Goal: Task Accomplishment & Management: Manage account settings

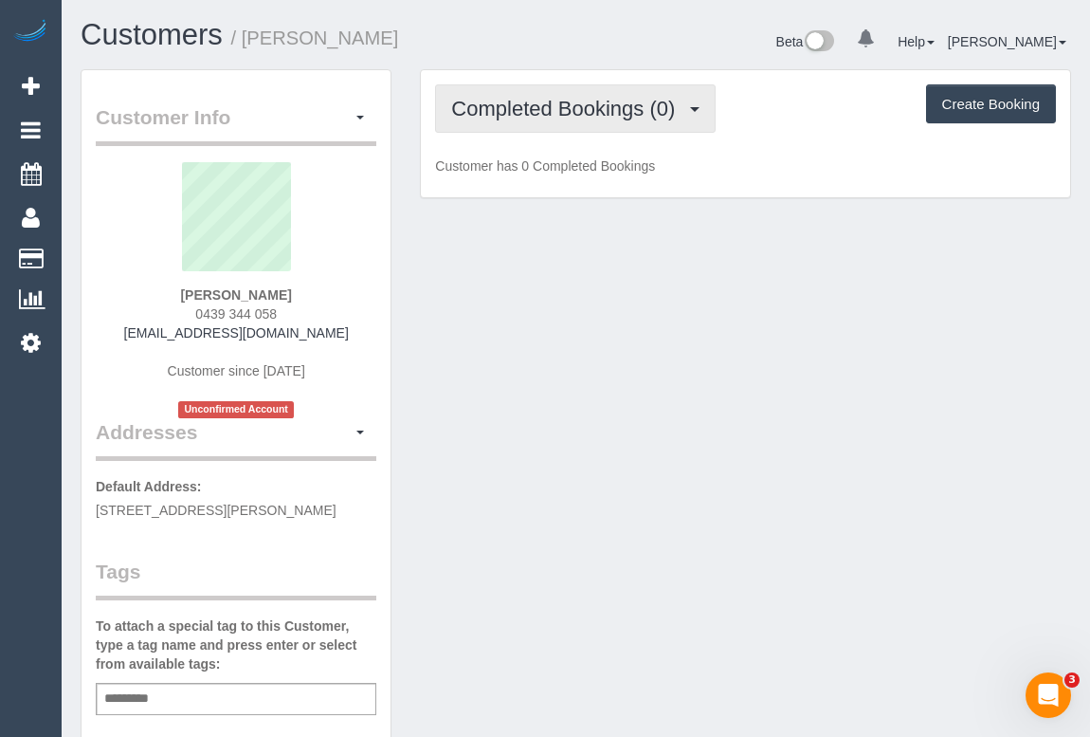
click at [556, 122] on button "Completed Bookings (0)" at bounding box center [575, 108] width 281 height 48
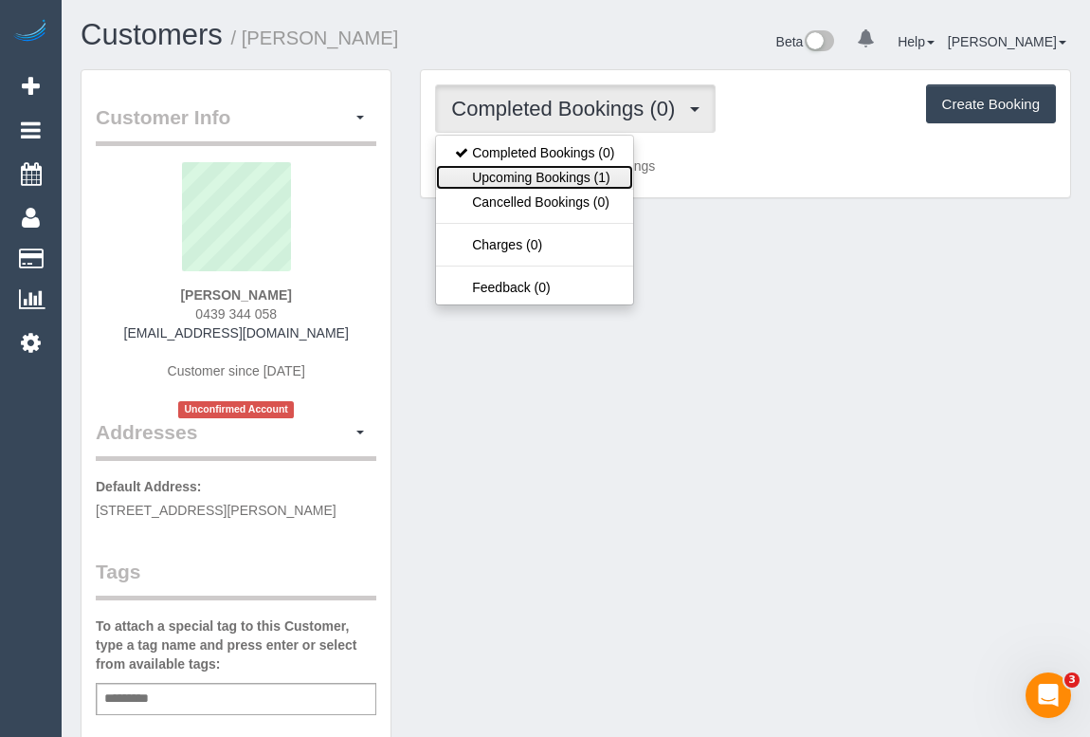
click at [541, 177] on link "Upcoming Bookings (1)" at bounding box center [534, 177] width 197 height 25
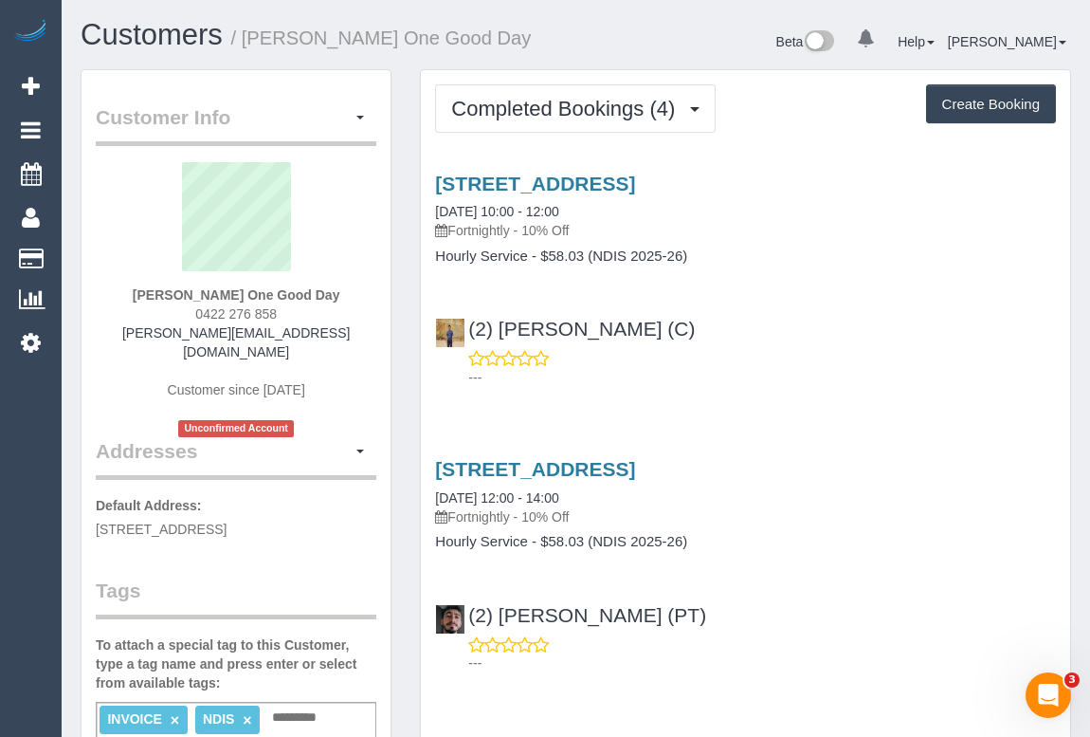
click at [768, 284] on div "507/41 Bank Street, South Melbourne, VIC 3205 14/08/2025 10:00 - 12:00 Fortnigh…" at bounding box center [745, 275] width 649 height 239
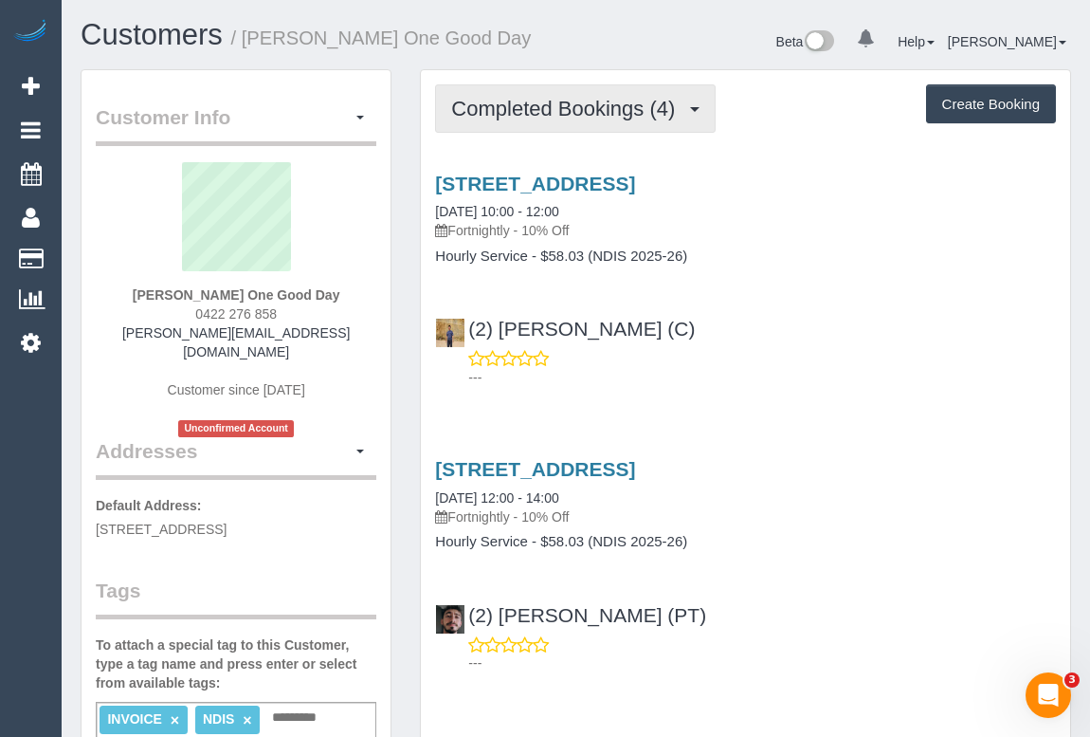
click at [585, 99] on span "Completed Bookings (4)" at bounding box center [567, 109] width 233 height 24
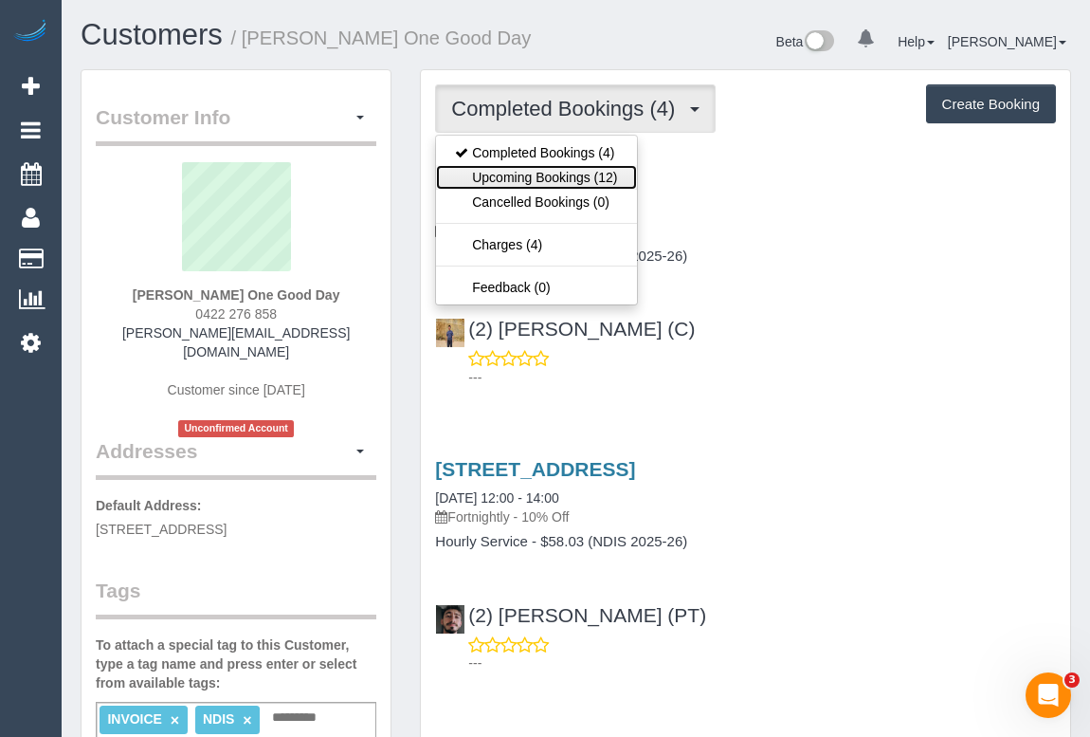
click at [563, 169] on link "Upcoming Bookings (12)" at bounding box center [536, 177] width 200 height 25
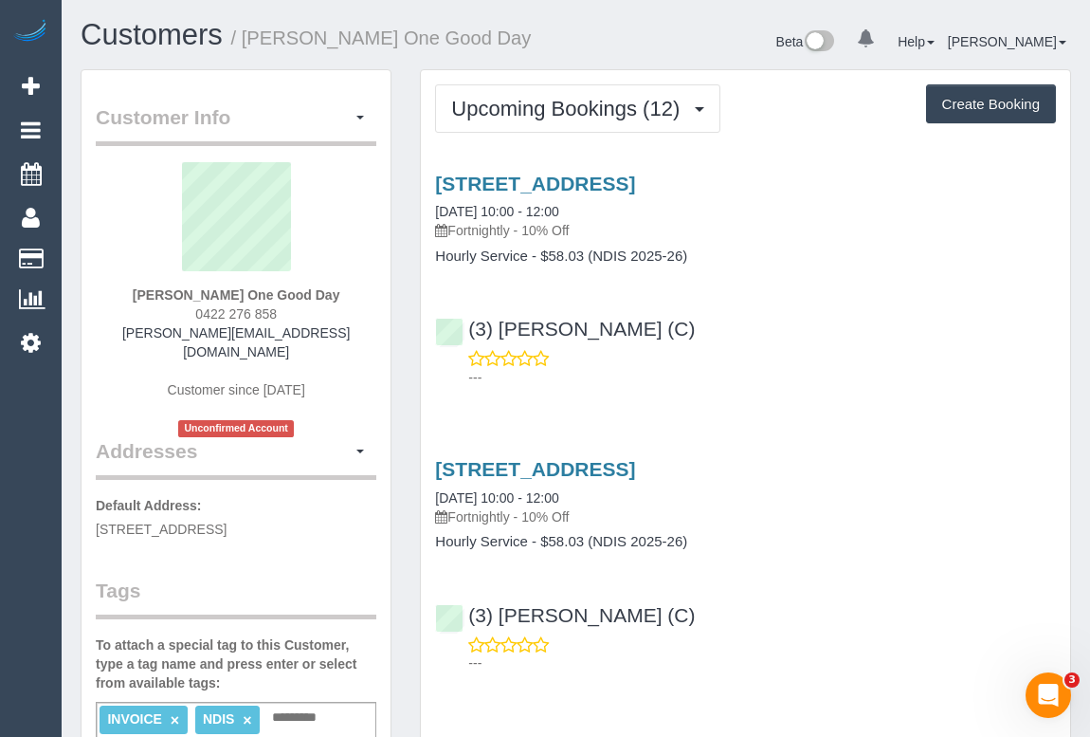
click at [800, 349] on div "---" at bounding box center [745, 368] width 621 height 38
click at [635, 181] on link "507/41 Bank Street, South Melbourne, VIC 3205" at bounding box center [535, 184] width 200 height 22
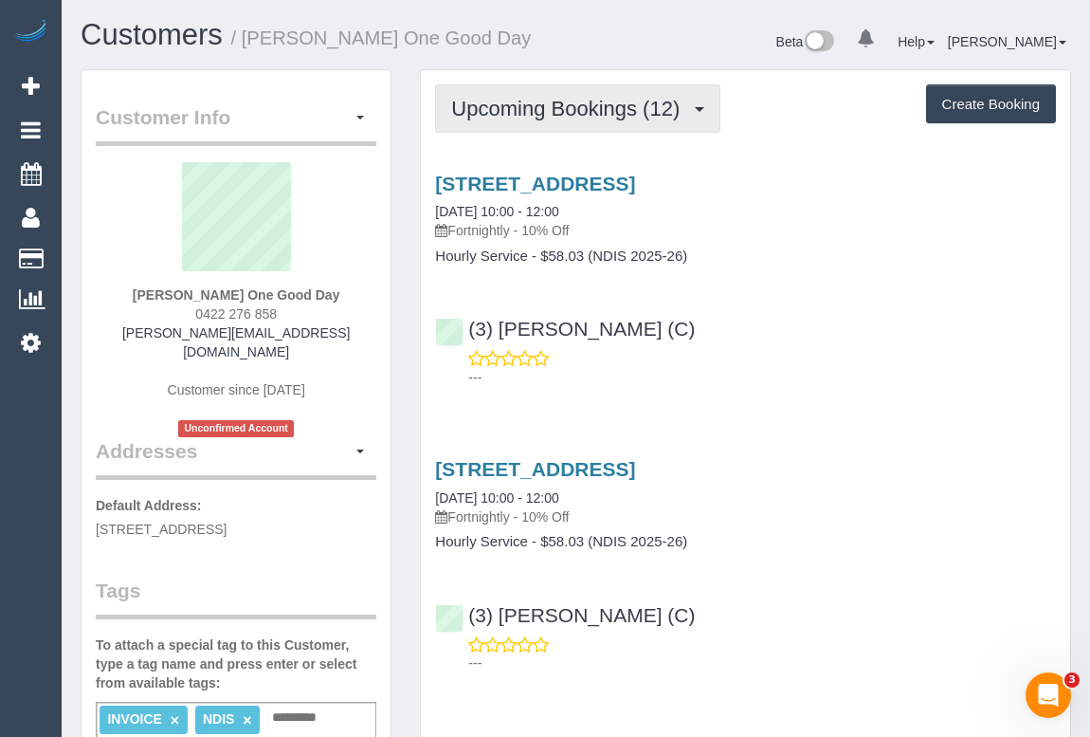
drag, startPoint x: 576, startPoint y: 116, endPoint x: 574, endPoint y: 135, distance: 19.2
click at [576, 116] on span "Upcoming Bookings (12)" at bounding box center [570, 109] width 238 height 24
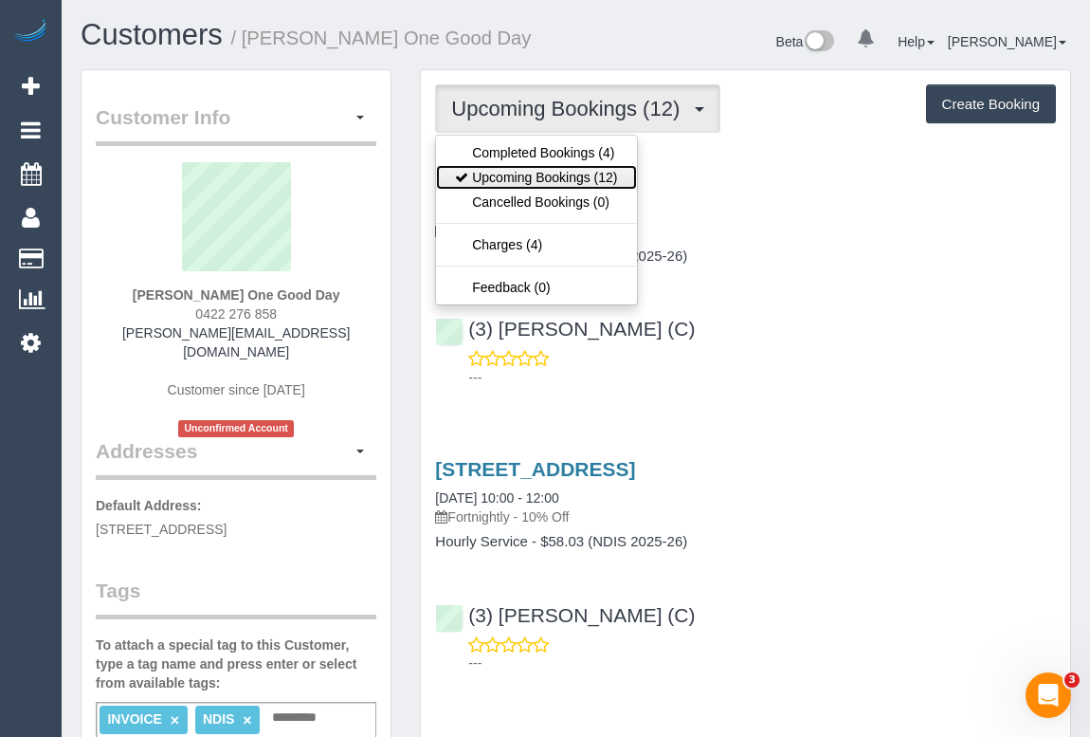
click at [571, 177] on link "Upcoming Bookings (12)" at bounding box center [536, 177] width 200 height 25
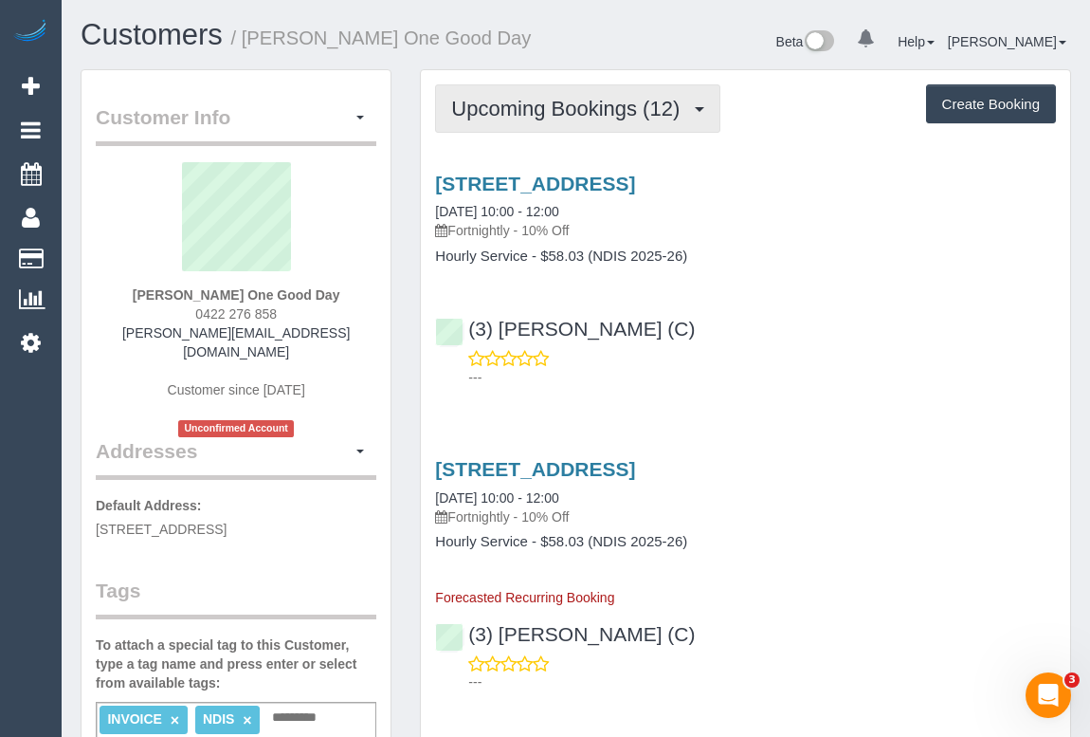
click at [563, 109] on span "Upcoming Bookings (12)" at bounding box center [570, 109] width 238 height 24
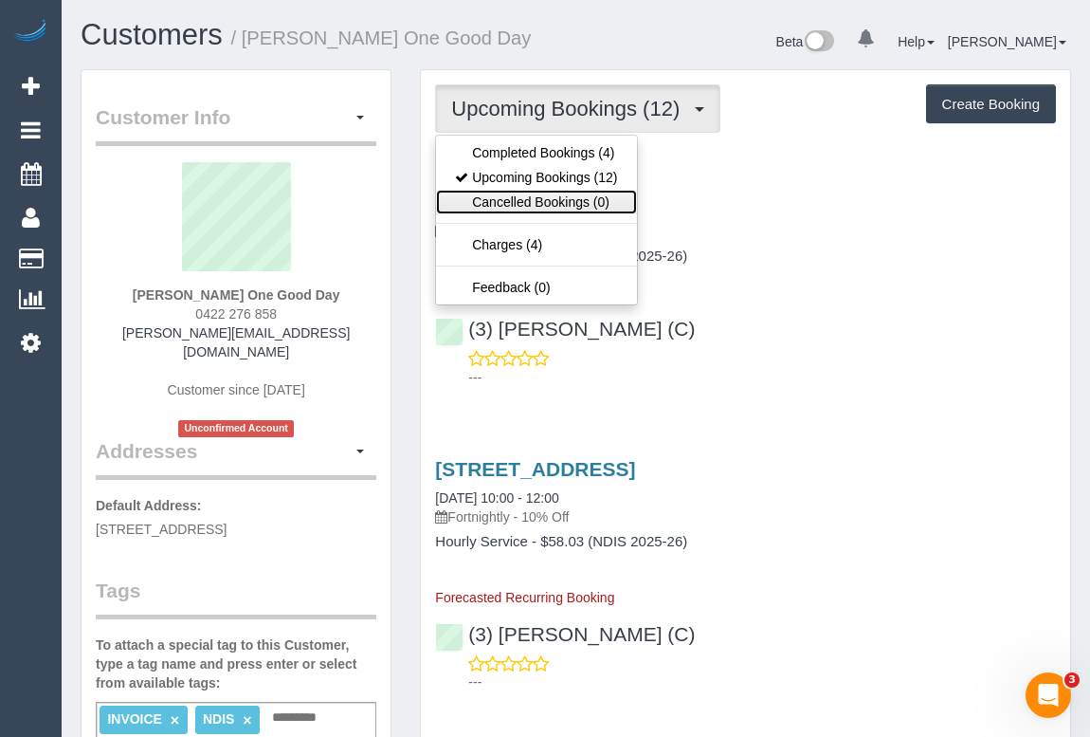
click at [522, 203] on link "Cancelled Bookings (0)" at bounding box center [536, 202] width 200 height 25
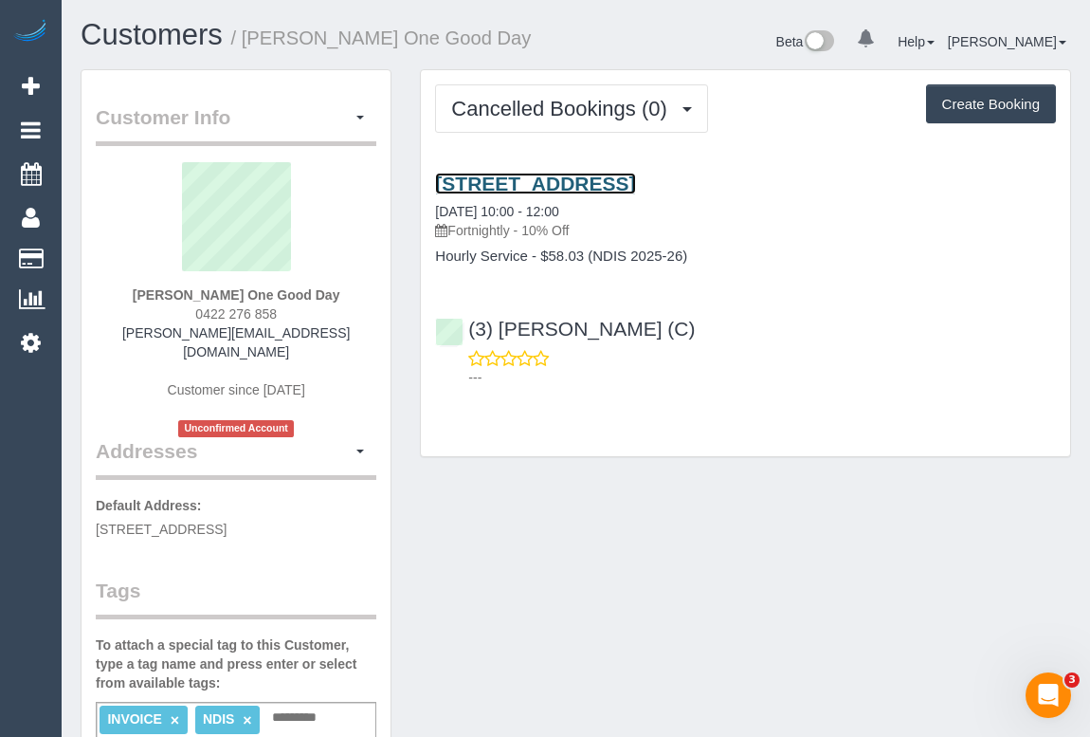
click at [618, 179] on link "507/41 Bank Street, South Melbourne, VIC 3205" at bounding box center [535, 184] width 200 height 22
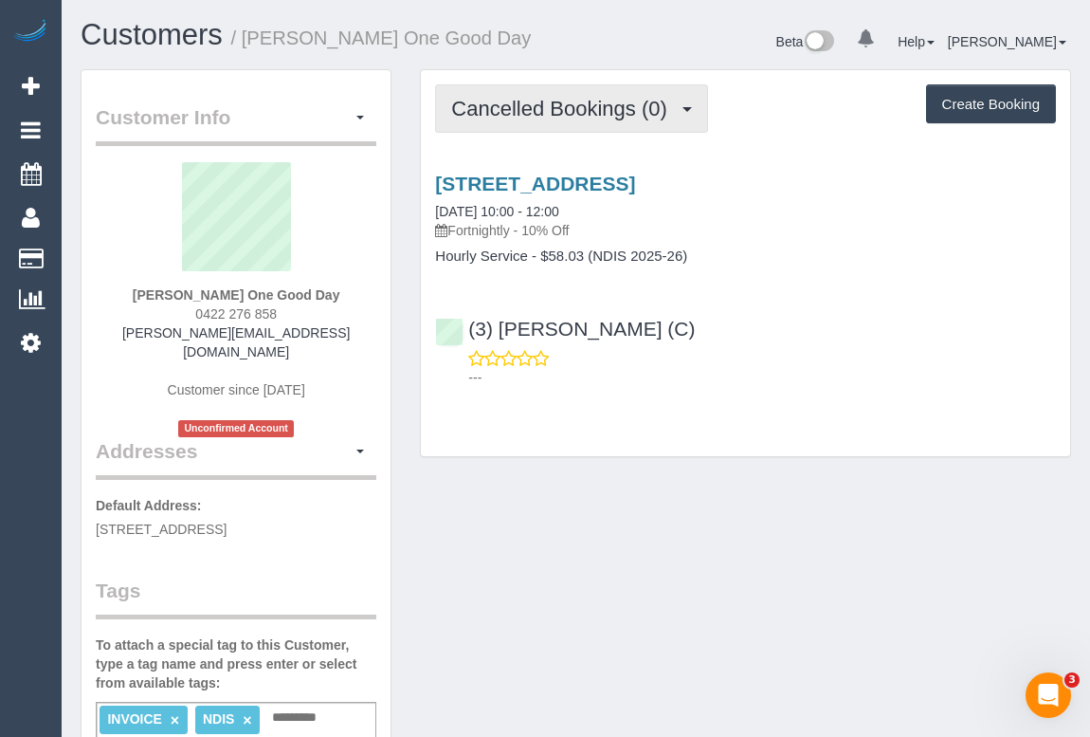
click at [540, 107] on span "Cancelled Bookings (0)" at bounding box center [563, 109] width 225 height 24
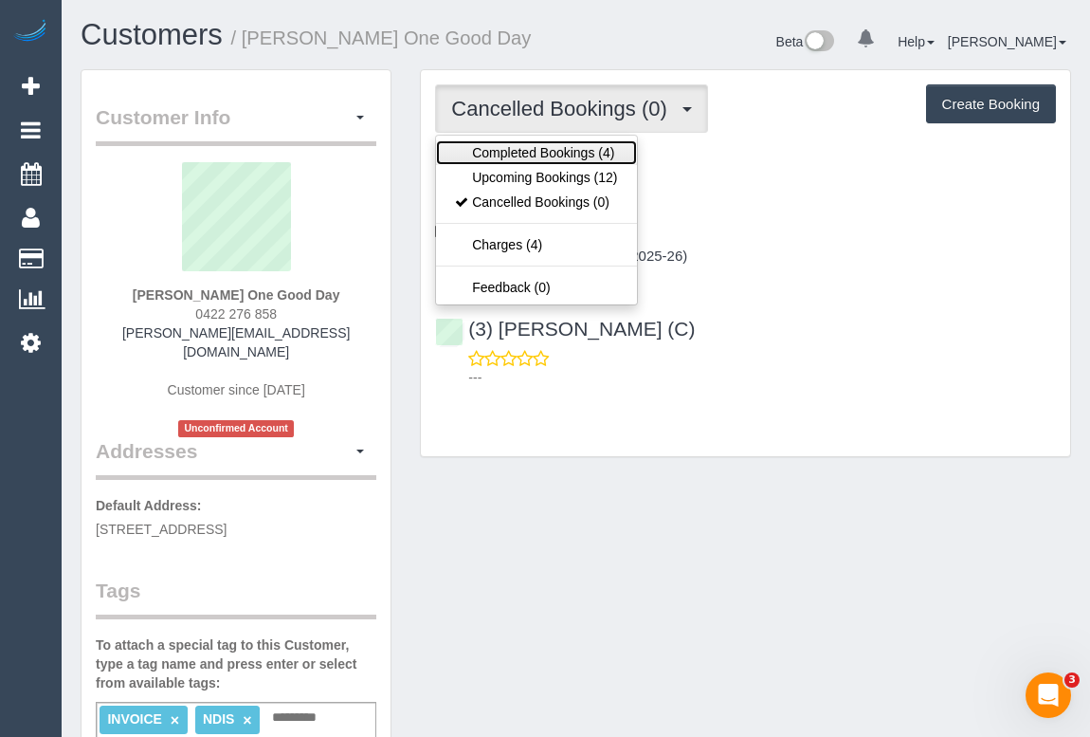
click at [533, 151] on link "Completed Bookings (4)" at bounding box center [536, 152] width 200 height 25
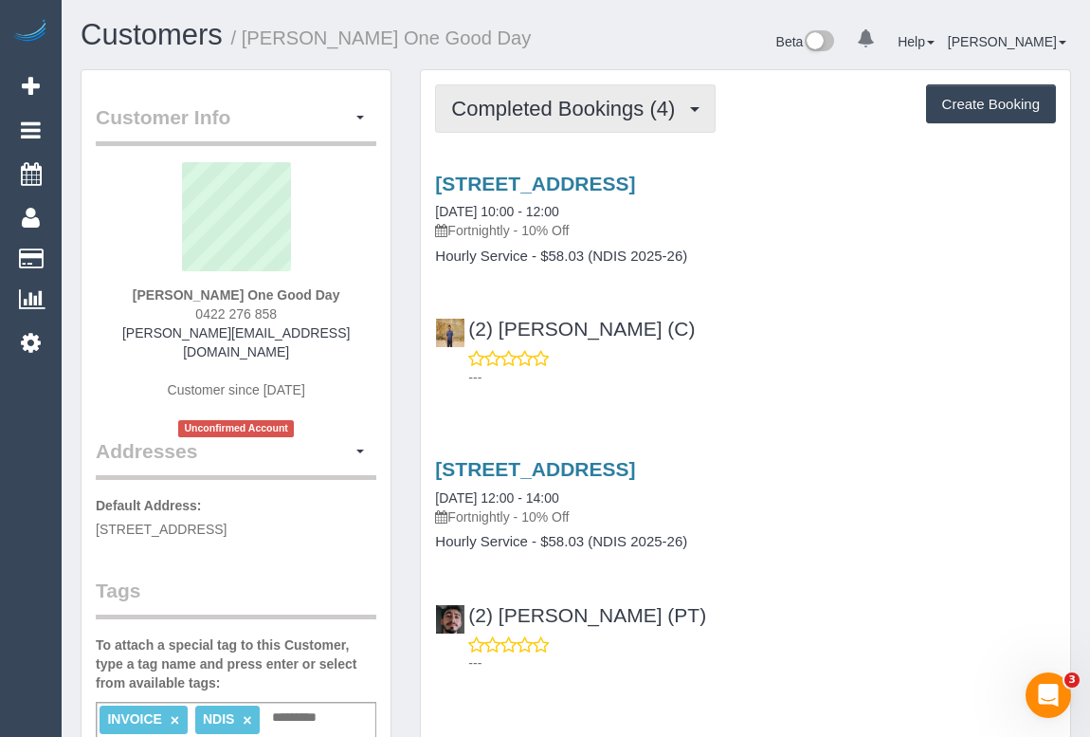
click at [544, 117] on span "Completed Bookings (4)" at bounding box center [567, 109] width 233 height 24
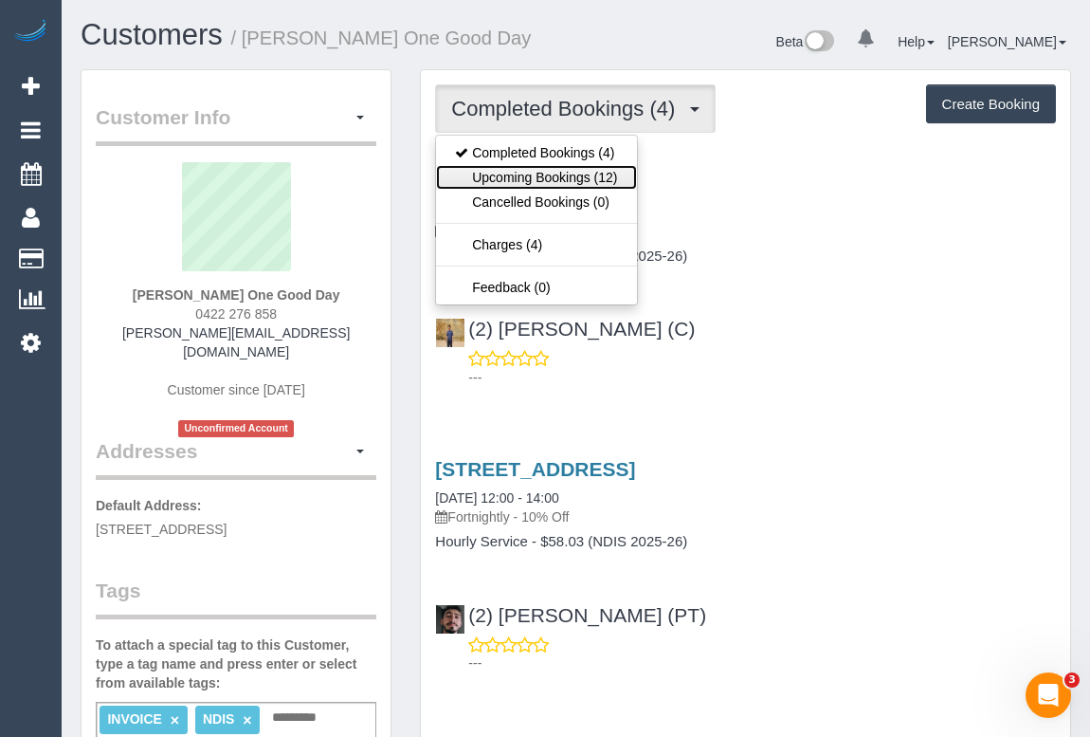
click at [526, 172] on link "Upcoming Bookings (12)" at bounding box center [536, 177] width 200 height 25
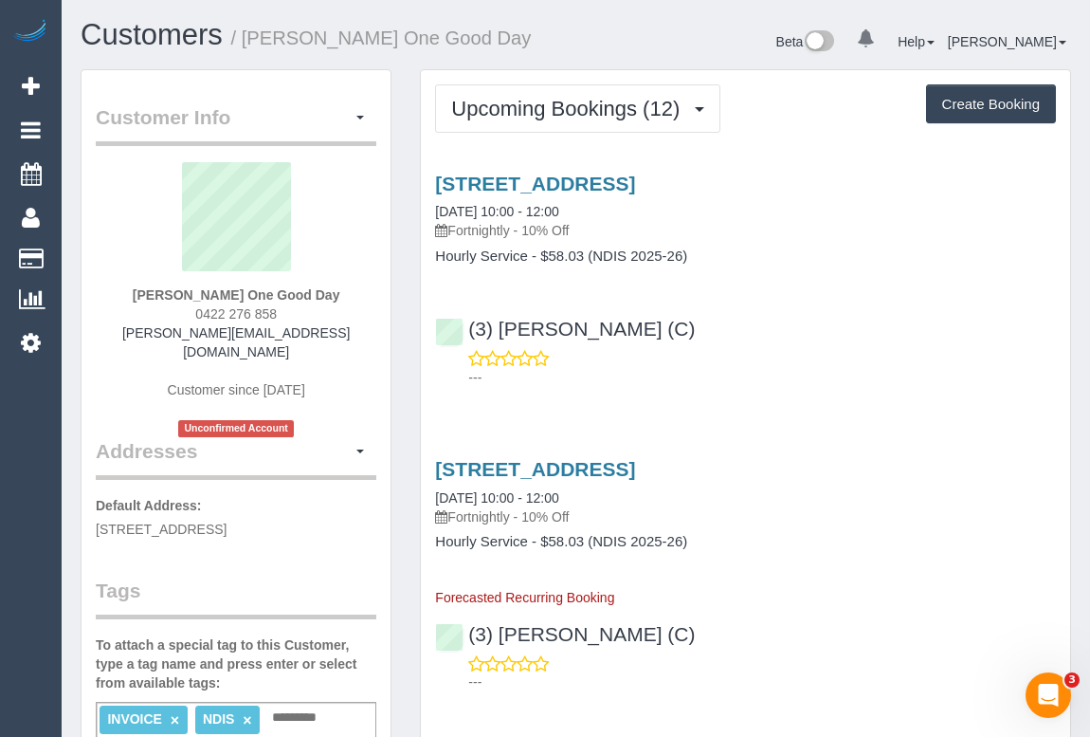
click at [720, 349] on div "---" at bounding box center [745, 368] width 621 height 38
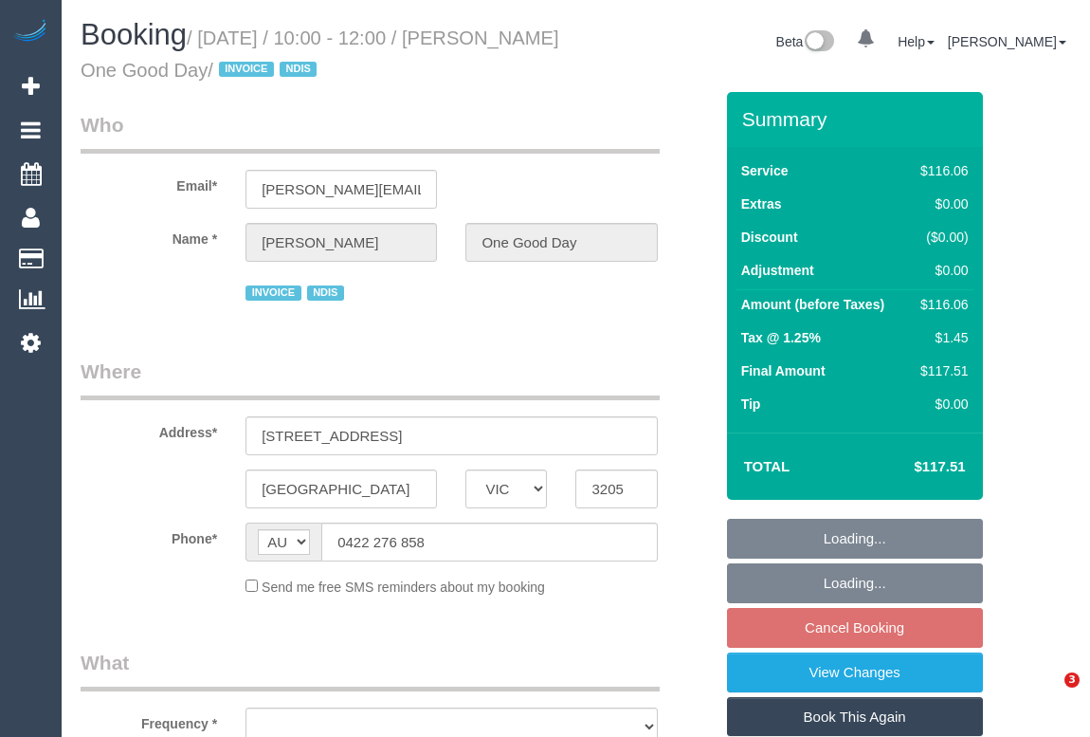
select select "VIC"
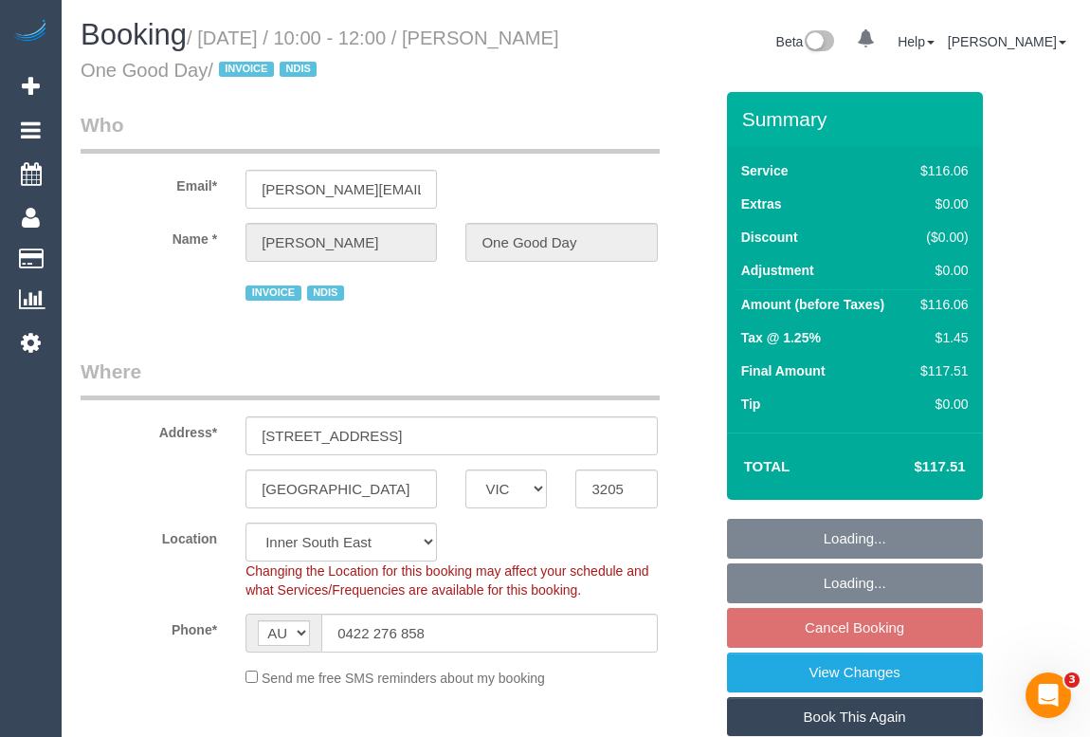
select select "object:566"
select select "number:28"
select select "number:14"
select select "number:20"
select select "number:25"
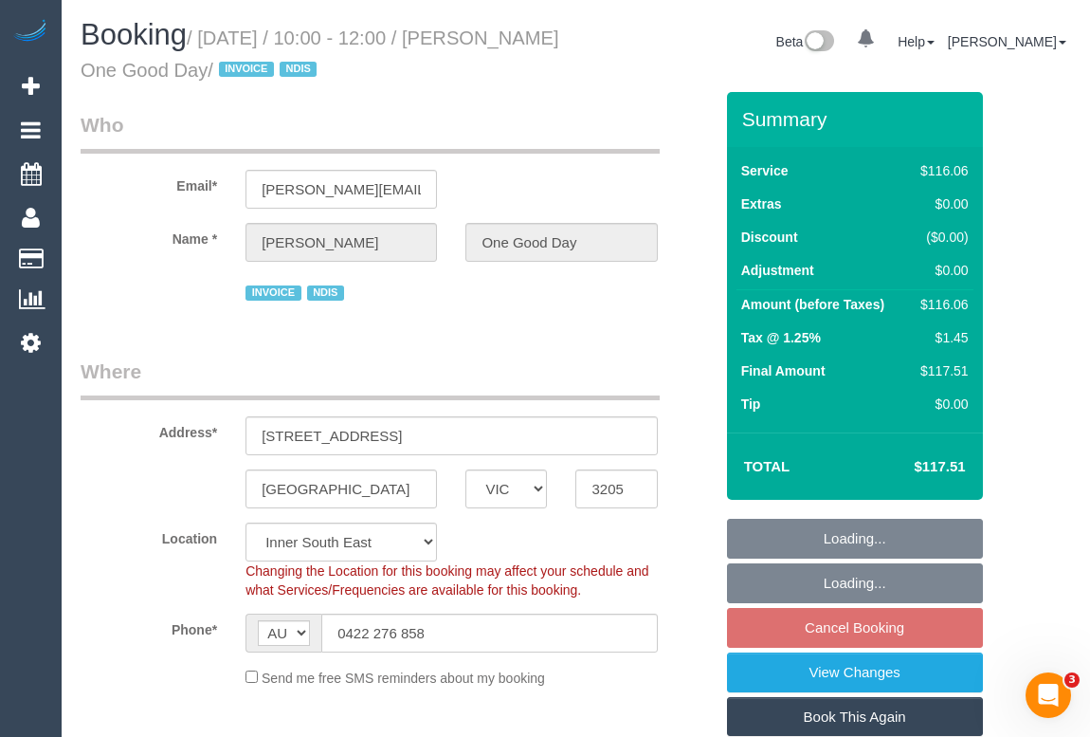
select select "number:34"
select select "object:1274"
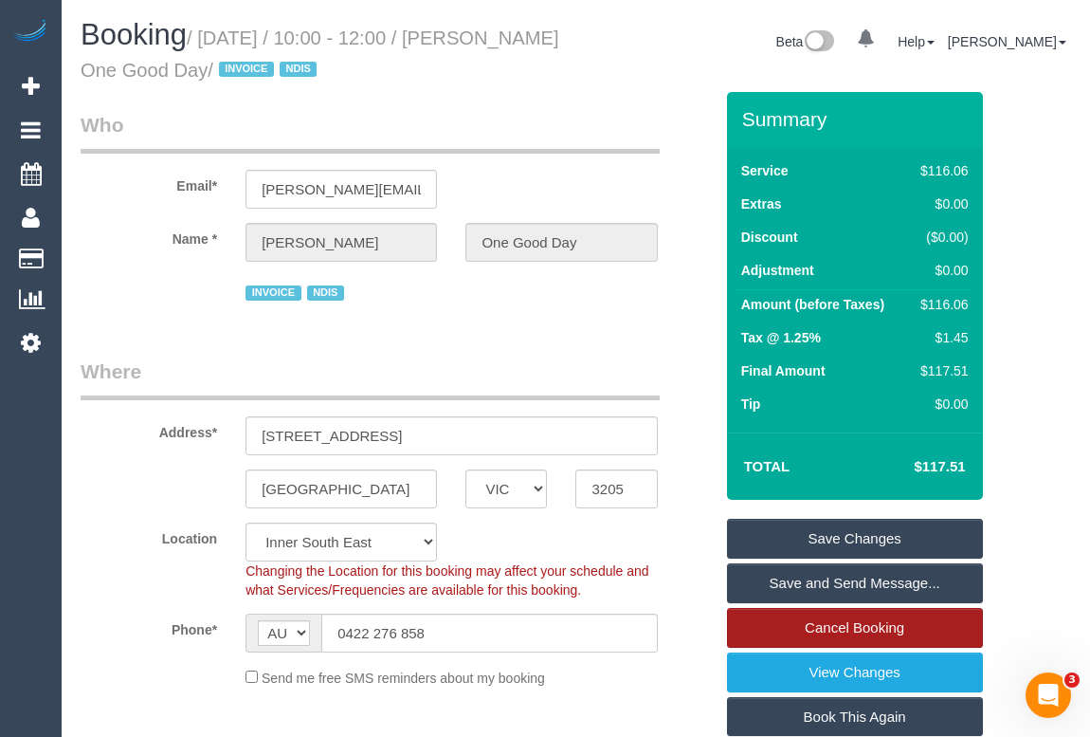
click at [802, 622] on link "Cancel Booking" at bounding box center [855, 628] width 256 height 40
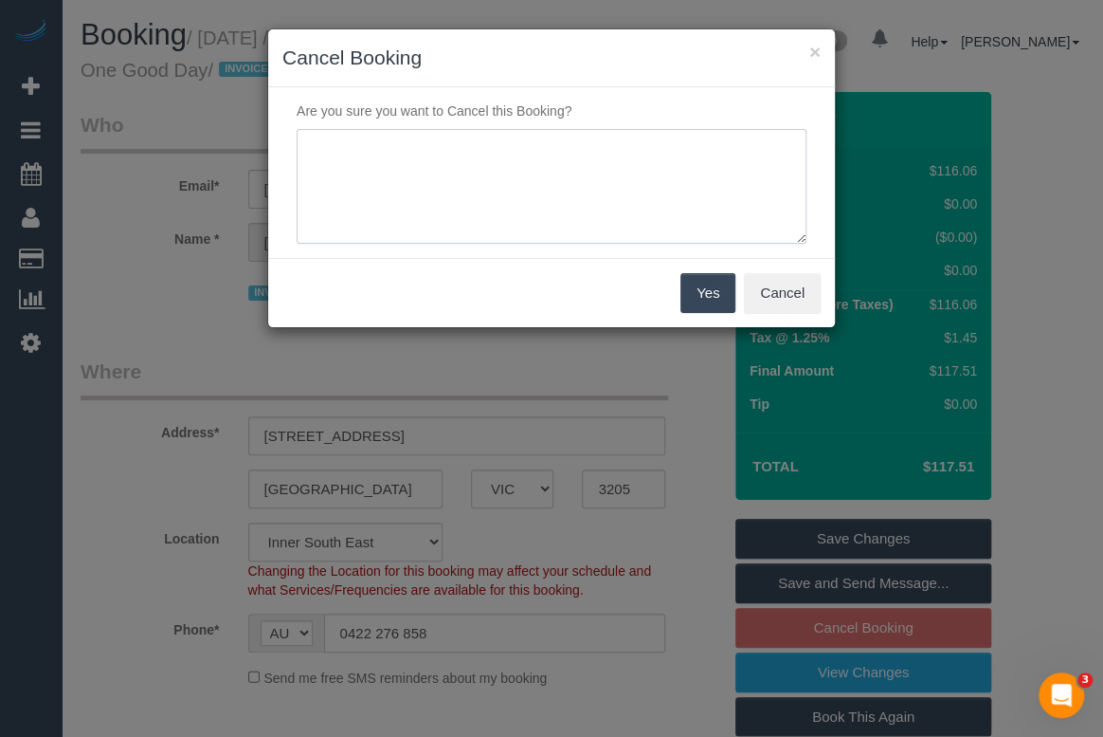
click at [423, 156] on textarea at bounding box center [552, 187] width 510 height 116
type textarea "ca"
click at [772, 291] on button "Cancel" at bounding box center [782, 293] width 77 height 40
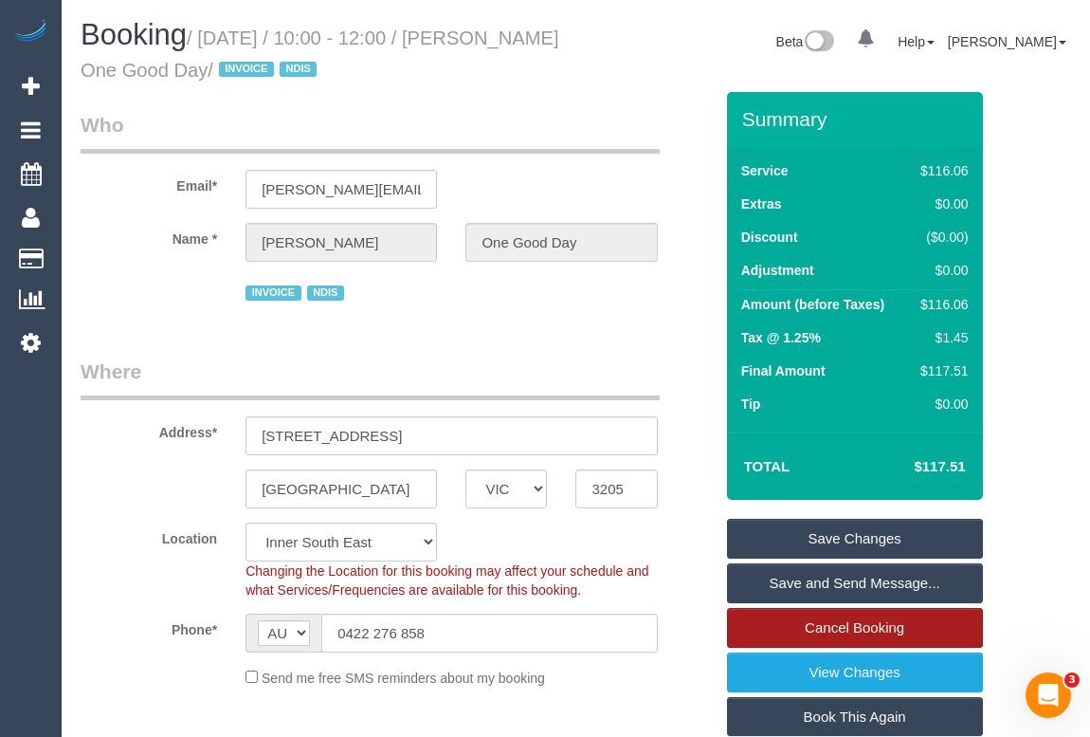
click at [839, 627] on link "Cancel Booking" at bounding box center [855, 628] width 256 height 40
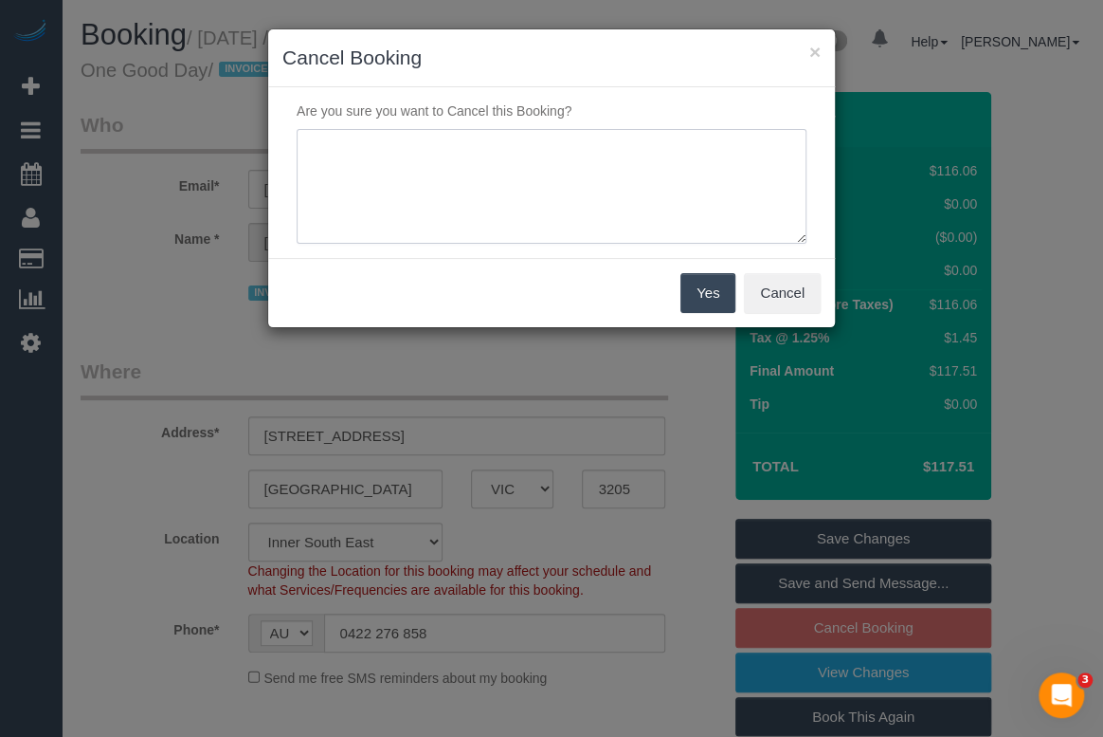
click at [405, 160] on textarea at bounding box center [552, 187] width 510 height 116
type textarea "medical appointment - OM"
click at [717, 298] on button "Yes" at bounding box center [708, 293] width 55 height 40
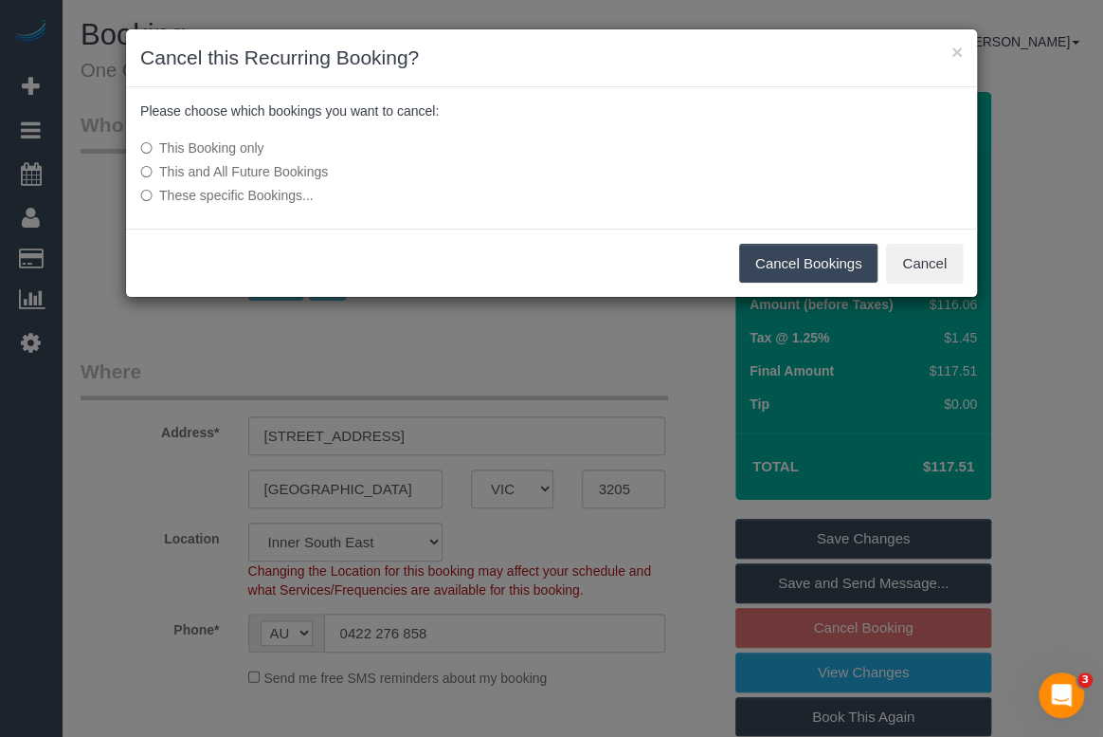
click at [806, 259] on button "Cancel Bookings" at bounding box center [808, 264] width 139 height 40
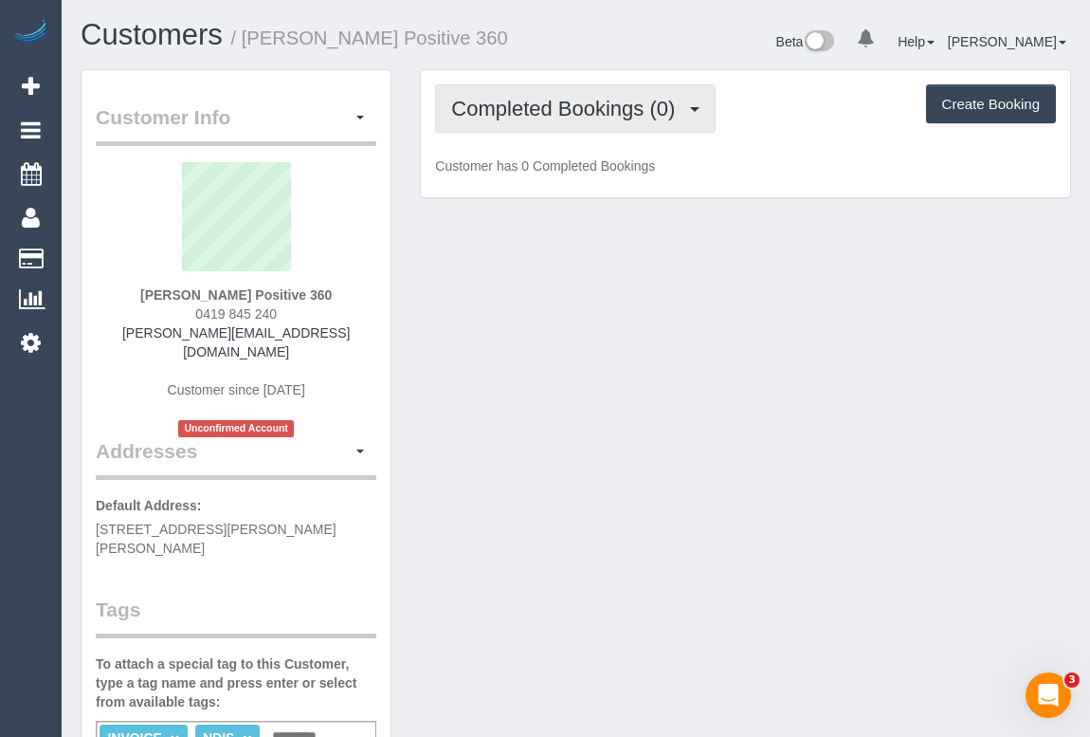
click at [637, 107] on span "Completed Bookings (0)" at bounding box center [567, 109] width 233 height 24
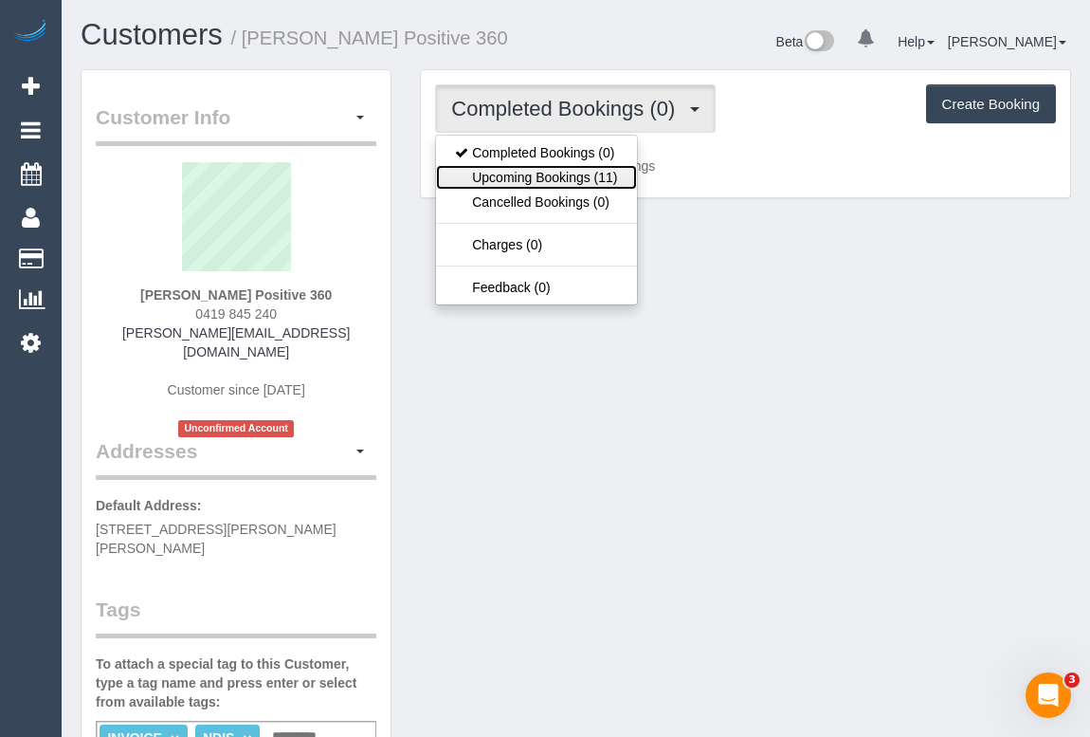
click at [593, 176] on link "Upcoming Bookings (11)" at bounding box center [536, 177] width 200 height 25
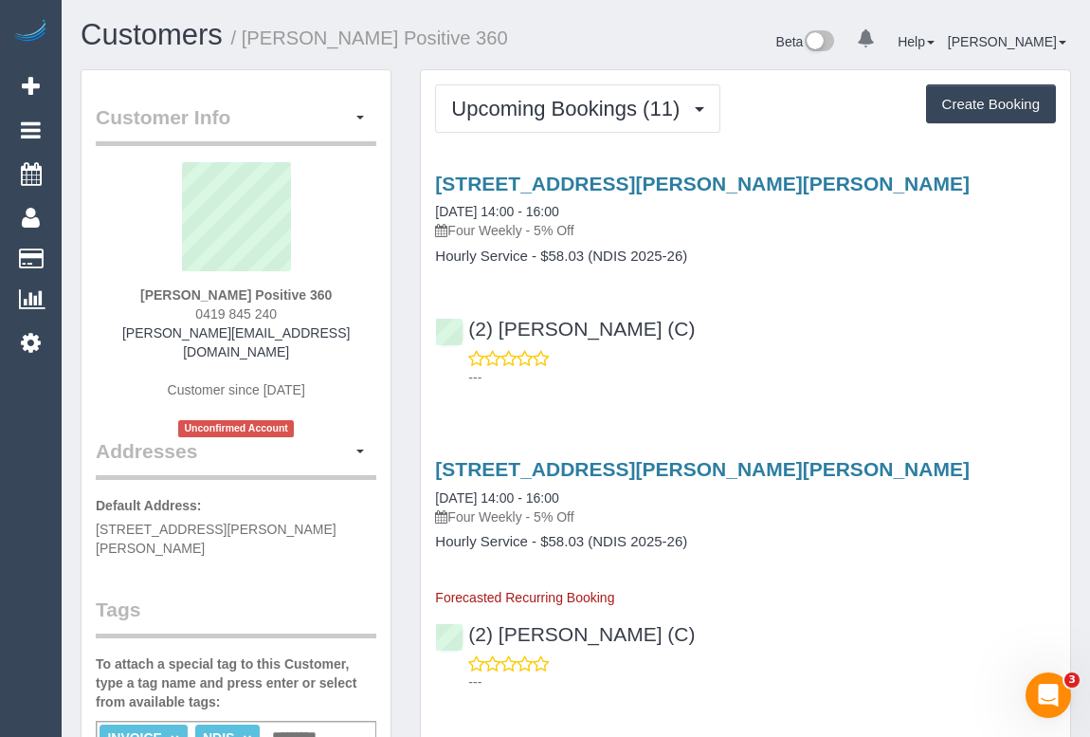
drag, startPoint x: 180, startPoint y: 311, endPoint x: 293, endPoint y: 309, distance: 112.8
click at [293, 309] on div "David Irvine Positive 360 0419 845 240 david.positive360@fake.com Customer sinc…" at bounding box center [236, 299] width 281 height 275
copy span "0419 845 240"
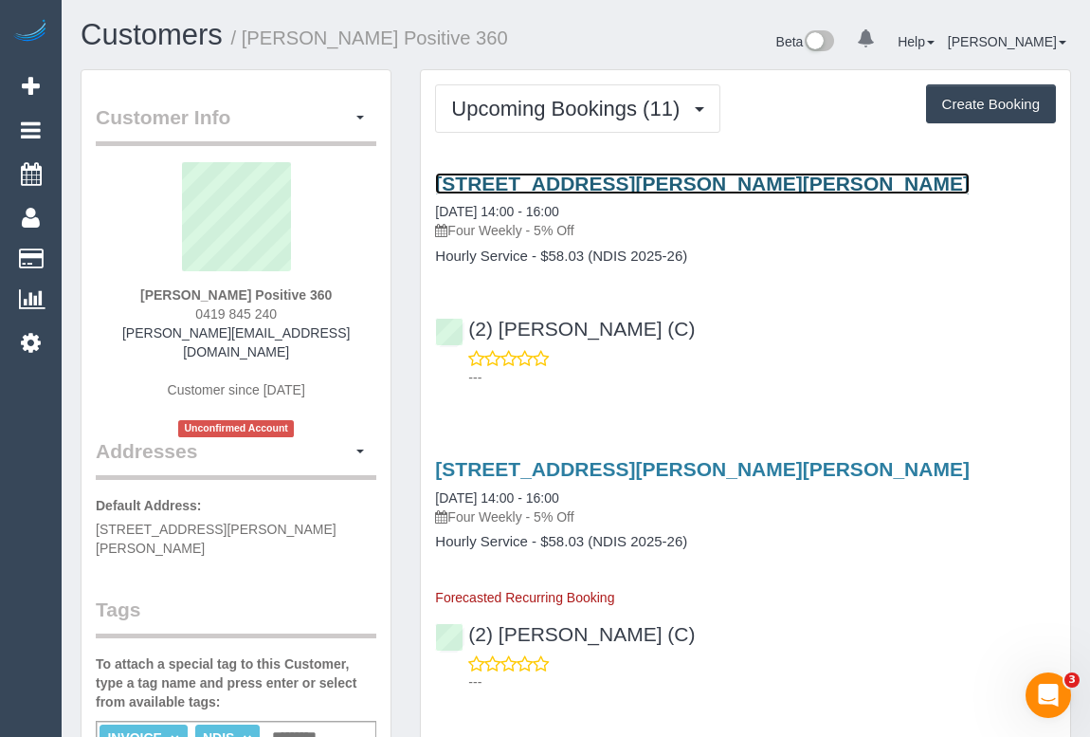
click at [616, 181] on link "Unit 1 5 Batten Street, Glen Waverley, VIC 3150" at bounding box center [702, 184] width 535 height 22
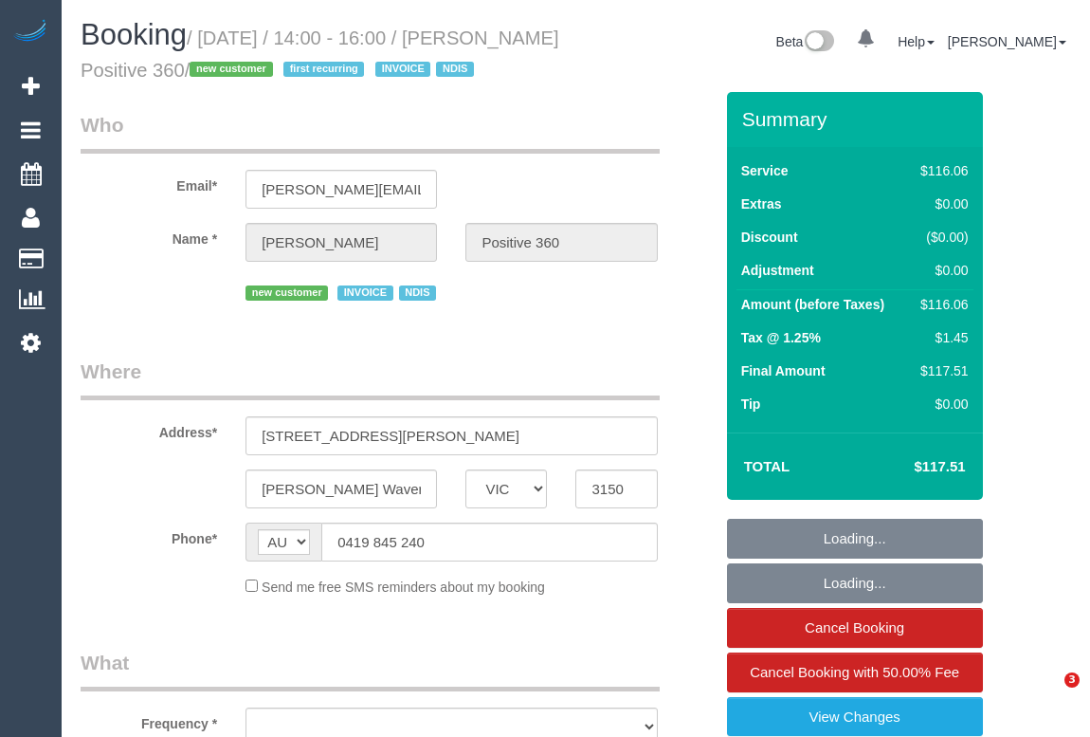
select select "VIC"
select select "object:579"
select select "number:28"
select select "number:14"
select select "number:19"
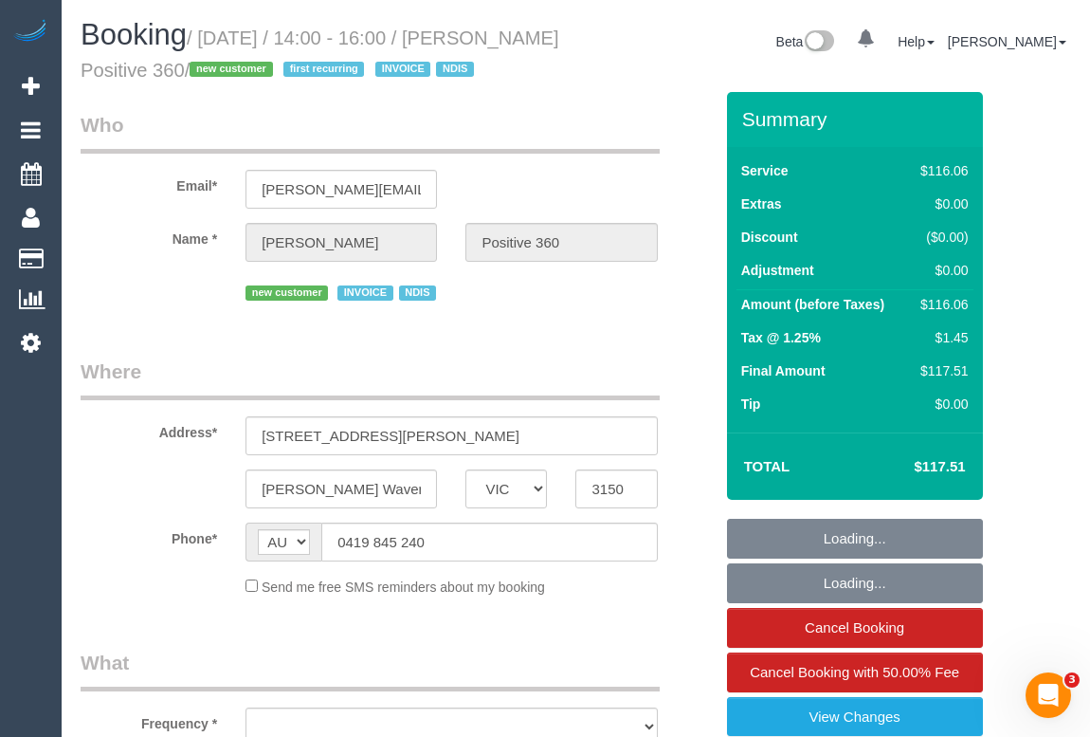
select select "number:36"
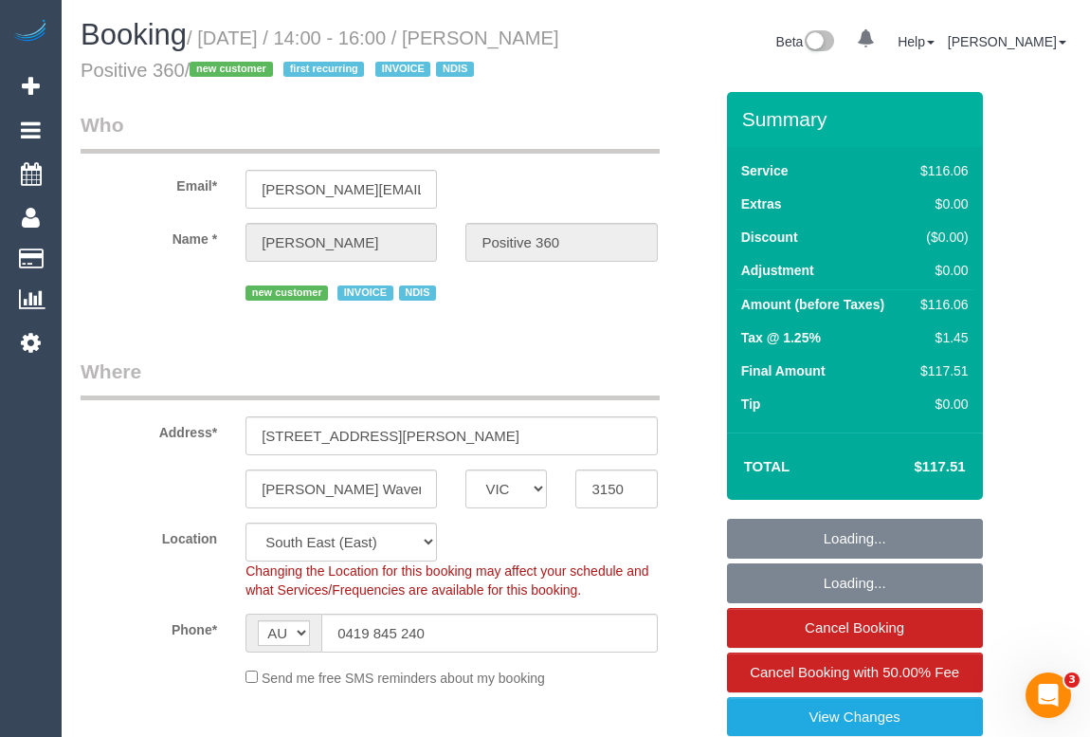
select select "object:789"
select select "spot1"
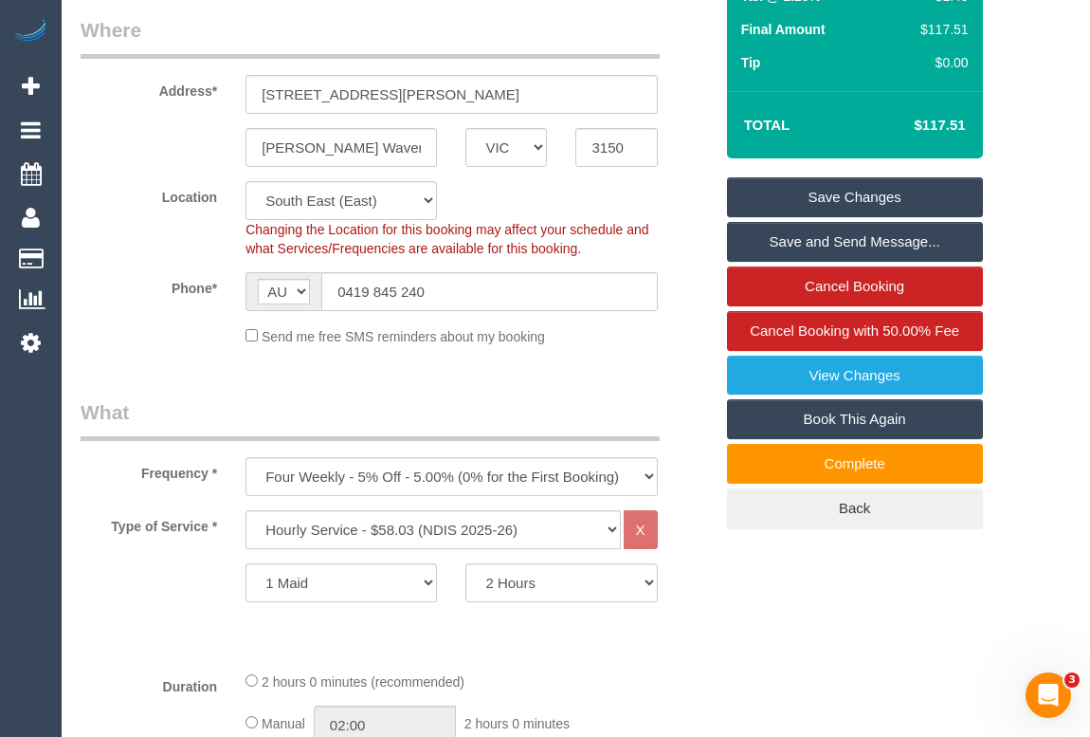
scroll to position [344, 0]
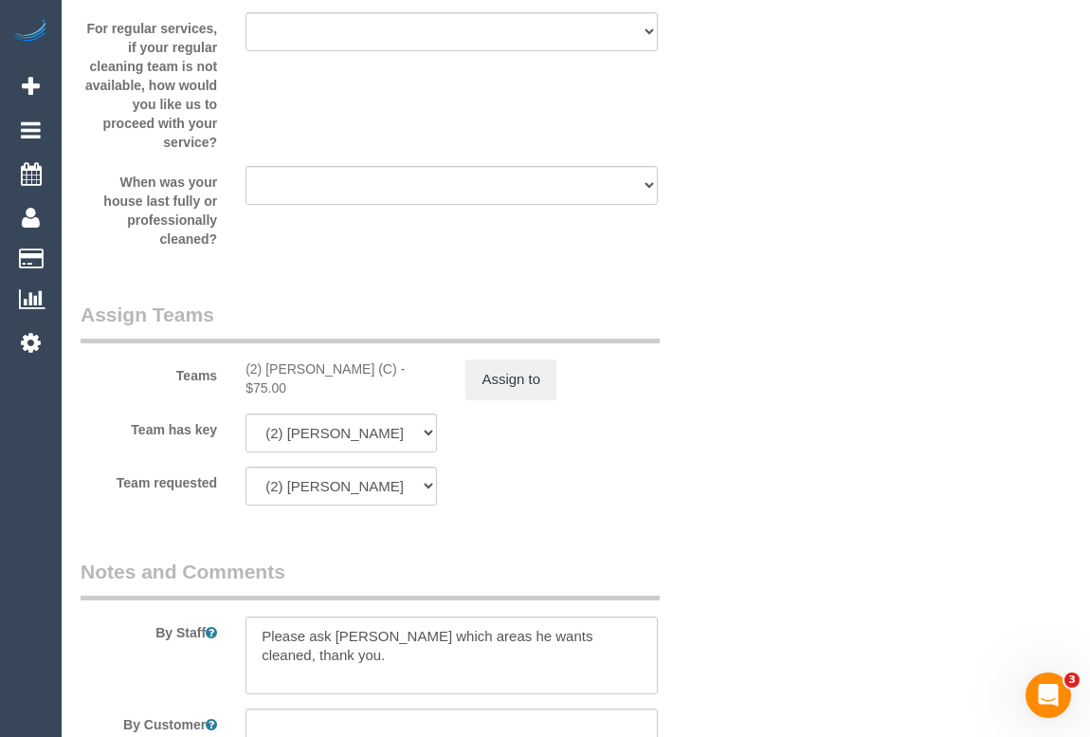
scroll to position [2758, 0]
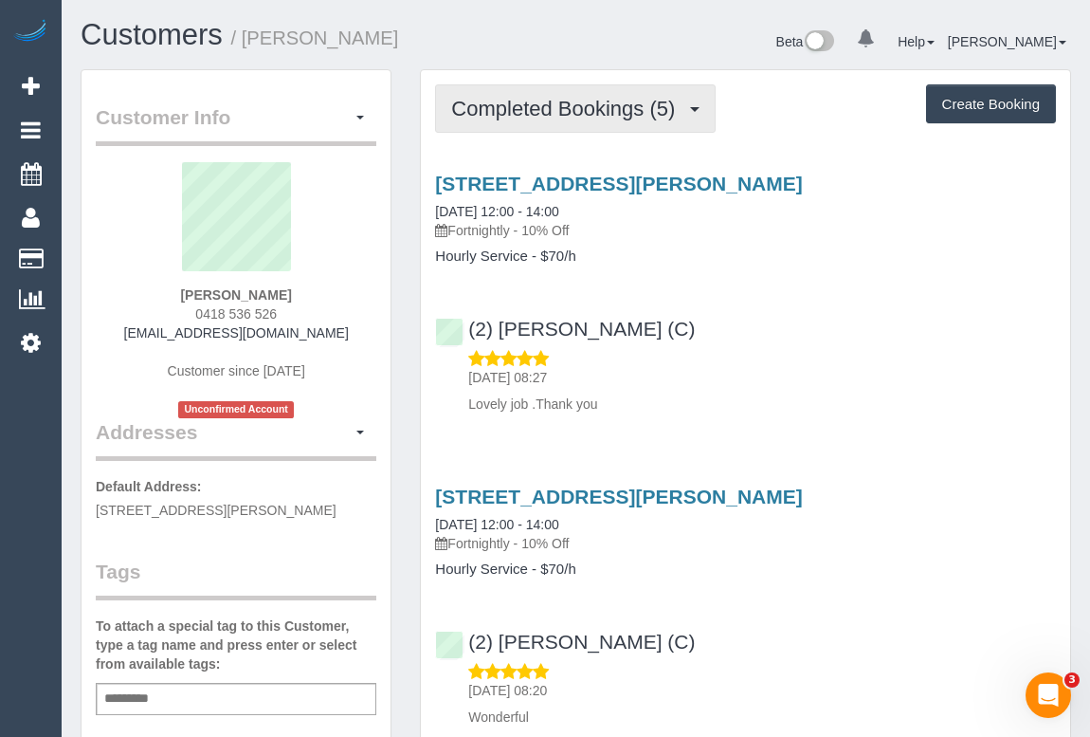
click at [551, 104] on span "Completed Bookings (5)" at bounding box center [567, 109] width 233 height 24
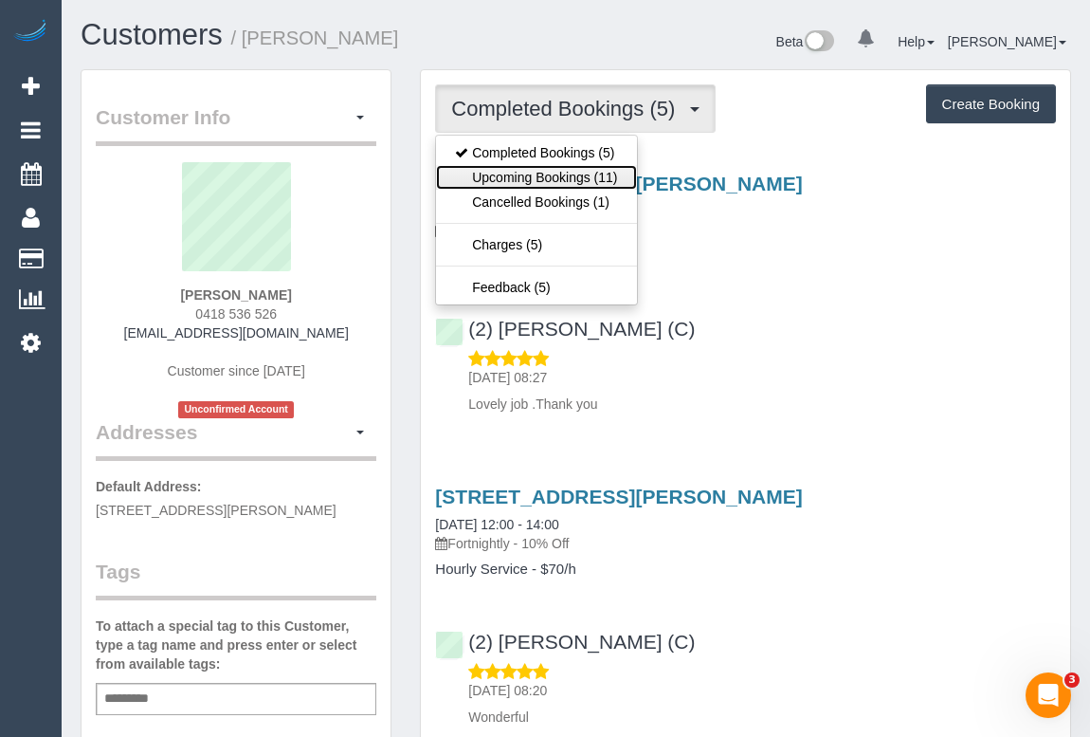
click at [544, 183] on link "Upcoming Bookings (11)" at bounding box center [536, 177] width 200 height 25
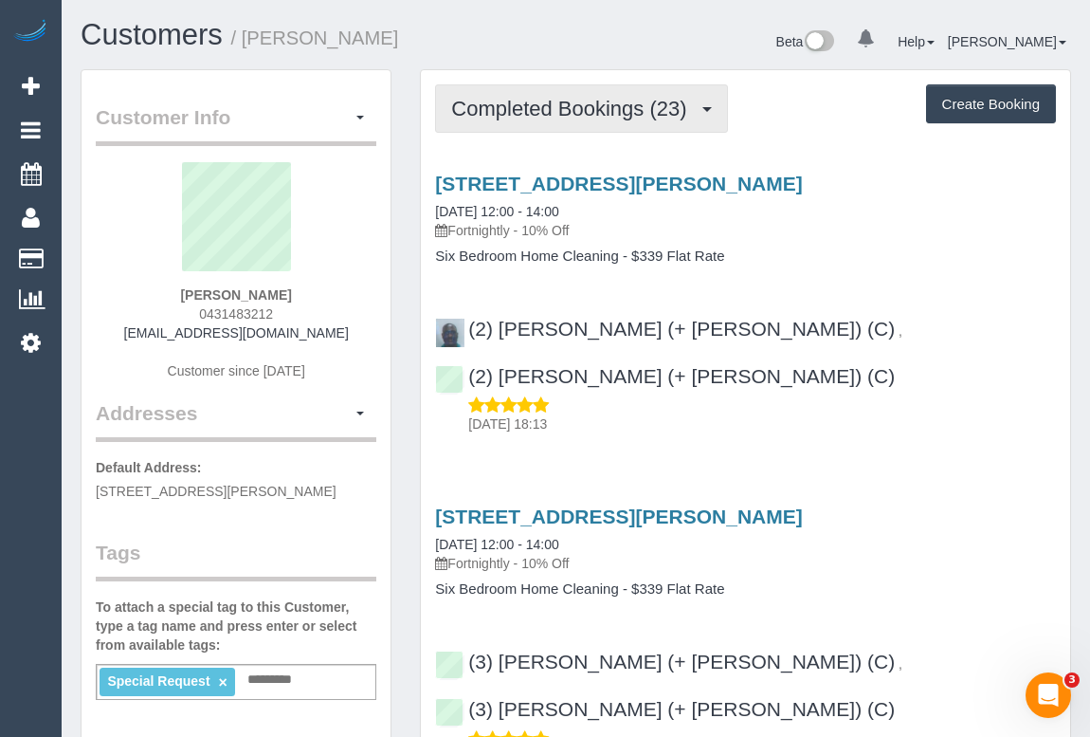
click at [531, 103] on span "Completed Bookings (23)" at bounding box center [573, 109] width 245 height 24
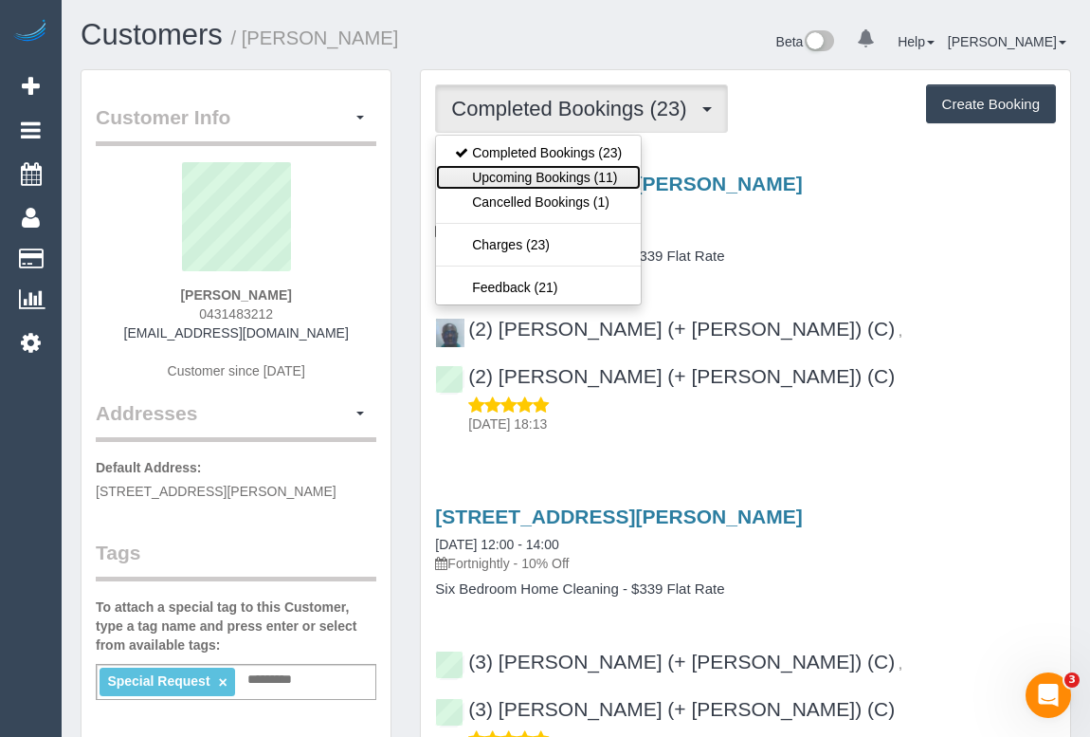
click at [539, 180] on link "Upcoming Bookings (11)" at bounding box center [538, 177] width 205 height 25
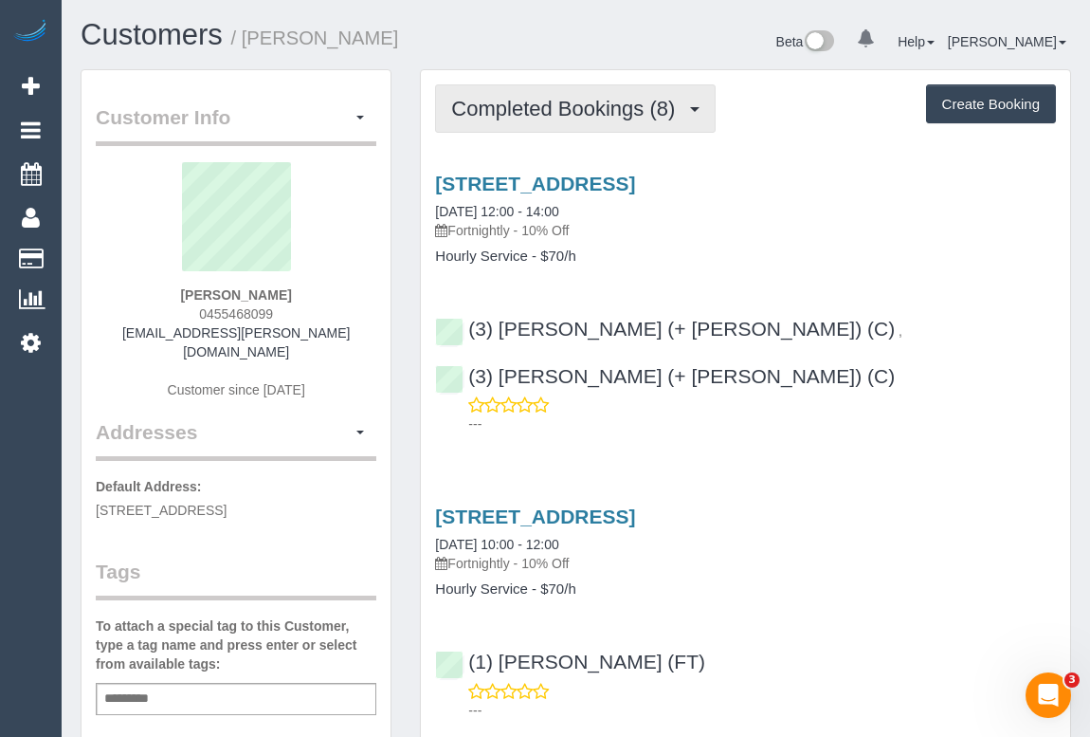
drag, startPoint x: 493, startPoint y: 95, endPoint x: 521, endPoint y: 198, distance: 107.2
click at [493, 95] on button "Completed Bookings (8)" at bounding box center [575, 108] width 281 height 48
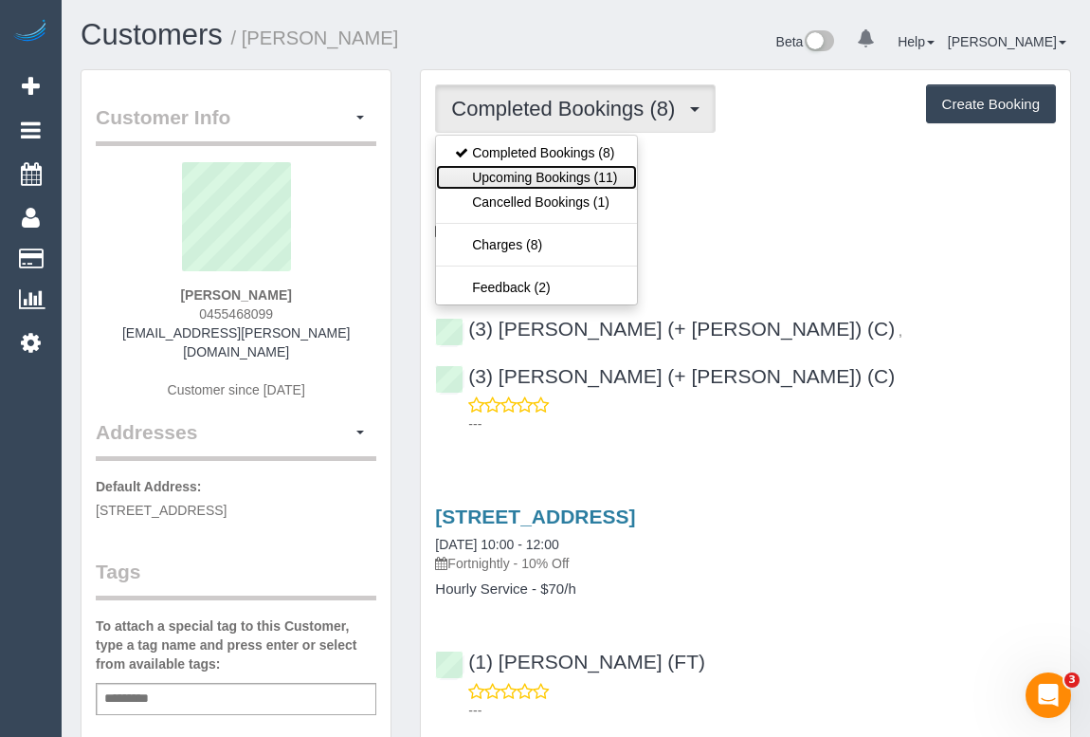
click at [522, 179] on link "Upcoming Bookings (11)" at bounding box center [536, 177] width 200 height 25
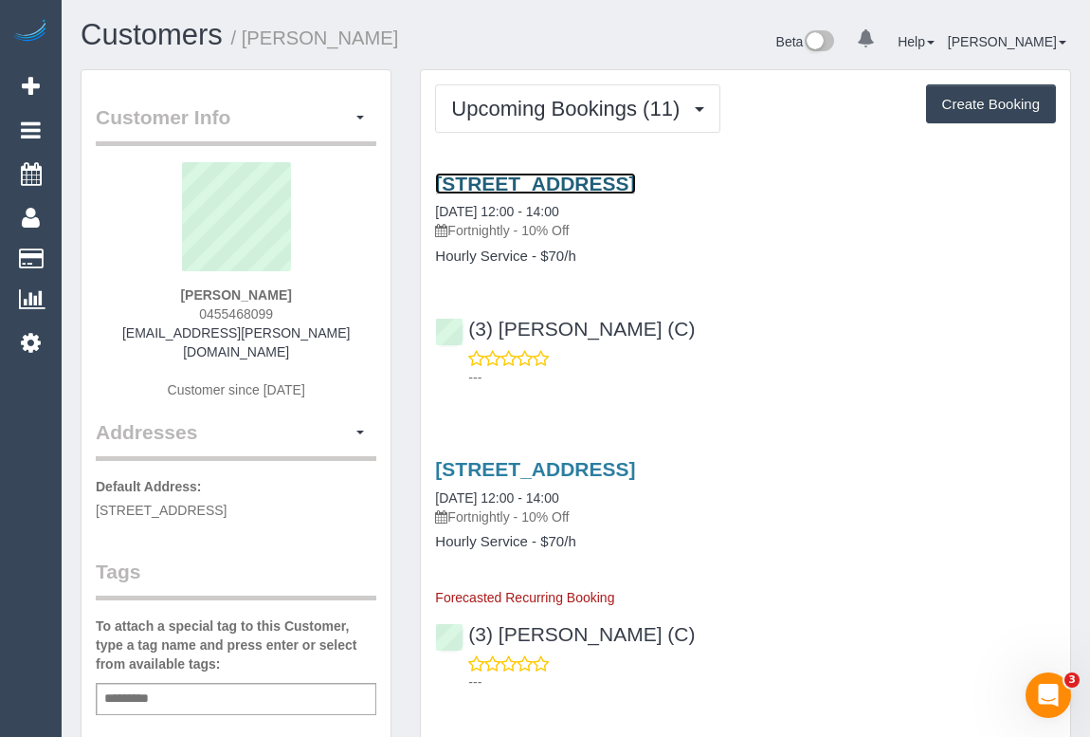
click at [635, 186] on link "53 Farmer Street, Richmond, VIC 3121" at bounding box center [535, 184] width 200 height 22
click at [610, 180] on link "53 Farmer Street, Richmond, VIC 3121" at bounding box center [535, 184] width 200 height 22
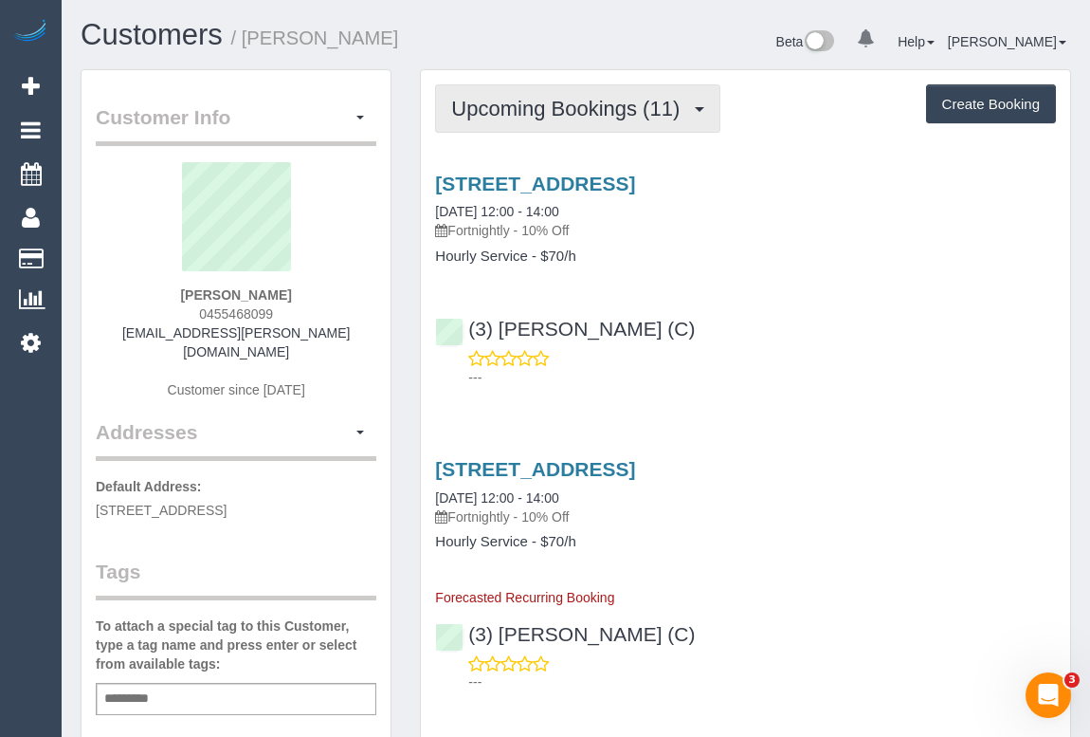
click at [590, 123] on button "Upcoming Bookings (11)" at bounding box center [577, 108] width 285 height 48
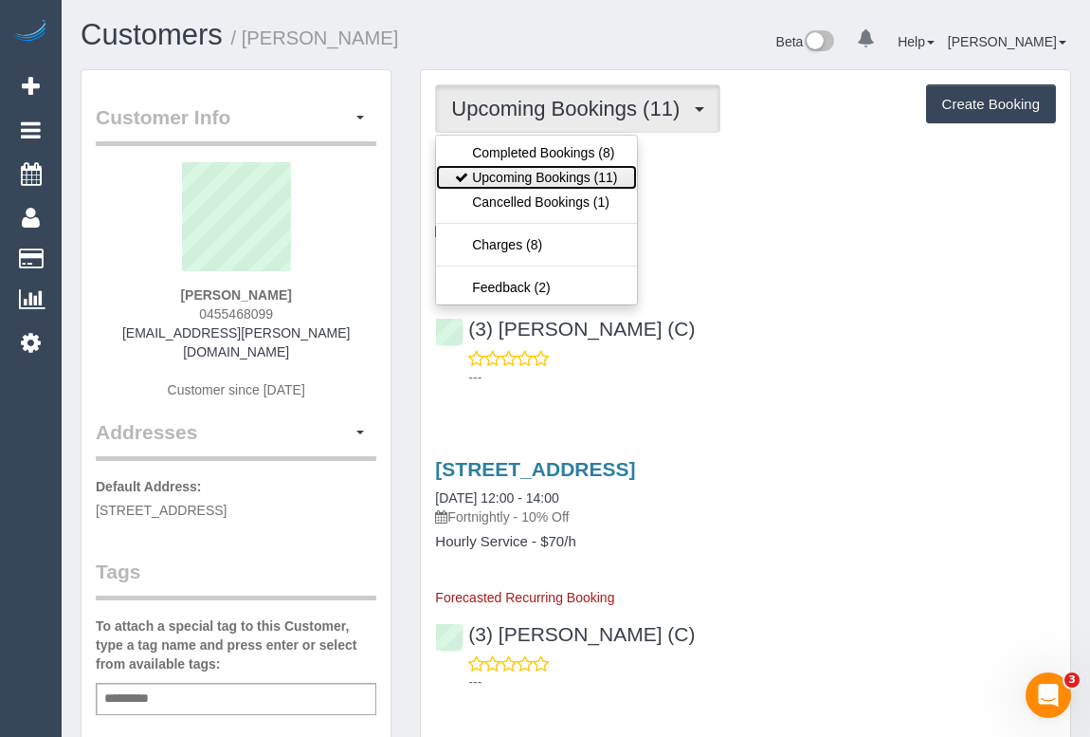
click at [576, 178] on link "Upcoming Bookings (11)" at bounding box center [536, 177] width 200 height 25
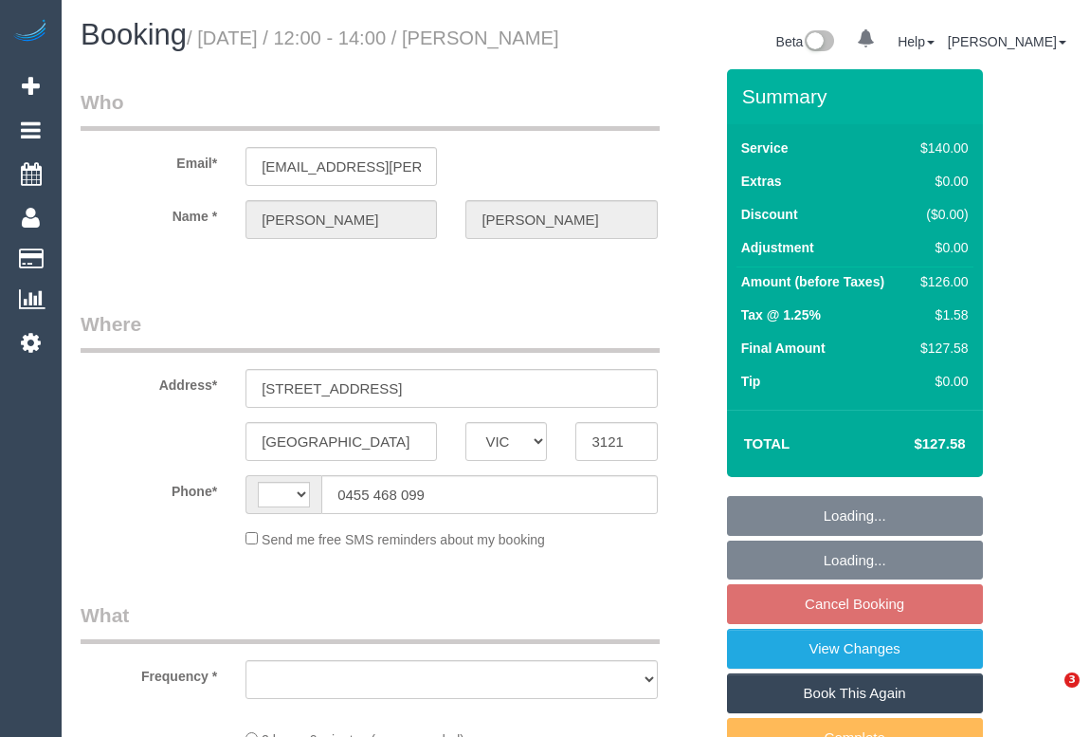
select select "VIC"
select select "string:AU"
select select "string:stripe-pm_1RO8VV2GScqysDRVhZWBKLkv"
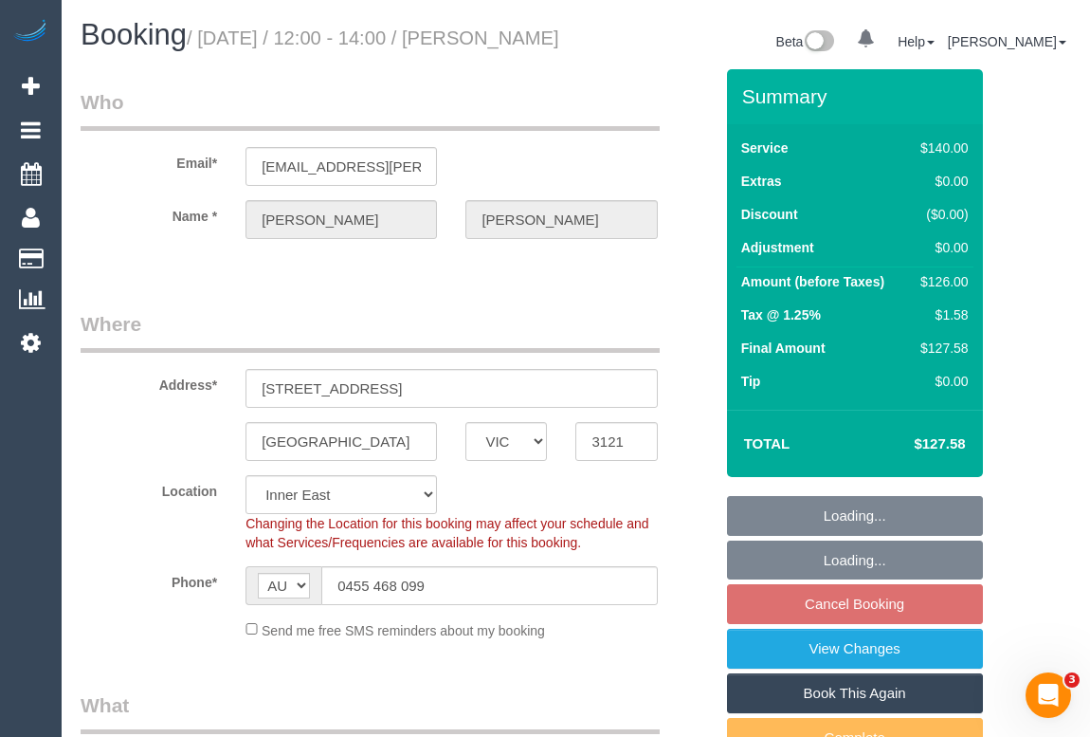
select select "object:694"
select select "number:28"
select select "number:14"
select select "number:19"
select select "number:22"
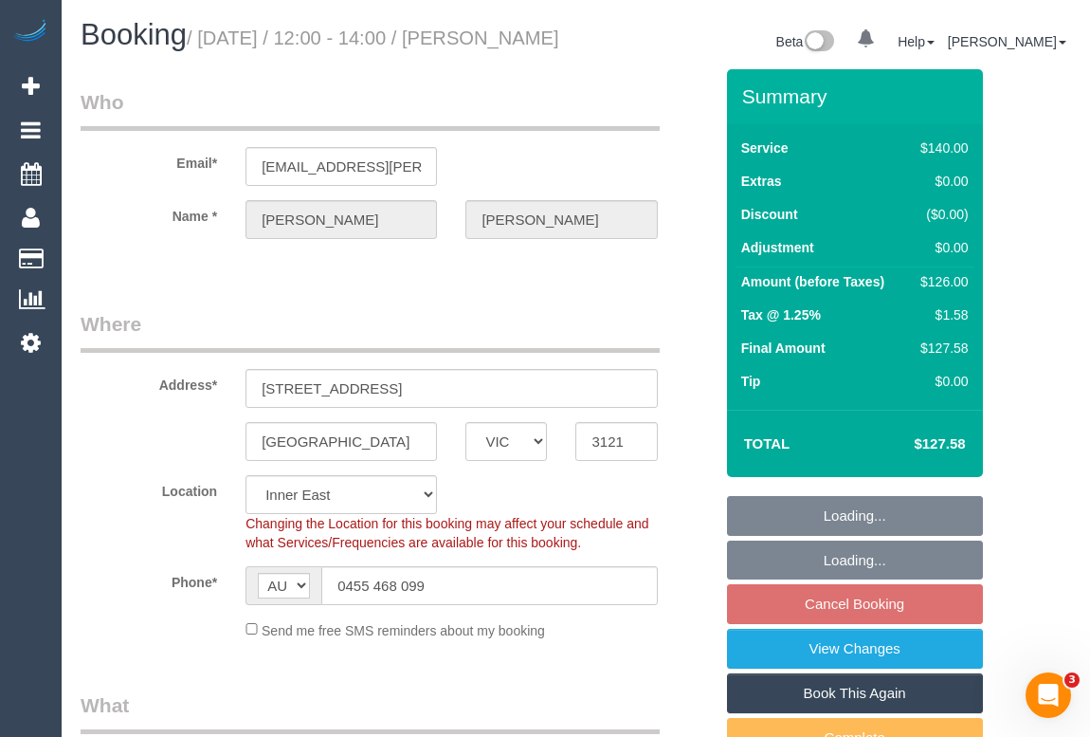
select select "number:34"
select select "number:26"
select select "object:1457"
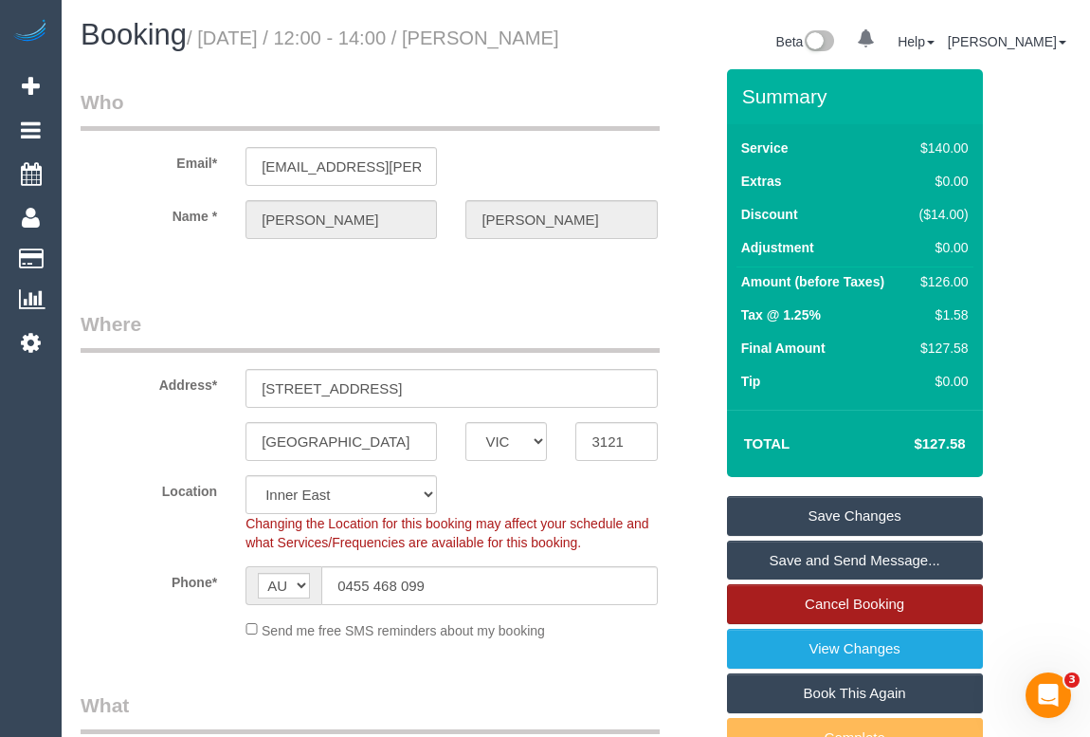
click at [864, 621] on link "Cancel Booking" at bounding box center [855, 604] width 256 height 40
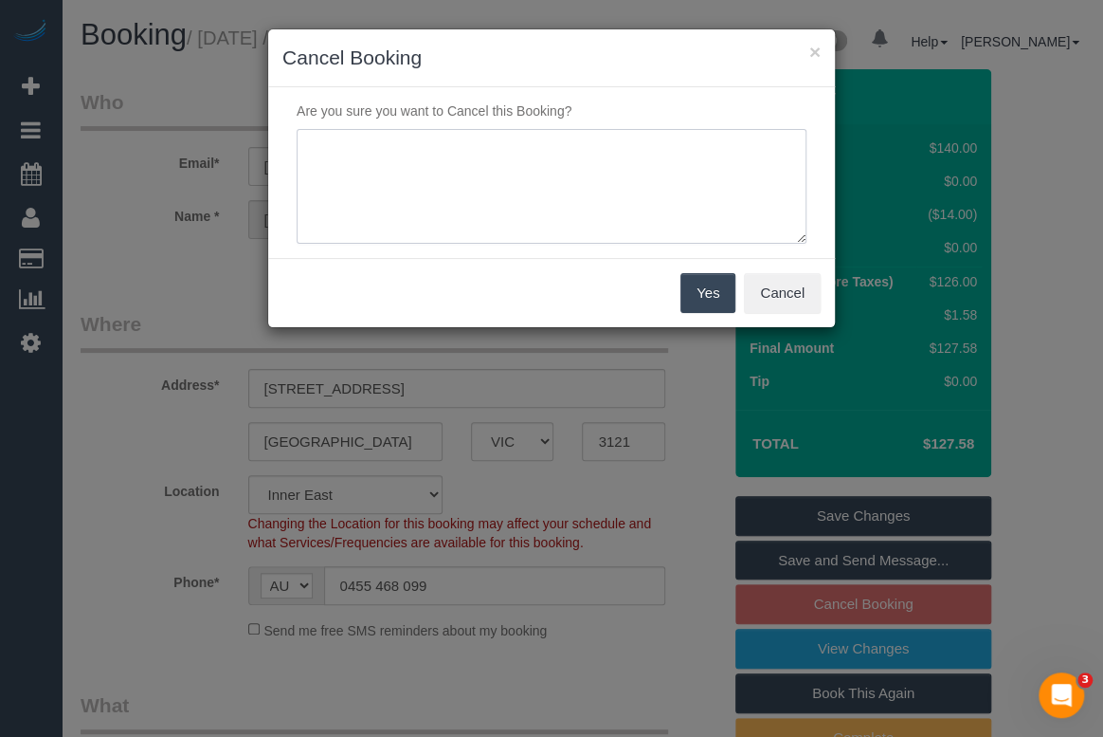
drag, startPoint x: 432, startPoint y: 168, endPoint x: 438, endPoint y: 151, distance: 18.0
click at [438, 153] on textarea at bounding box center [552, 187] width 510 height 116
type textarea "Daughter is sick. Needs to take her to the doctor. - OM"
click at [722, 288] on button "Yes" at bounding box center [708, 293] width 55 height 40
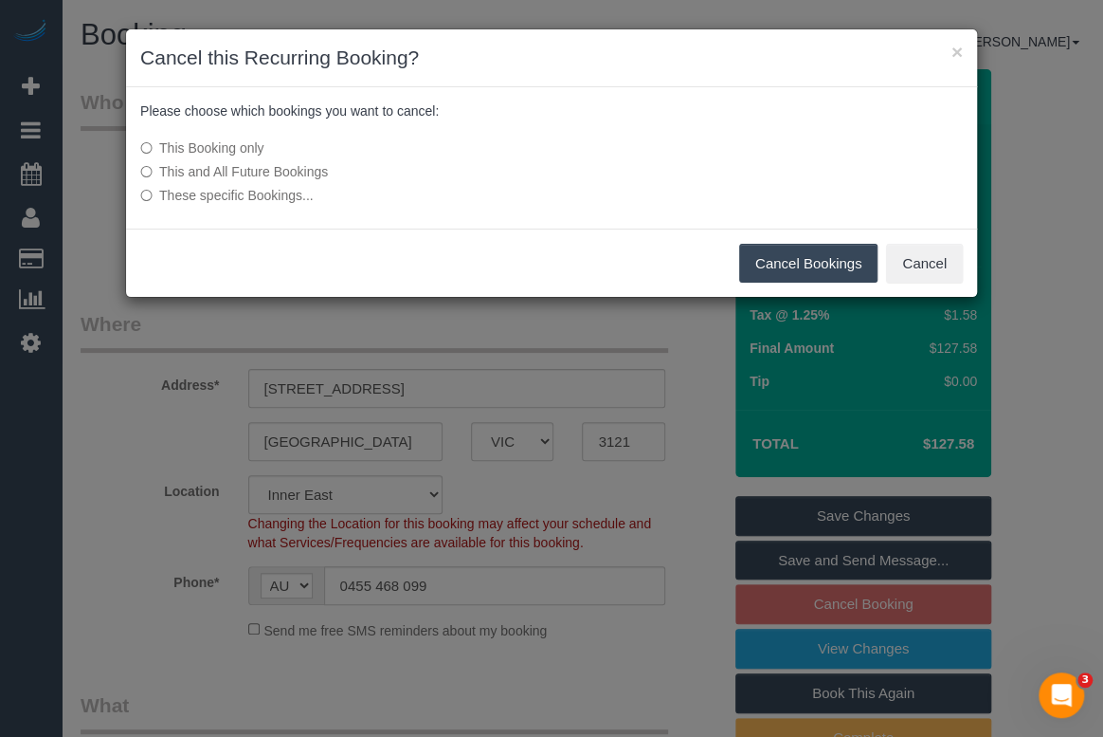
click at [829, 258] on button "Cancel Bookings" at bounding box center [808, 264] width 139 height 40
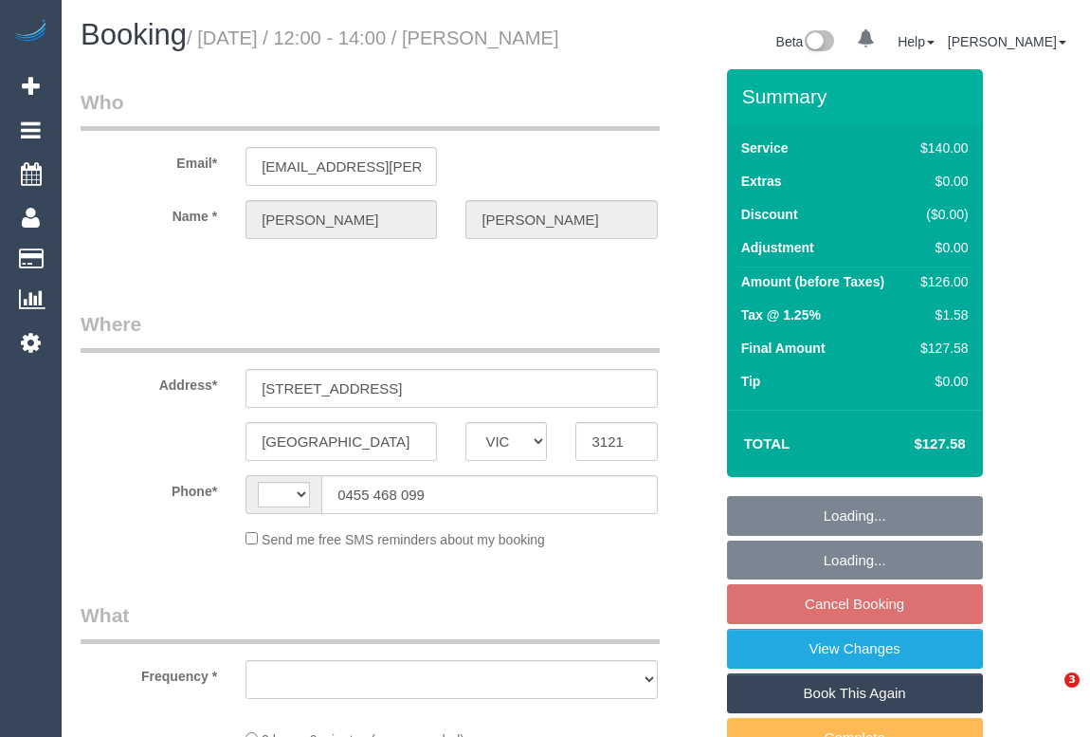
select select "VIC"
select select "object:281"
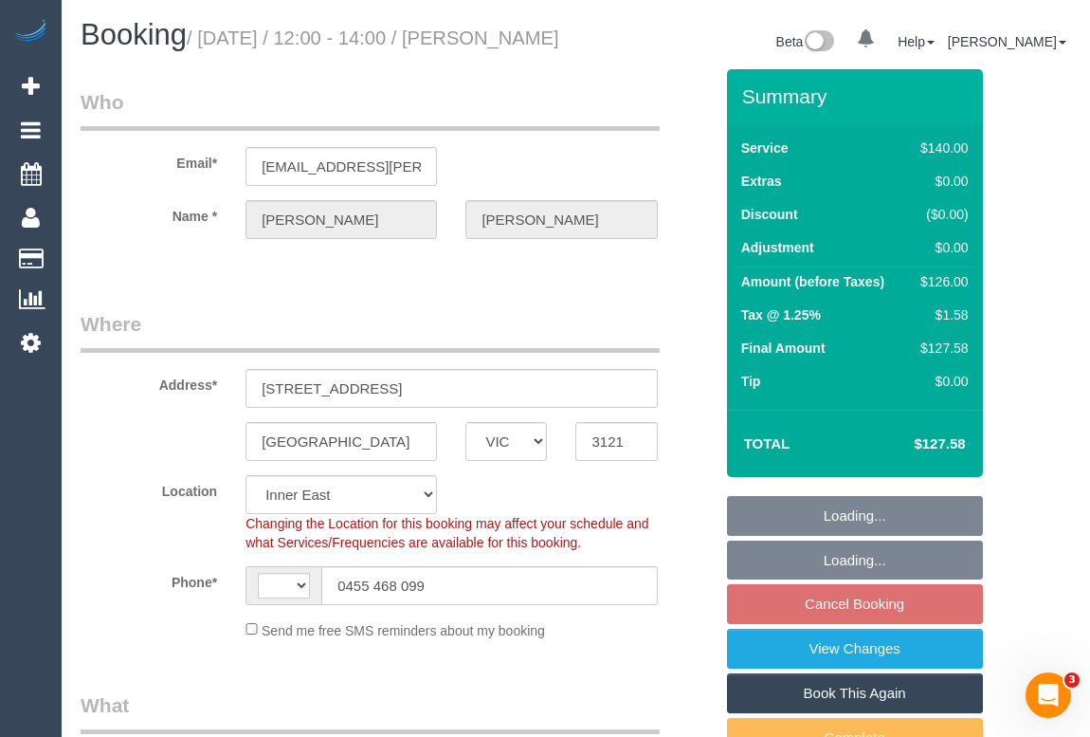
select select "string:AU"
select select "string:stripe-pm_1RO8VV2GScqysDRVhZWBKLkv"
select select "number:28"
select select "number:14"
select select "number:19"
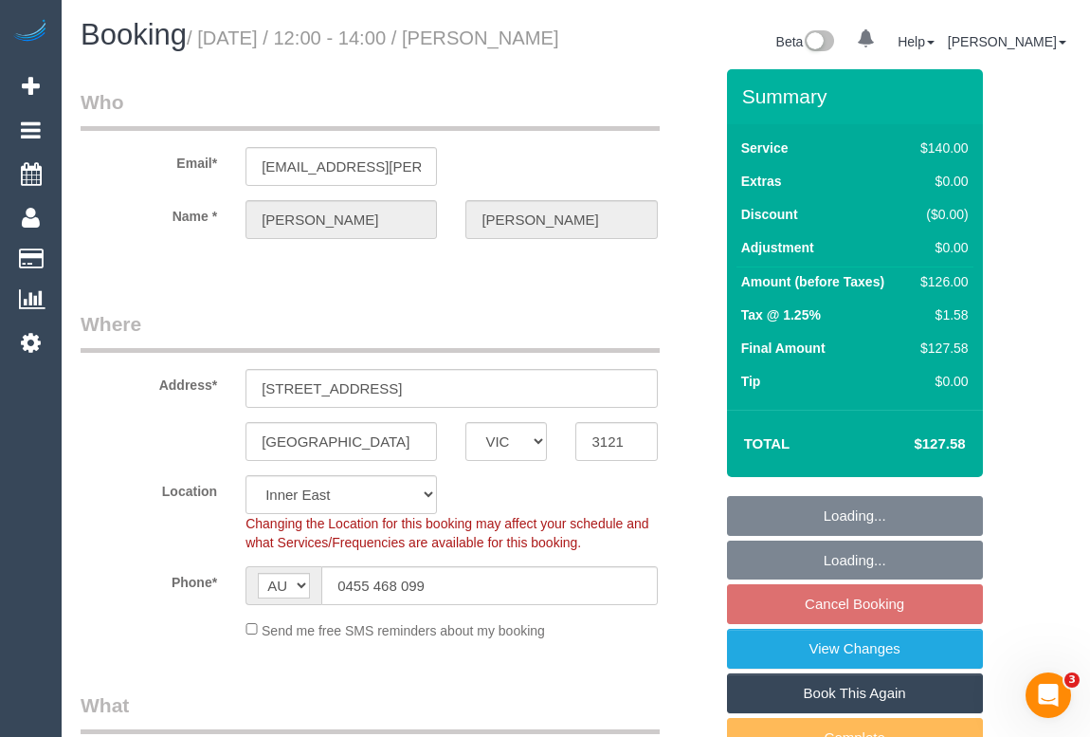
select select "number:22"
select select "number:34"
select select "number:26"
select select "object:681"
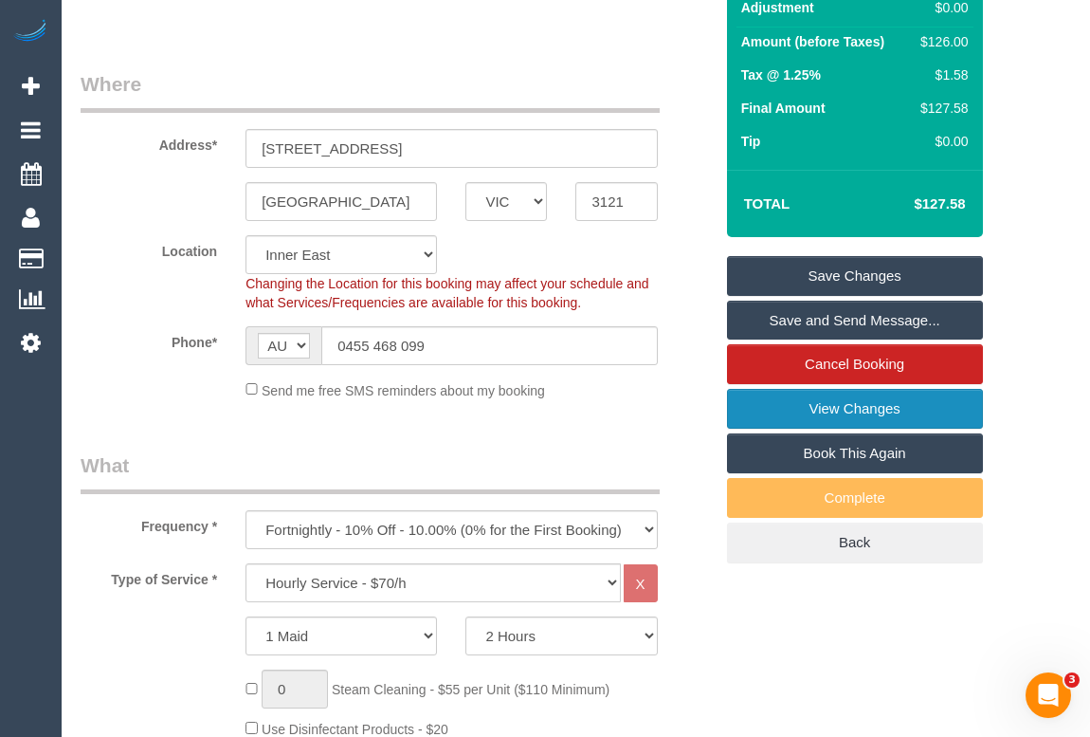
scroll to position [258, 0]
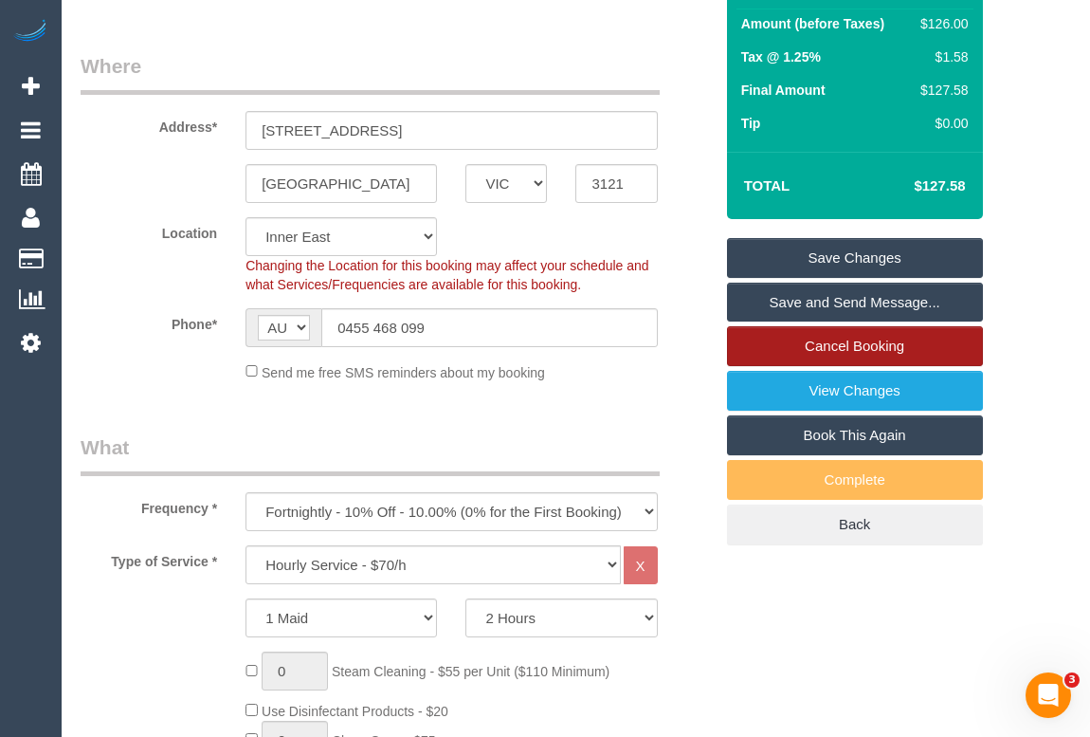
click at [859, 366] on link "Cancel Booking" at bounding box center [855, 346] width 256 height 40
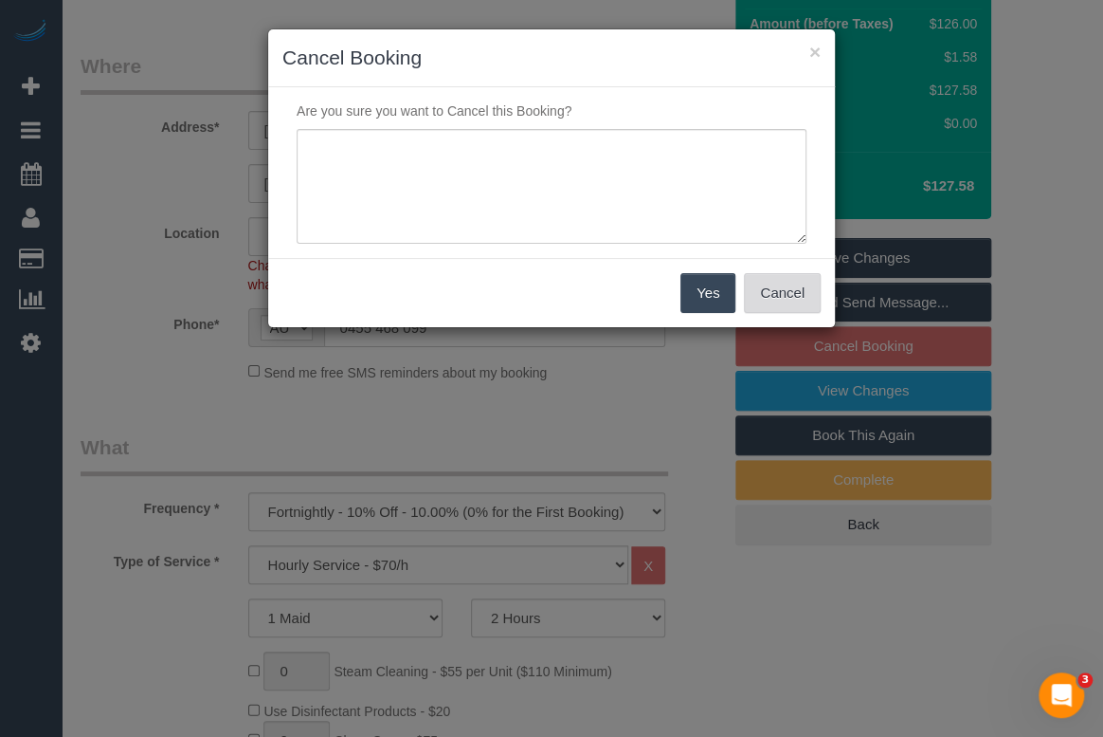
click at [788, 301] on button "Cancel" at bounding box center [782, 293] width 77 height 40
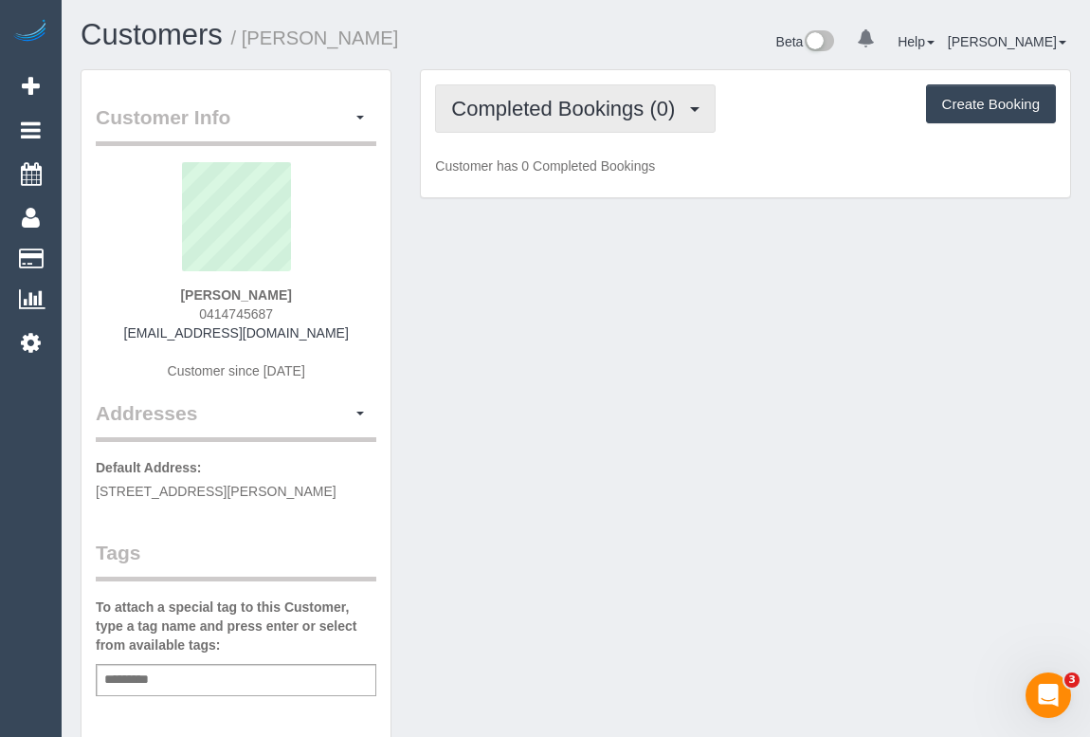
drag, startPoint x: 586, startPoint y: 101, endPoint x: 579, endPoint y: 116, distance: 15.7
click at [586, 101] on span "Completed Bookings (0)" at bounding box center [567, 109] width 233 height 24
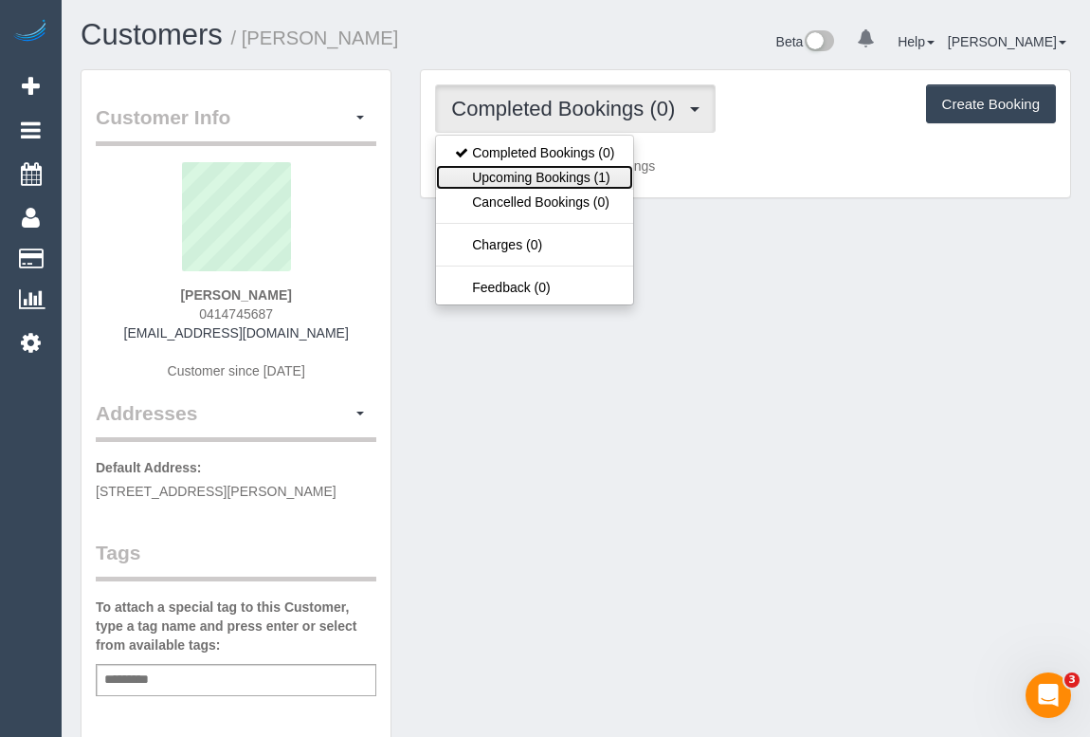
click at [555, 184] on link "Upcoming Bookings (1)" at bounding box center [534, 177] width 197 height 25
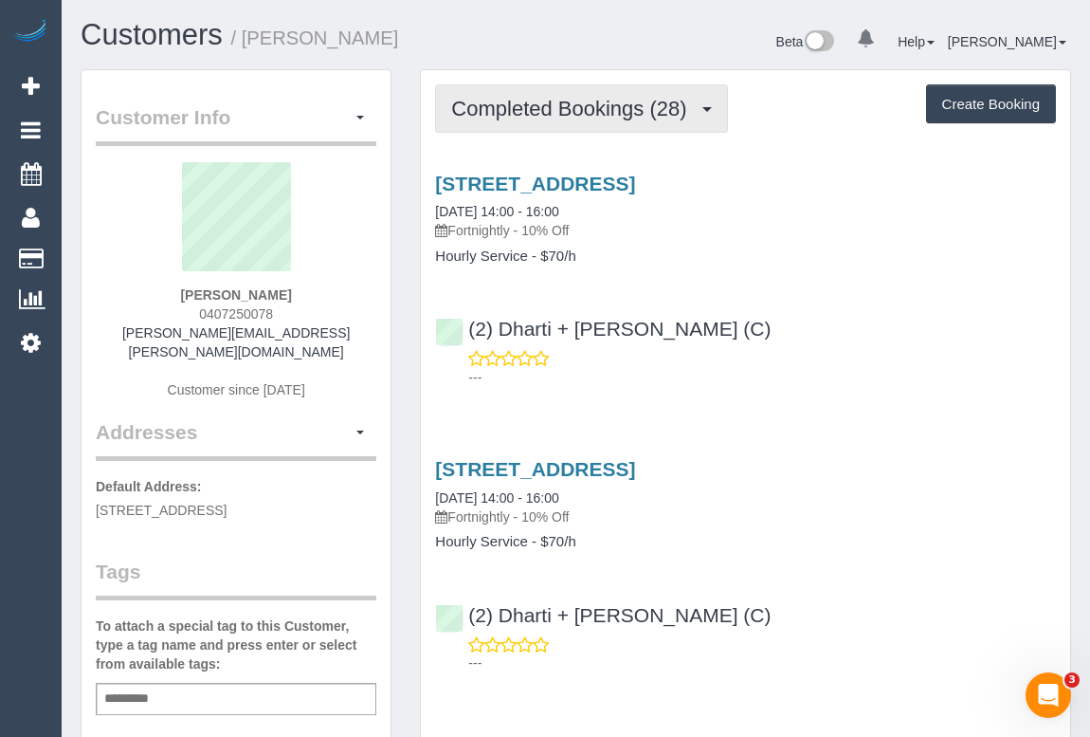
click at [556, 123] on button "Completed Bookings (28)" at bounding box center [581, 108] width 292 height 48
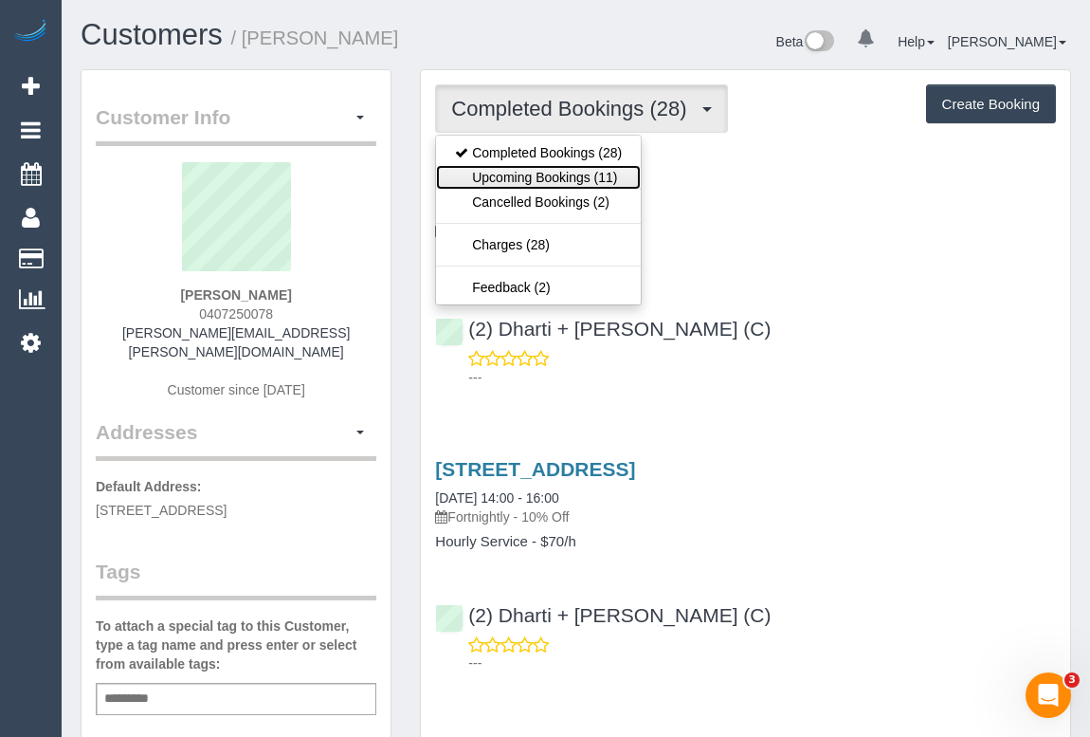
click at [558, 176] on link "Upcoming Bookings (11)" at bounding box center [538, 177] width 205 height 25
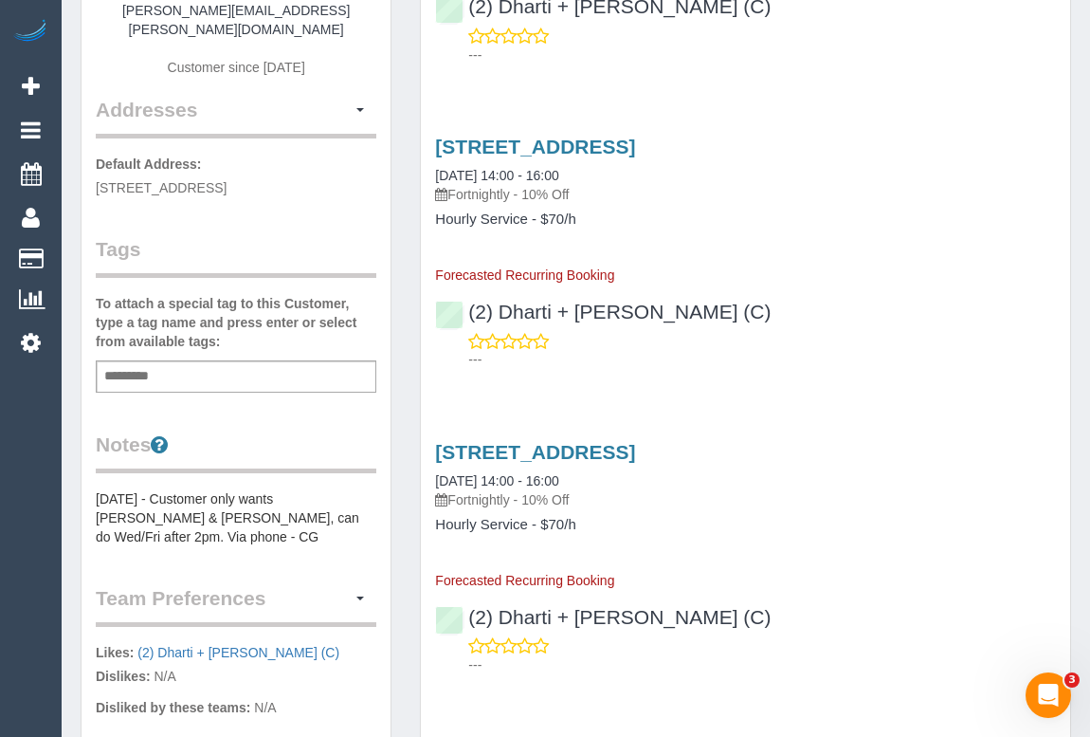
scroll to position [344, 0]
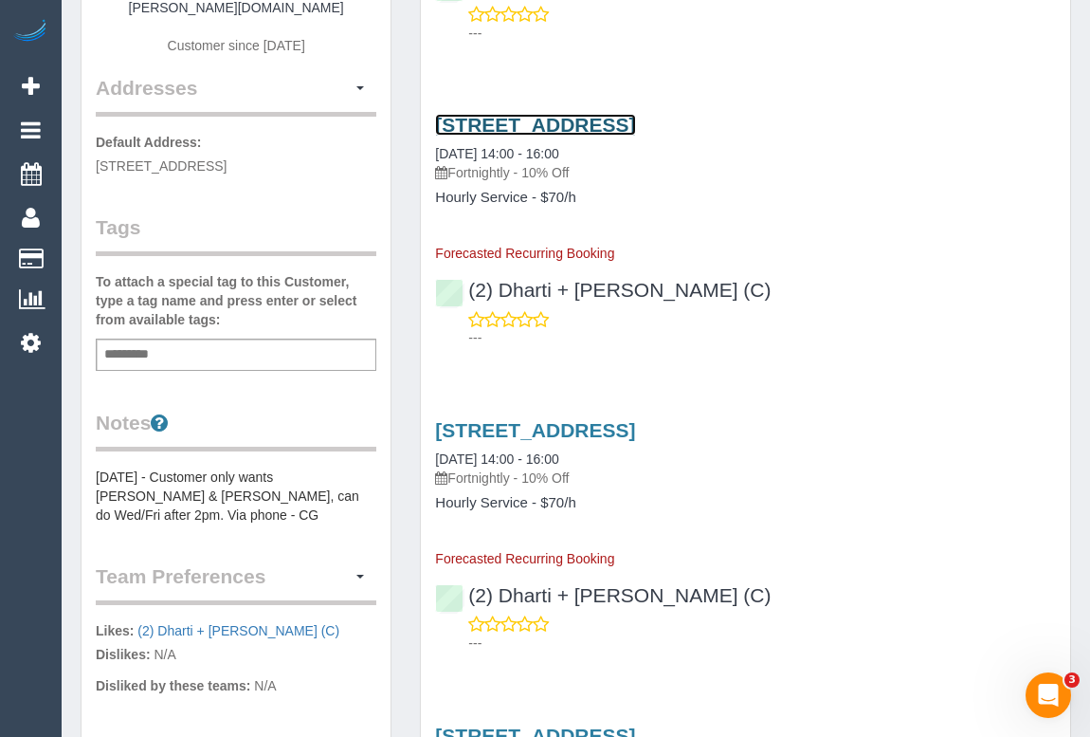
click at [635, 122] on link "444 Station Street, Carlton North, VIC 3054" at bounding box center [535, 125] width 200 height 22
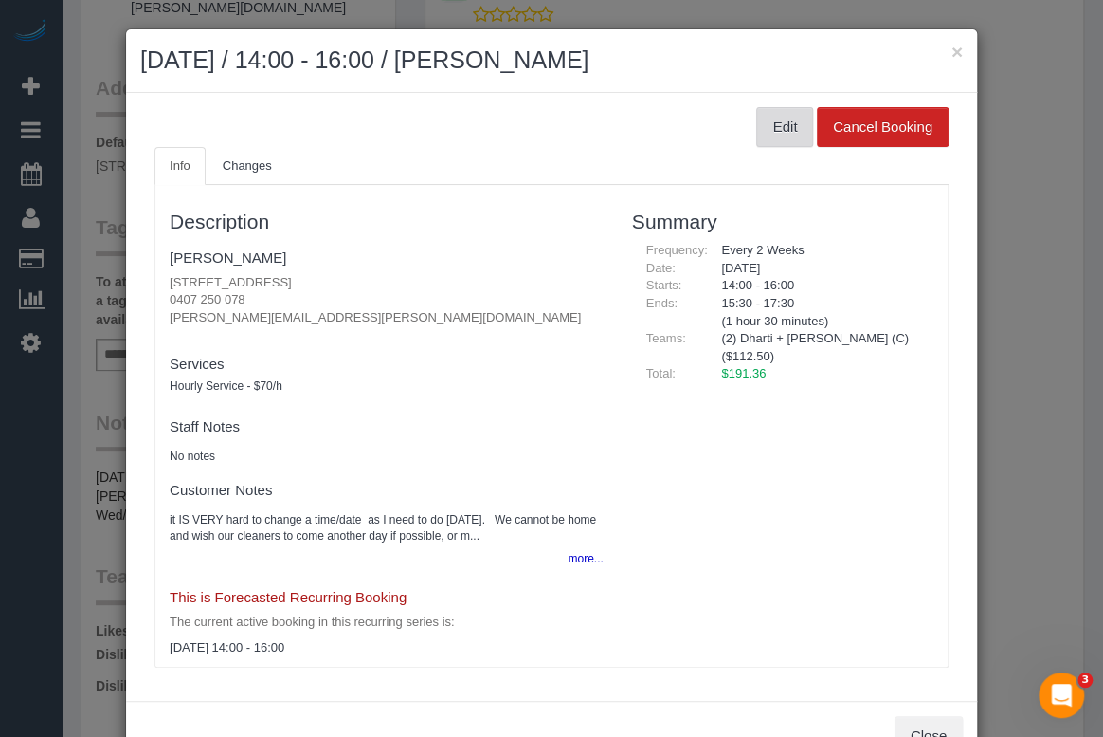
click at [777, 133] on button "Edit" at bounding box center [784, 127] width 57 height 40
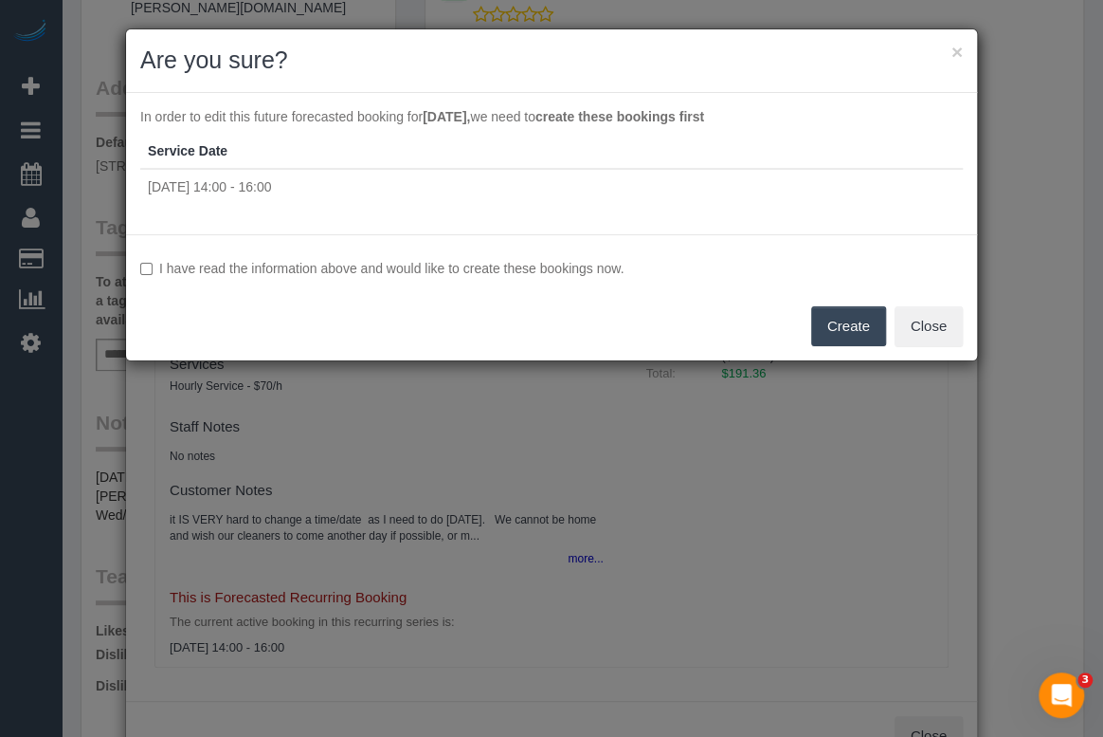
click at [855, 327] on button "Create" at bounding box center [848, 326] width 75 height 40
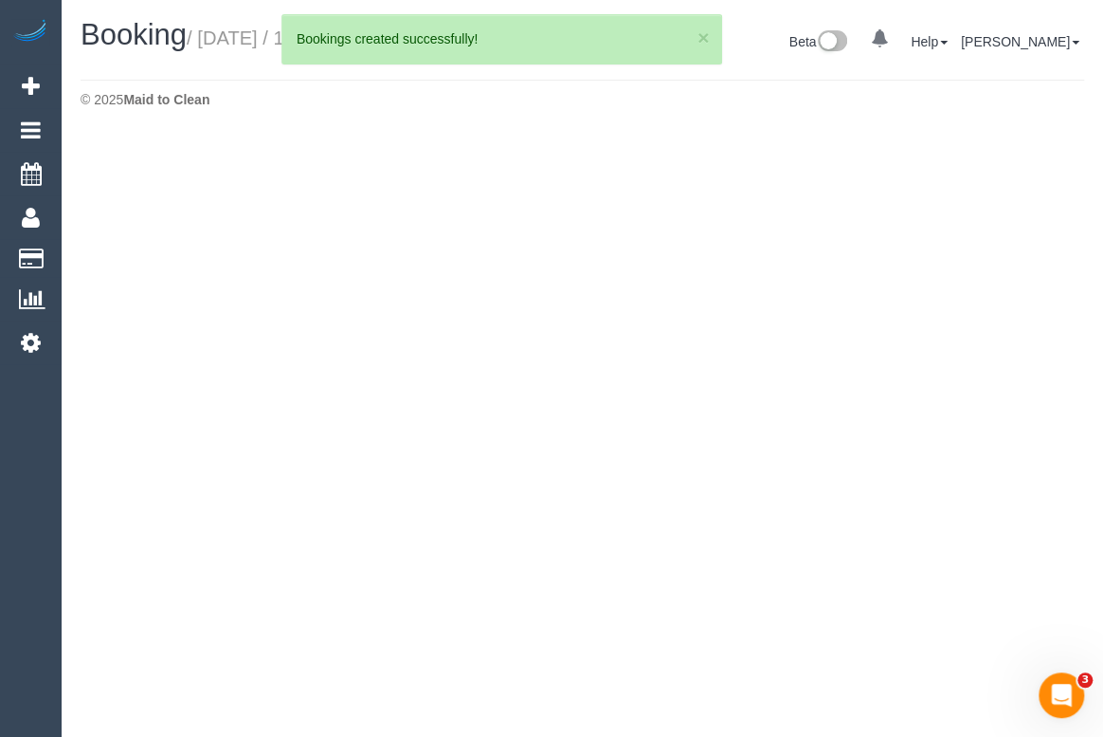
select select "VIC"
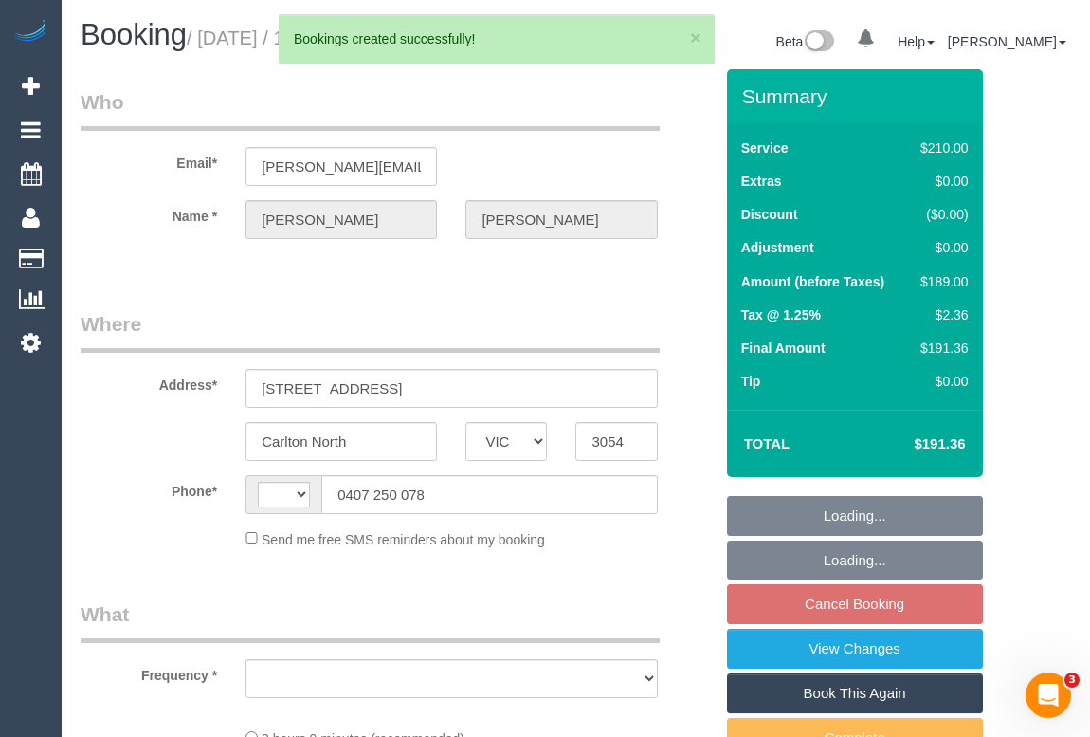
select select "object:2089"
select select "string:stripe-pm_1POV5v2GScqysDRVqFVuzsIA"
select select "number:28"
select select "number:14"
select select "number:19"
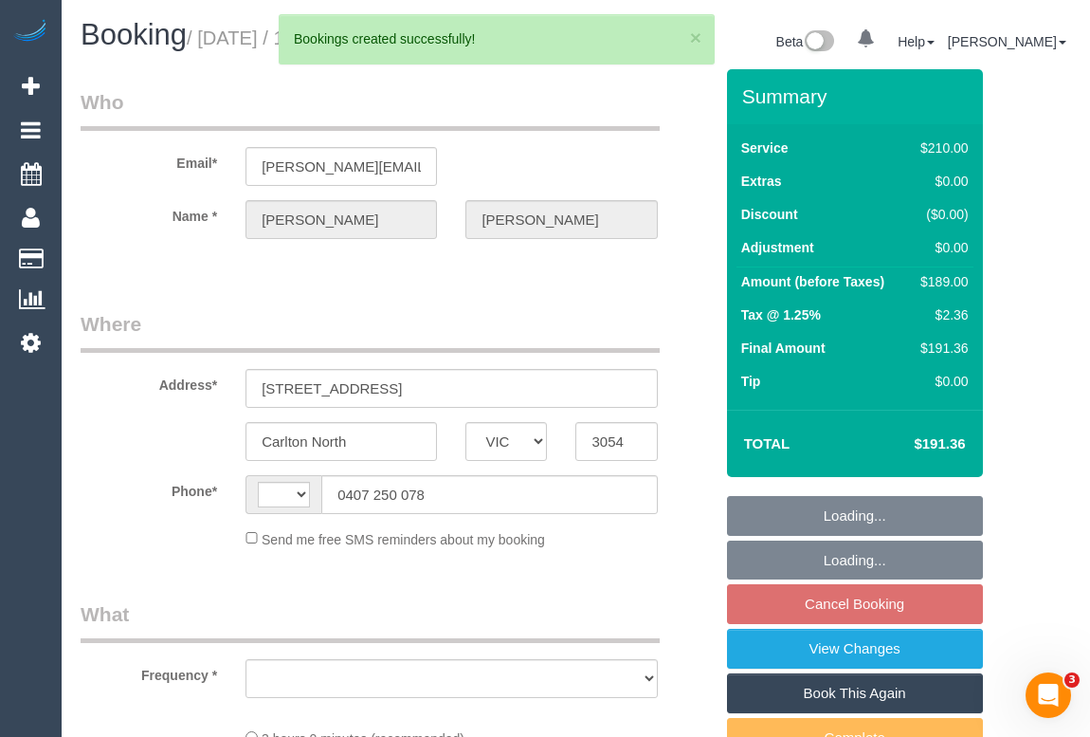
select select "number:36"
select select "number:35"
select select "number:12"
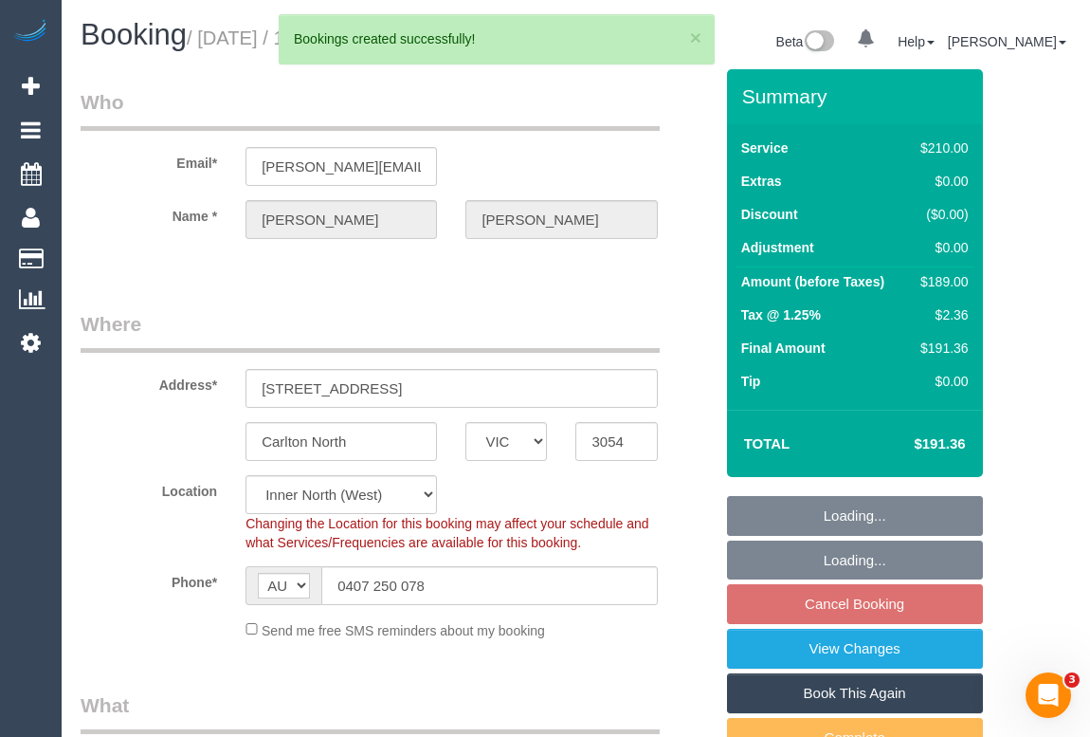
select select "string:AU"
select select "object:2651"
select select "180"
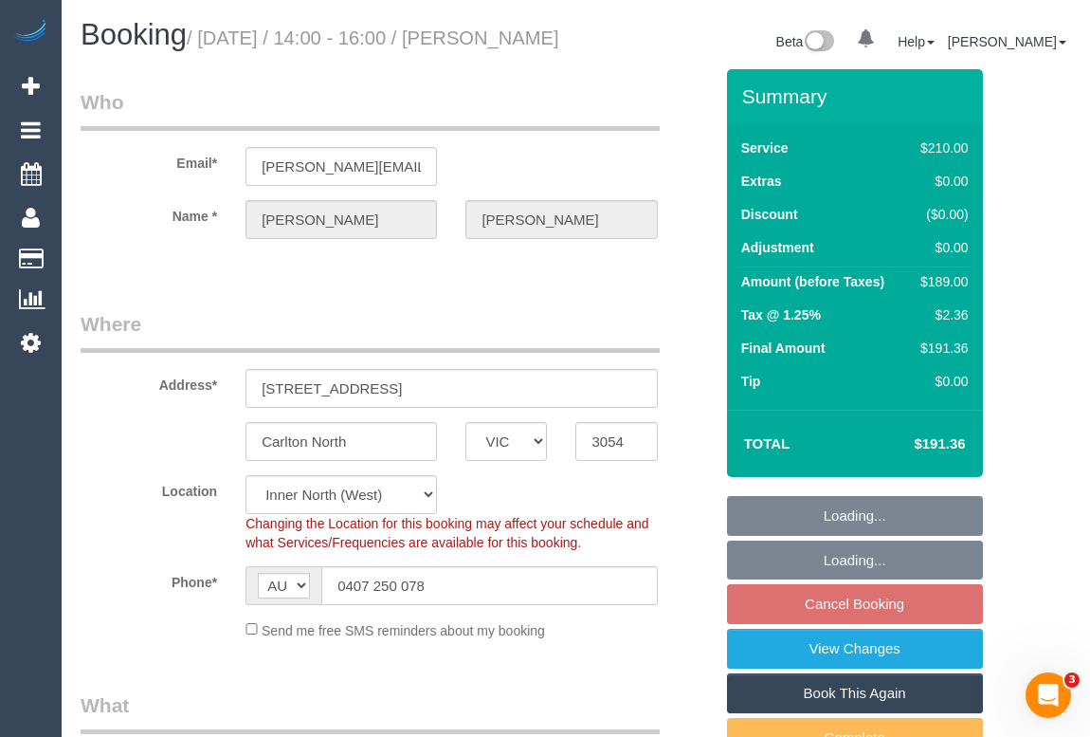
select select "spot8"
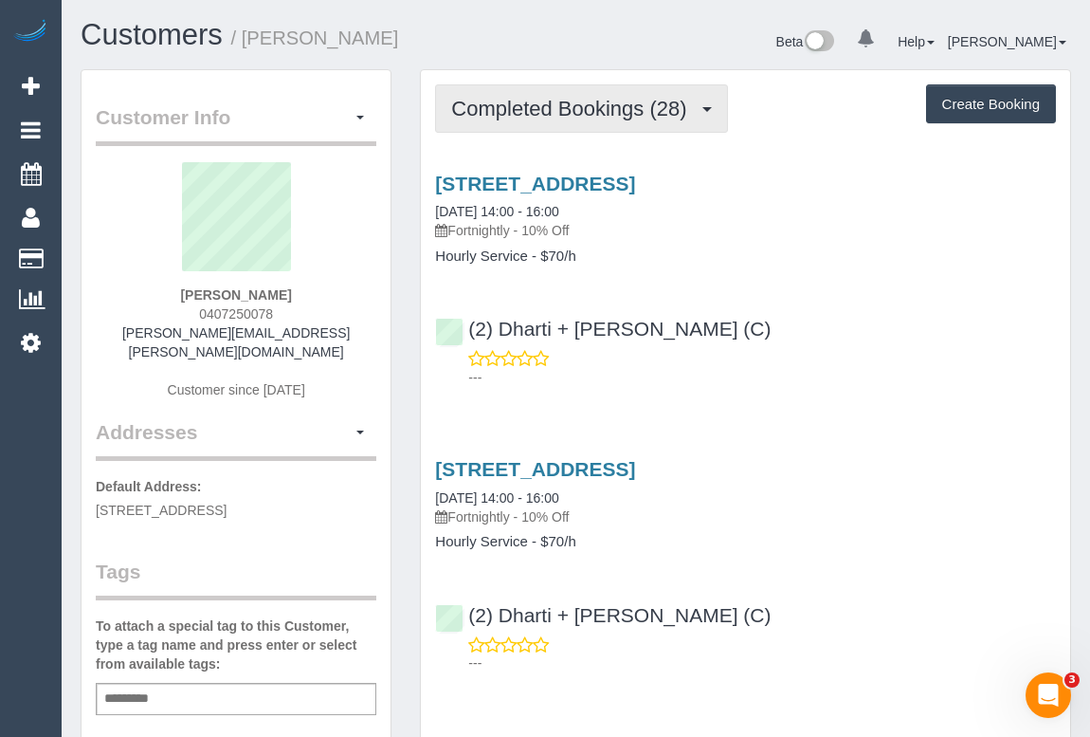
drag, startPoint x: 563, startPoint y: 115, endPoint x: 561, endPoint y: 130, distance: 15.3
click at [563, 115] on span "Completed Bookings (28)" at bounding box center [573, 109] width 245 height 24
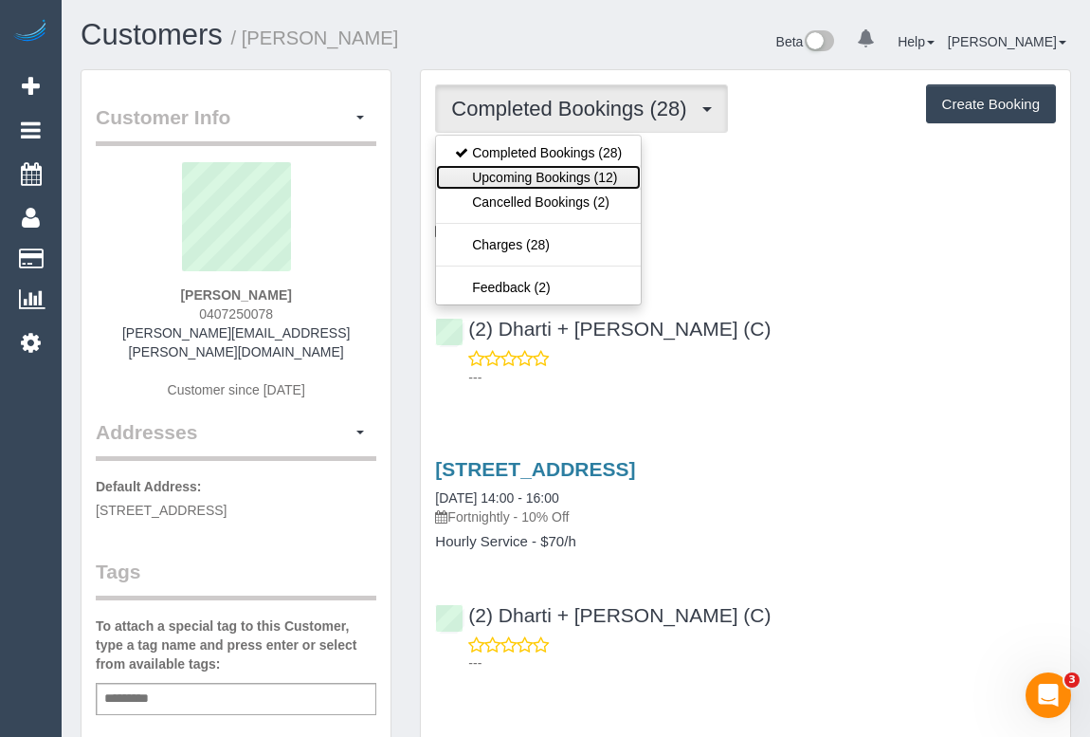
click at [570, 172] on link "Upcoming Bookings (12)" at bounding box center [538, 177] width 205 height 25
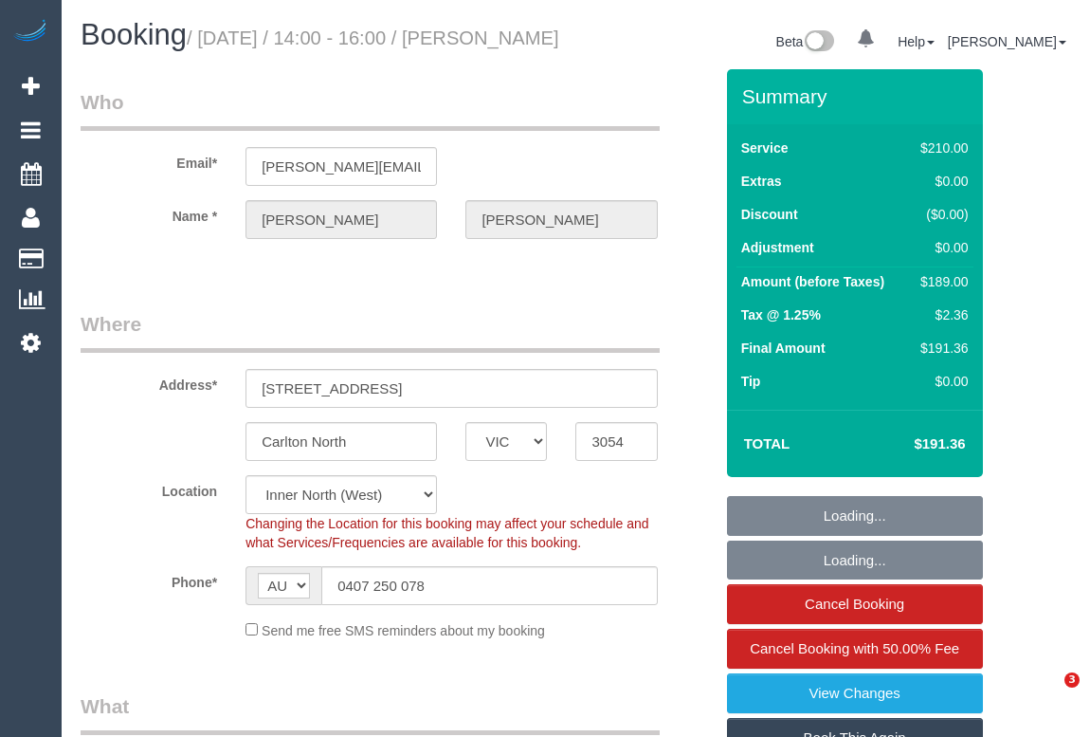
select select "VIC"
select select "number:28"
select select "number:14"
select select "number:19"
select select "number:36"
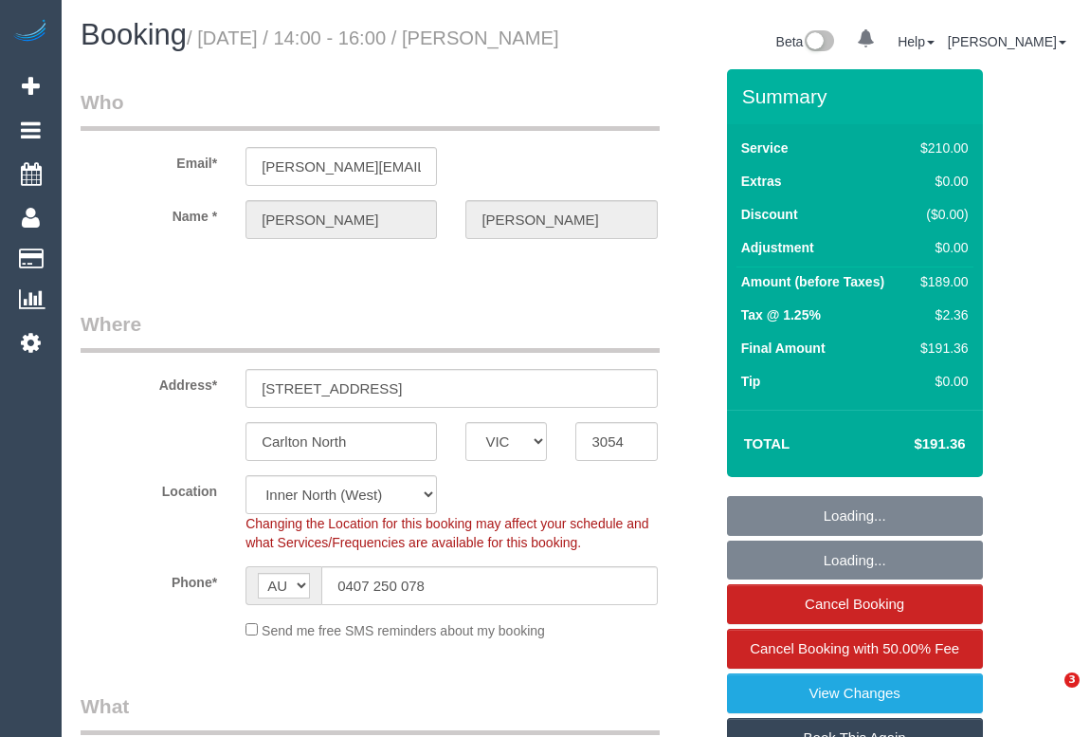
select select "number:35"
select select "number:12"
select select "object:1537"
select select "180"
select select "spot1"
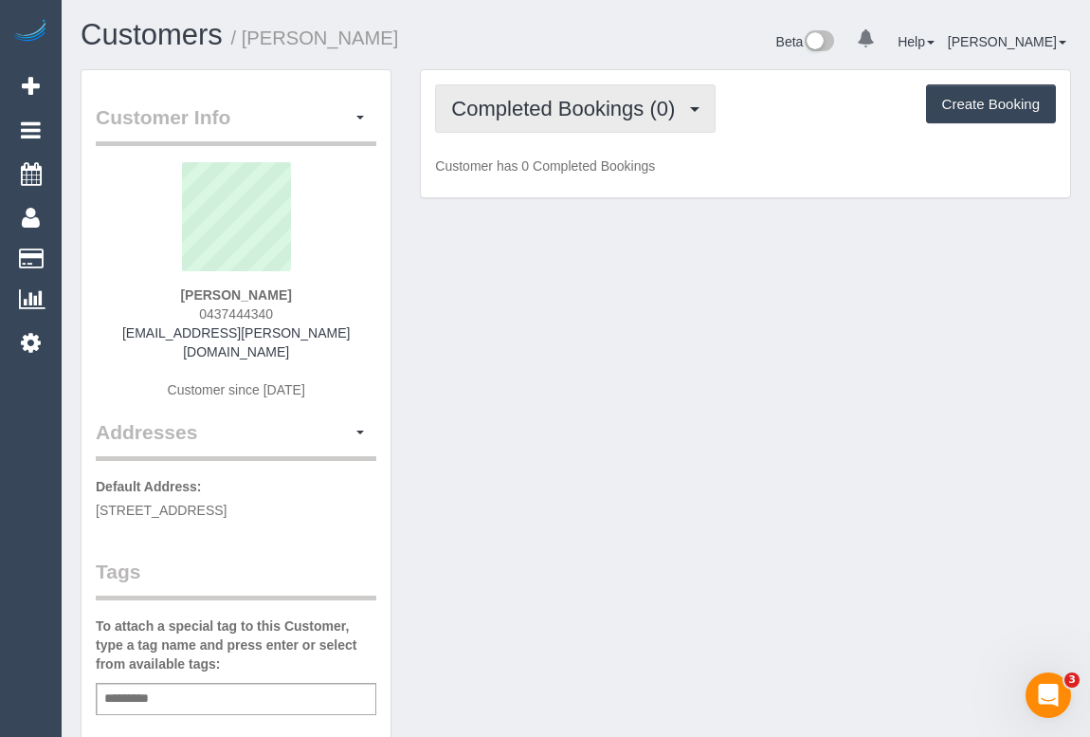
click at [579, 104] on span "Completed Bookings (0)" at bounding box center [567, 109] width 233 height 24
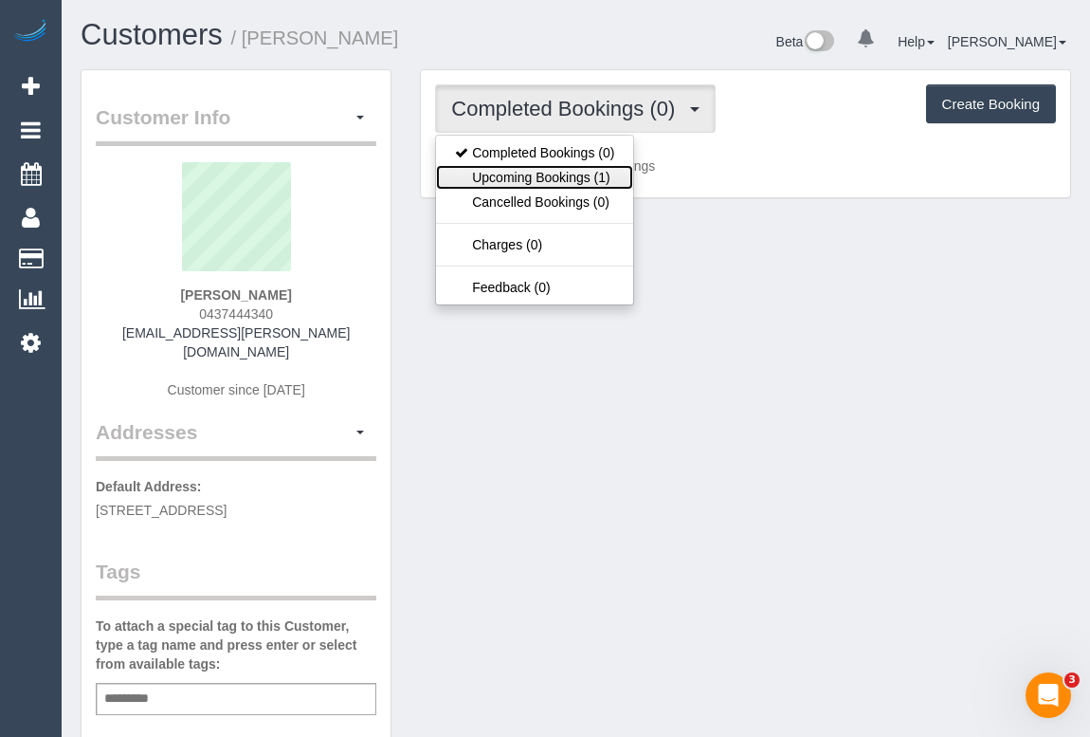
click at [556, 177] on link "Upcoming Bookings (1)" at bounding box center [534, 177] width 197 height 25
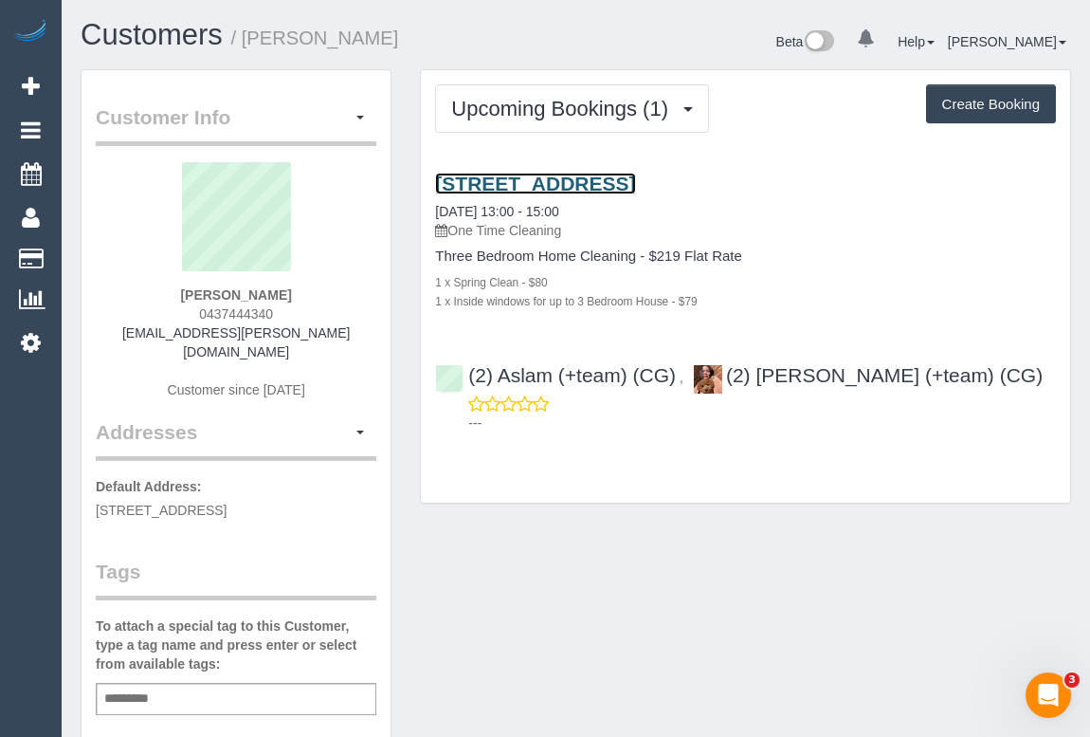
click at [609, 186] on link "186 Lower Heidelberg Road, East Ivanhoe, VIC 3079" at bounding box center [535, 184] width 200 height 22
click at [550, 178] on link "186 Lower Heidelberg Road, East Ivanhoe, VIC 3079" at bounding box center [535, 184] width 200 height 22
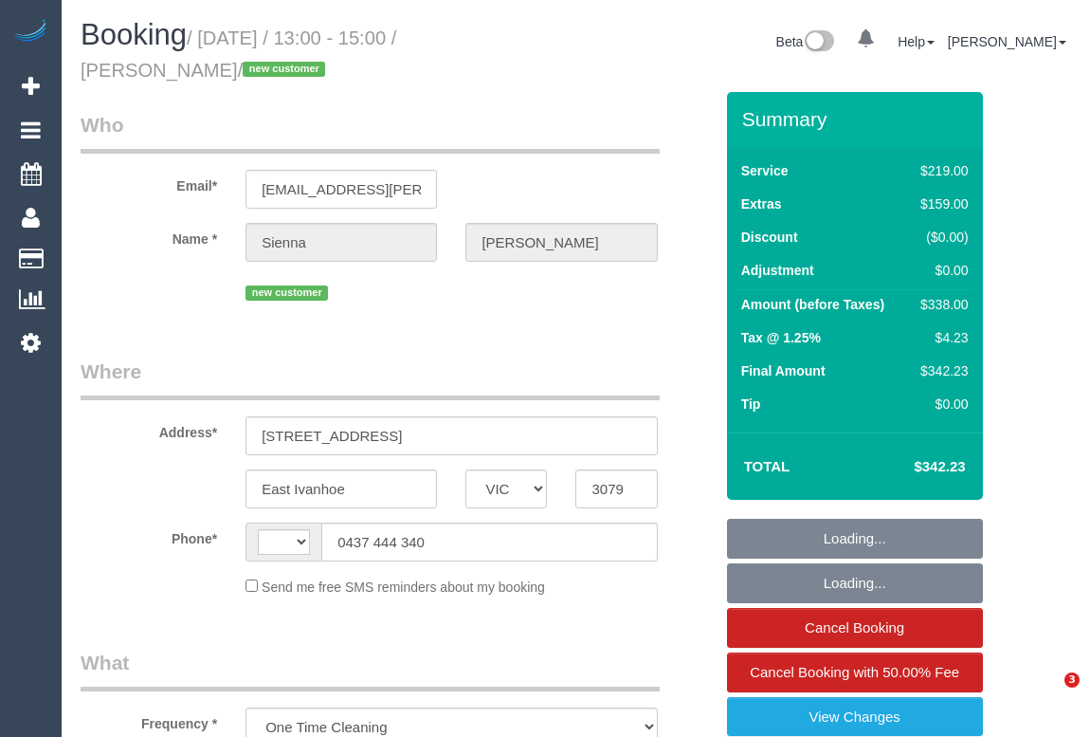
select select "VIC"
select select "string:stripe-pm_1RwvrH2GScqysDRVhzozX3yK"
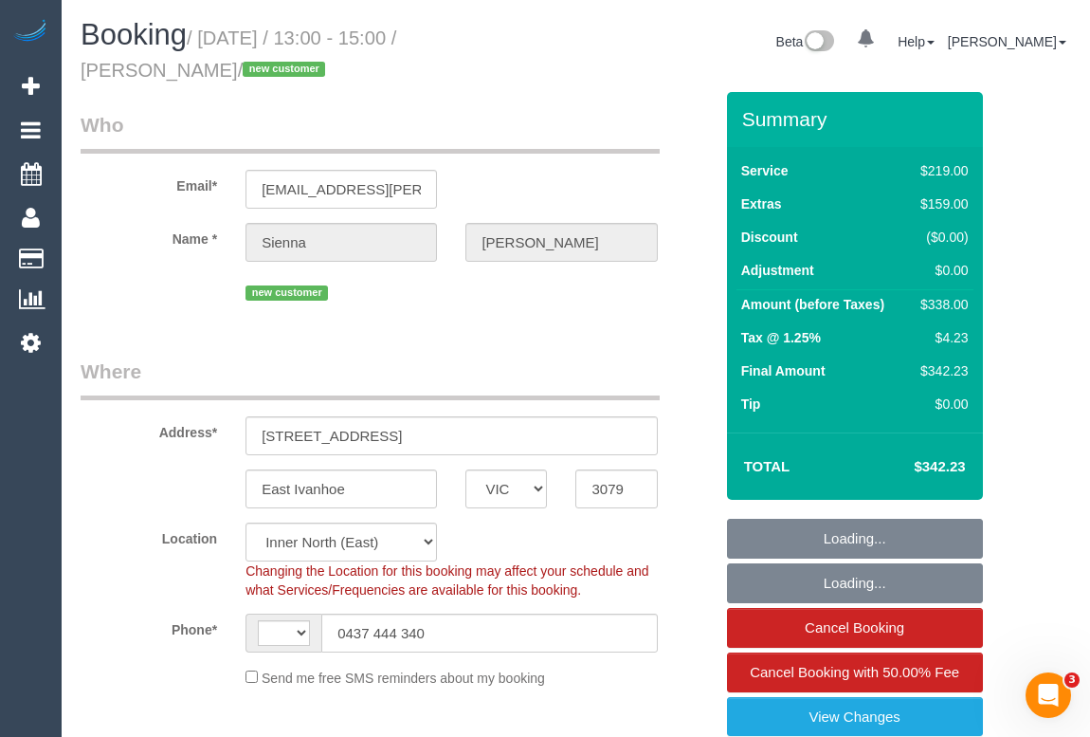
select select "object:630"
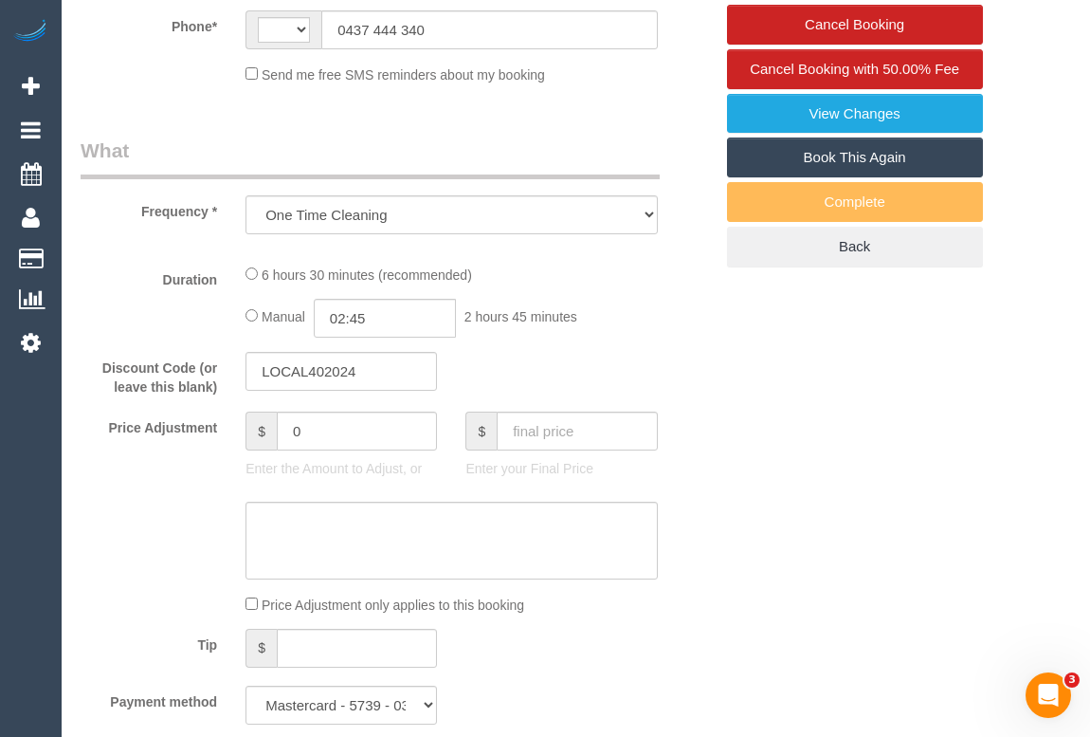
select select "string:AU"
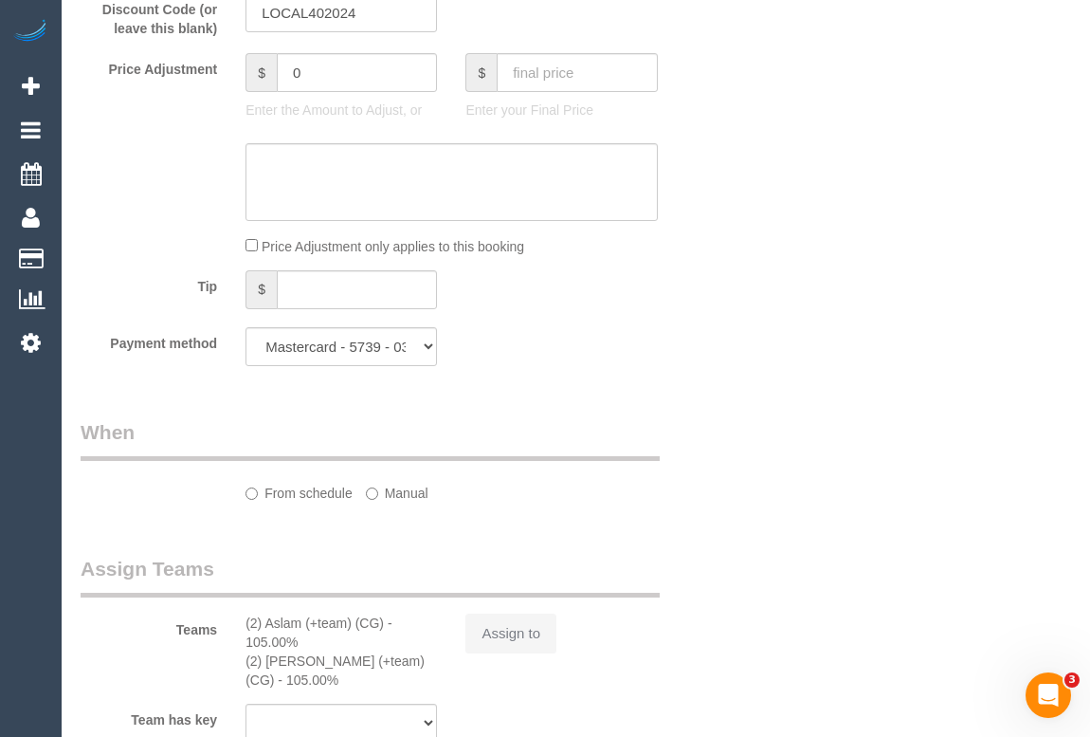
select select "number:27"
select select "number:14"
select select "number:19"
select select "number:24"
select select "number:33"
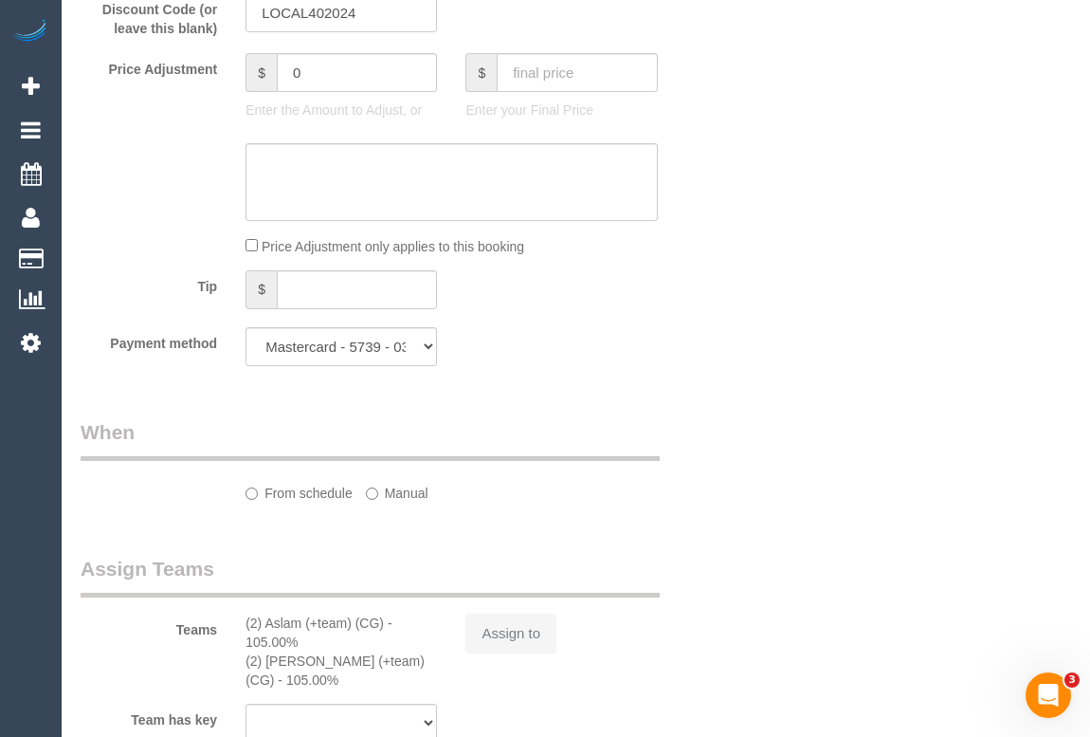
select select "number:13"
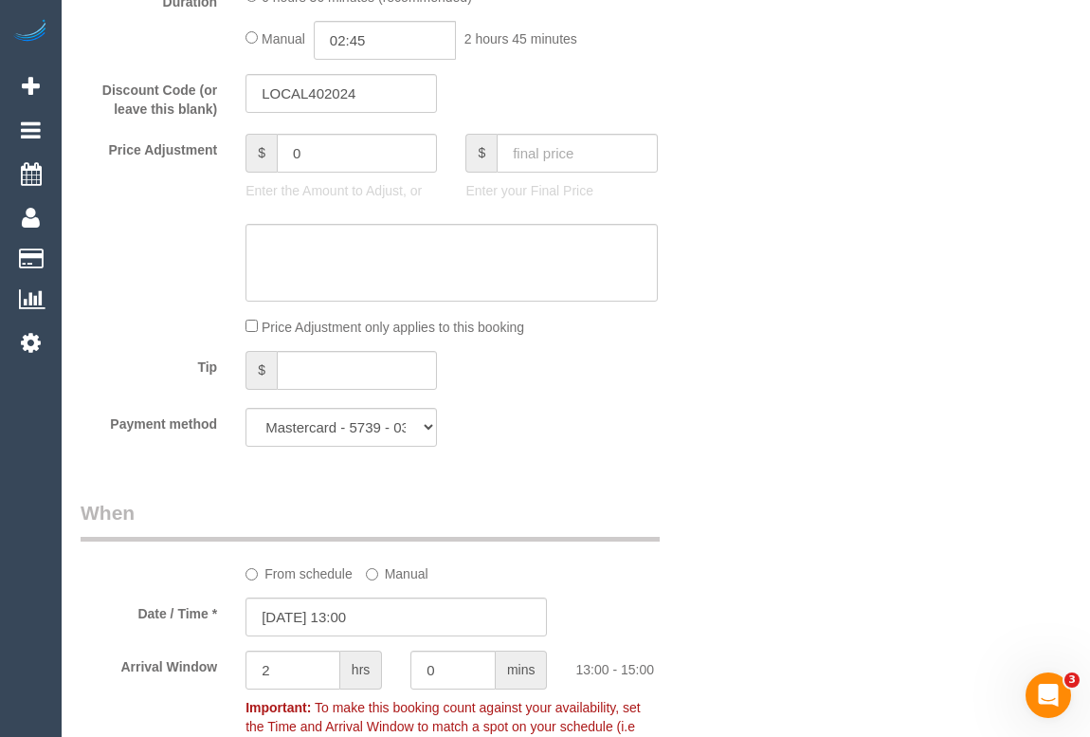
scroll to position [1487, 0]
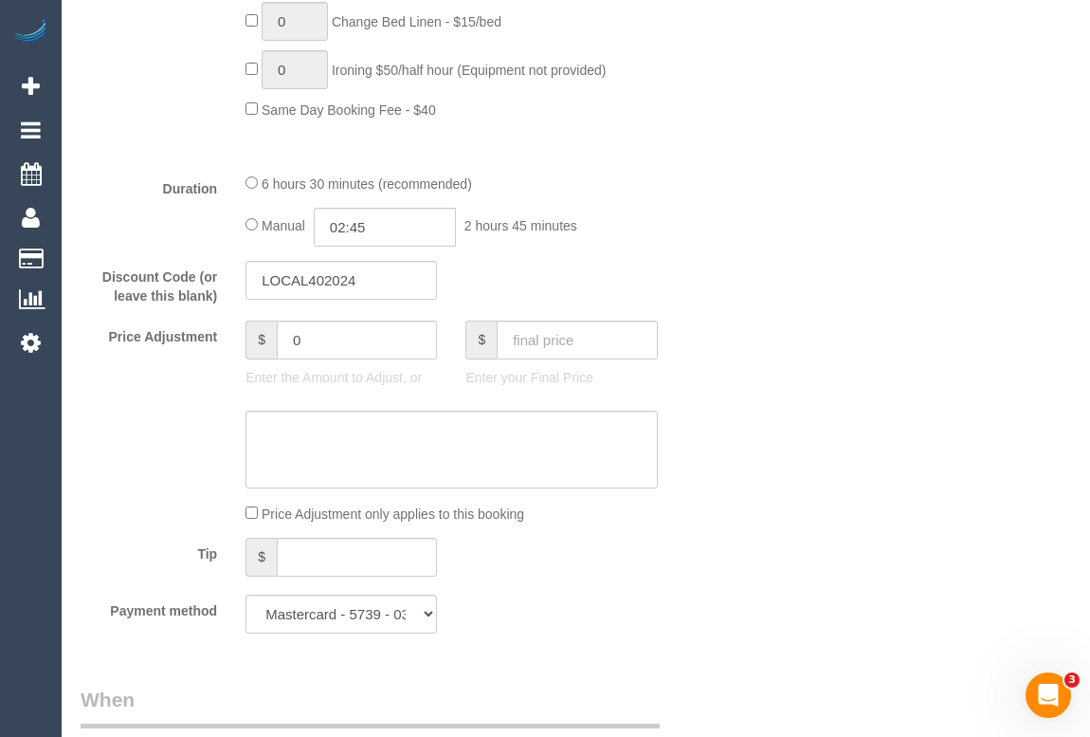
drag, startPoint x: 824, startPoint y: 190, endPoint x: 811, endPoint y: 62, distance: 128.7
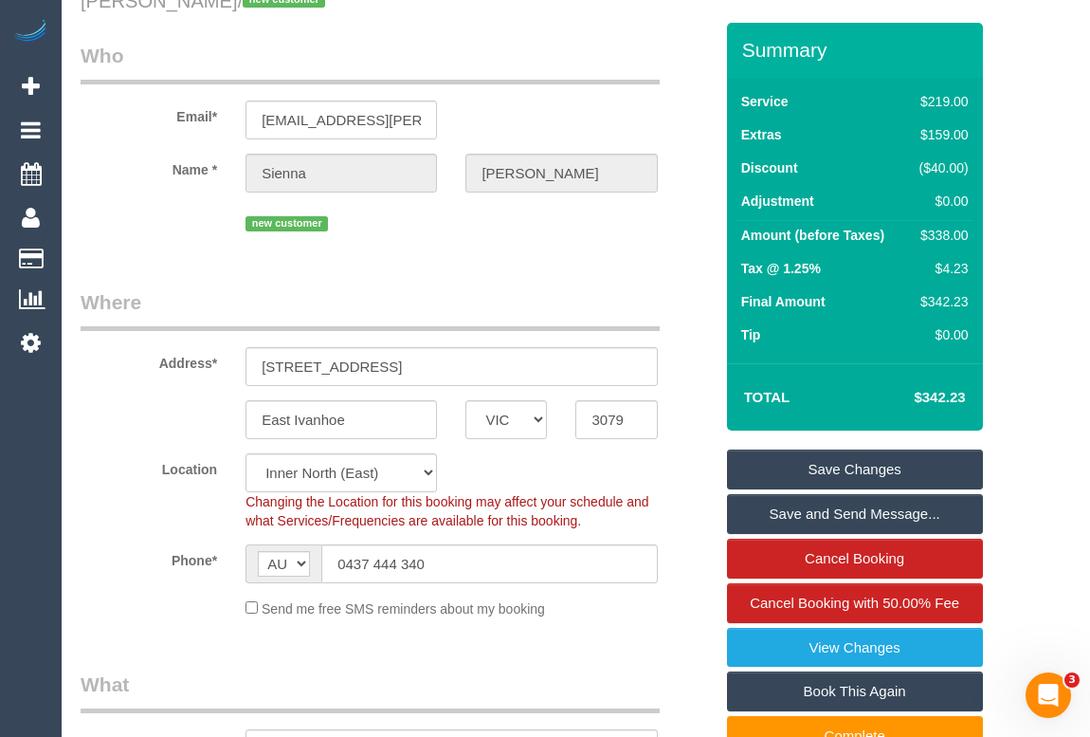
scroll to position [0, 0]
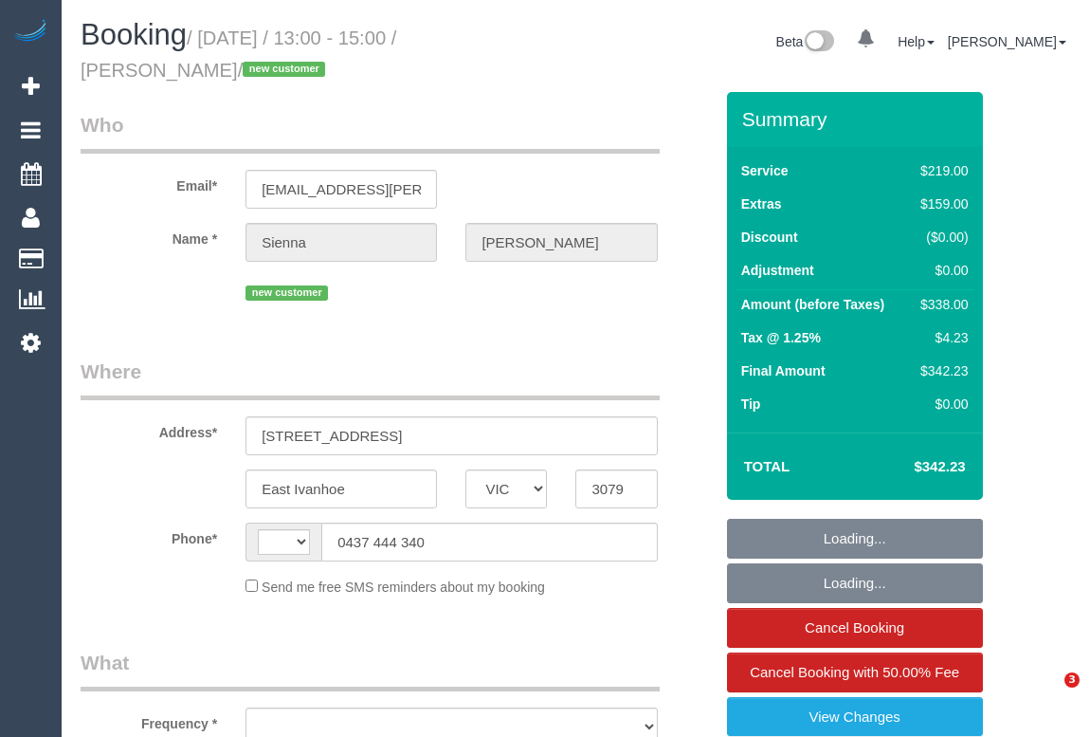
select select "VIC"
select select "string:stripe-pm_1RwvrH2GScqysDRVhzozX3yK"
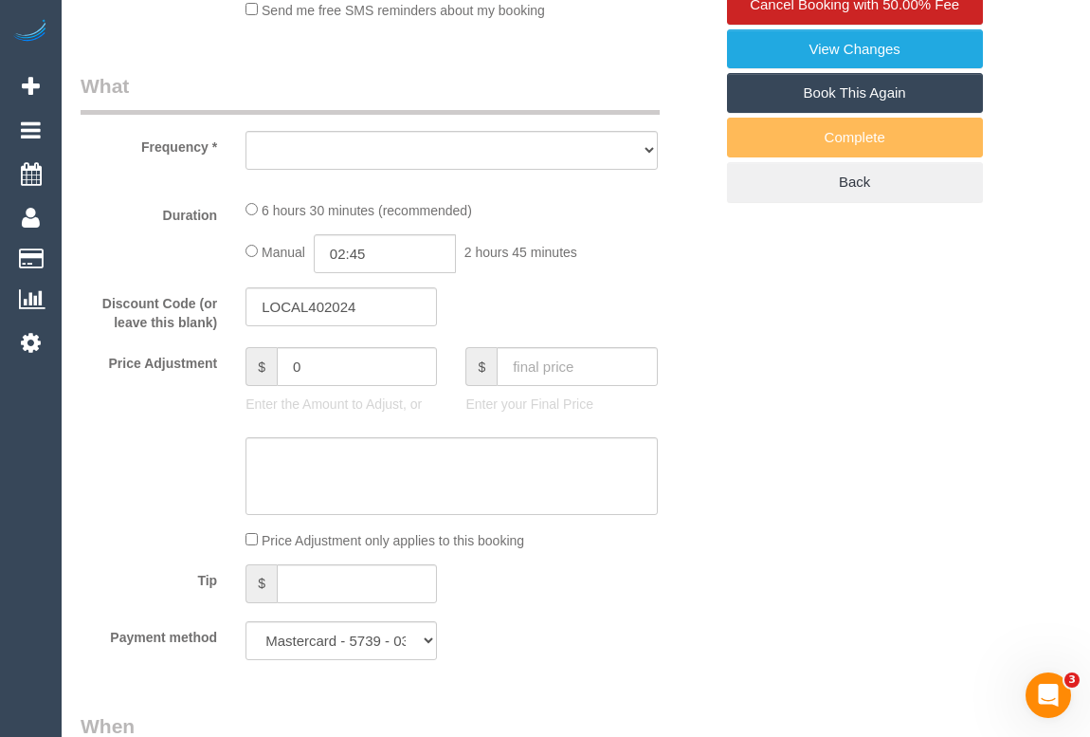
select select "string:AU"
select select "object:867"
select select "number:27"
select select "number:14"
select select "number:19"
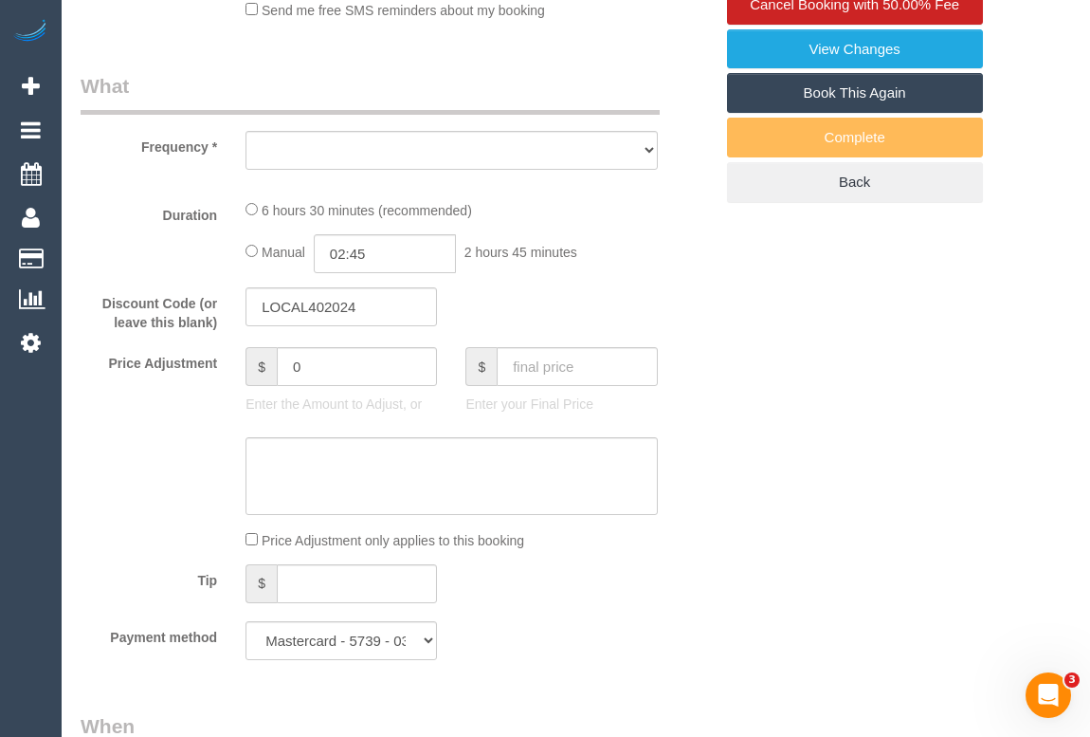
select select "number:24"
select select "number:33"
select select "number:13"
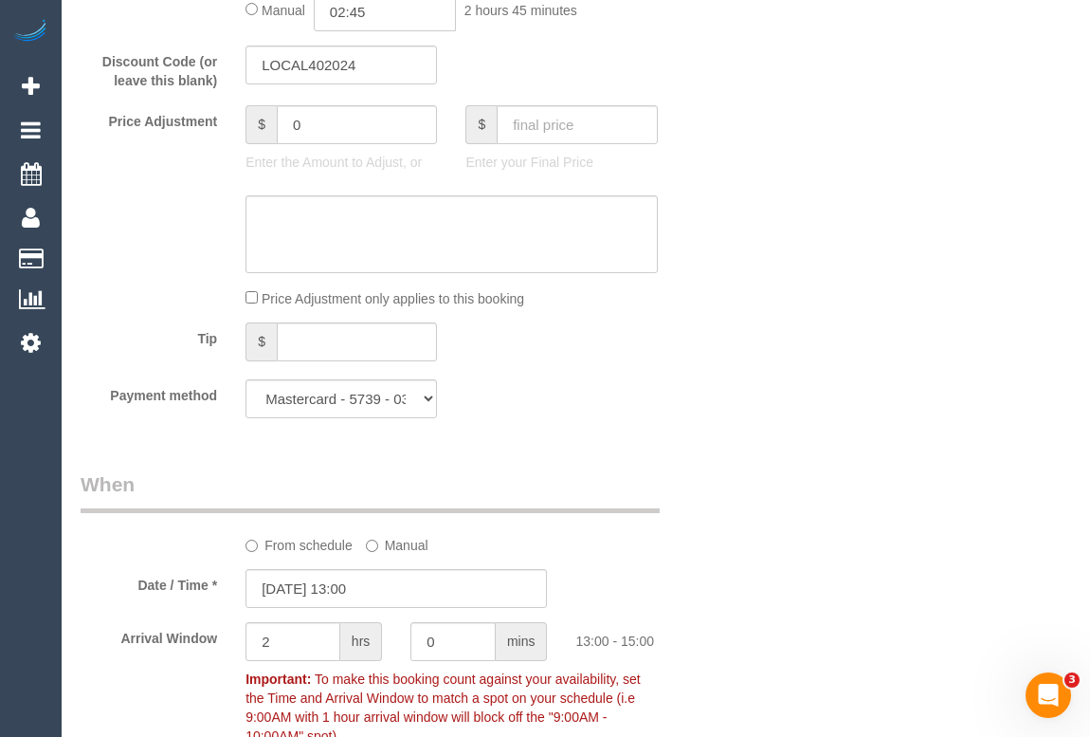
select select "object:1672"
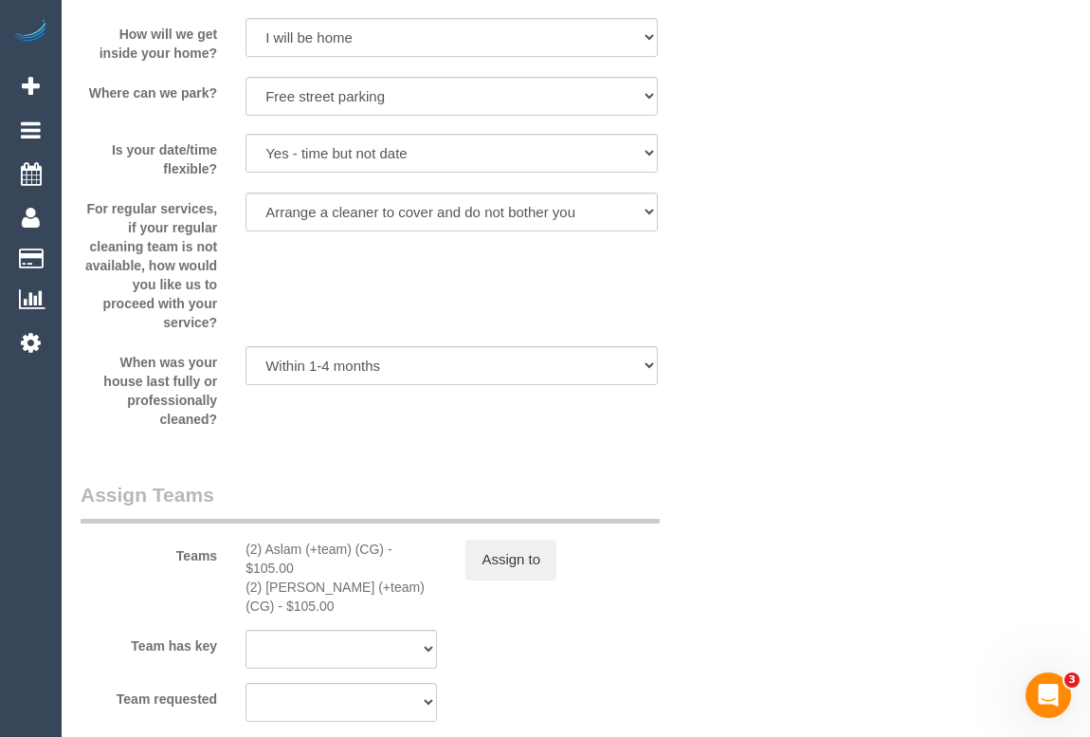
scroll to position [2929, 0]
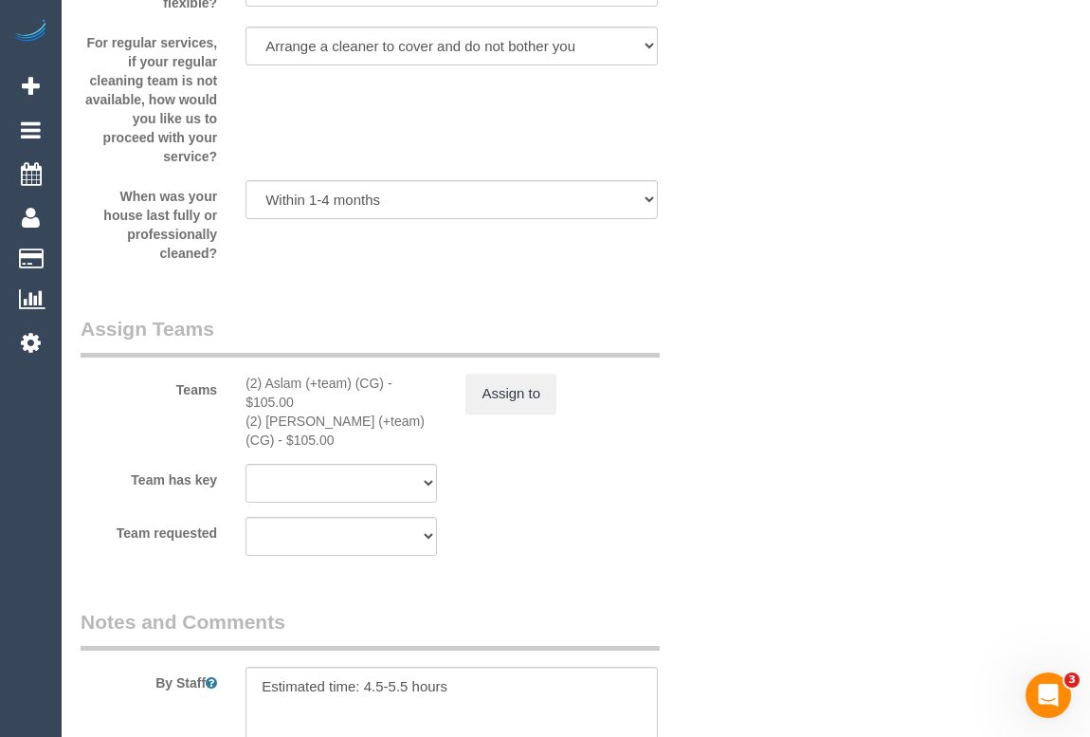
click at [711, 438] on div "Teams (2) Aslam (+team) (CG) - $105.00 (2) Maria (+team) (CG) - $105.00 Assign …" at bounding box center [396, 382] width 661 height 135
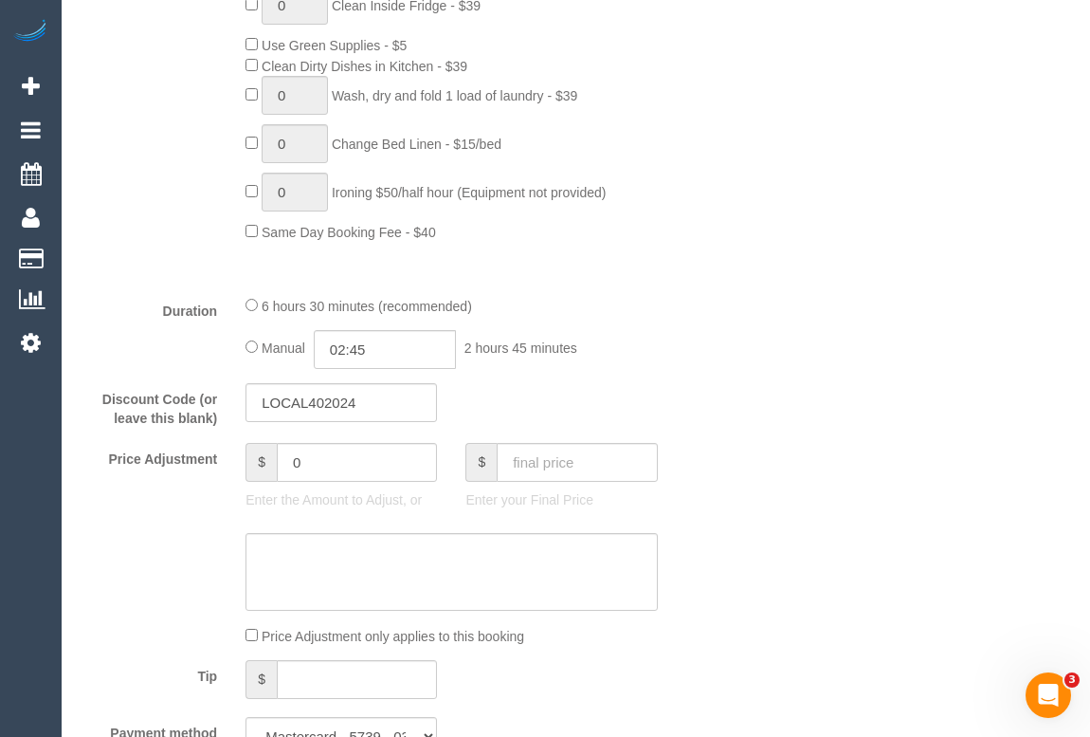
scroll to position [1206, 0]
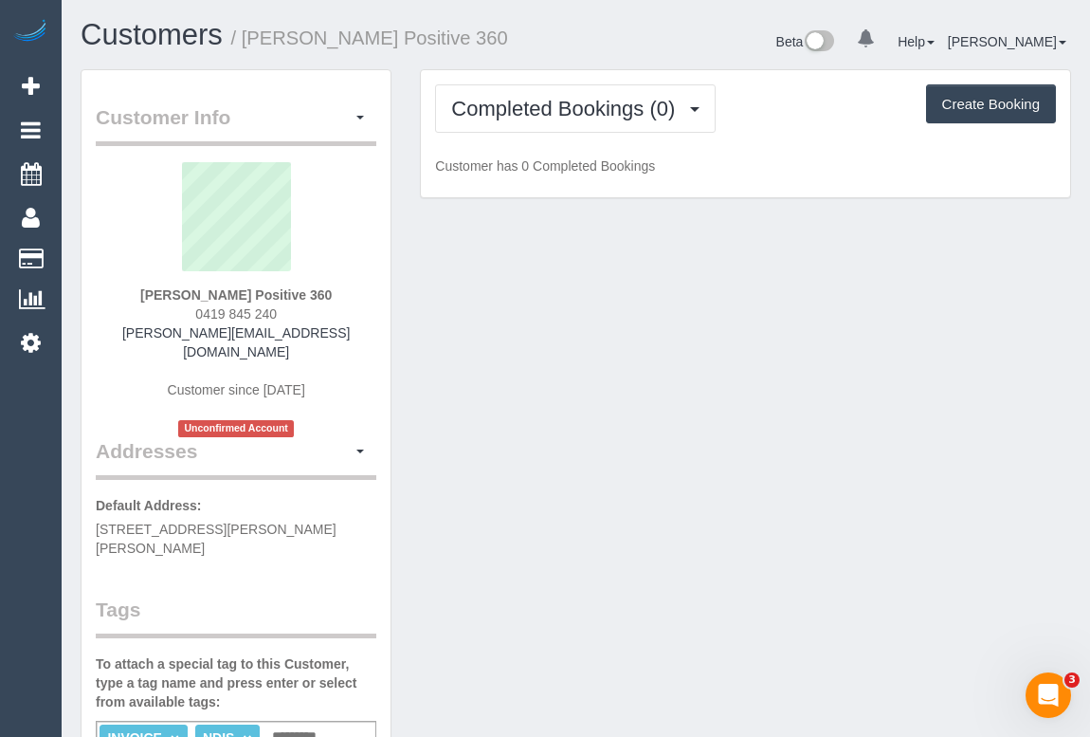
drag, startPoint x: 140, startPoint y: 294, endPoint x: 328, endPoint y: 294, distance: 187.7
click at [328, 294] on div "David Irvine Positive 360 0419 845 240 david.positive360@fake.com Customer sinc…" at bounding box center [236, 299] width 281 height 275
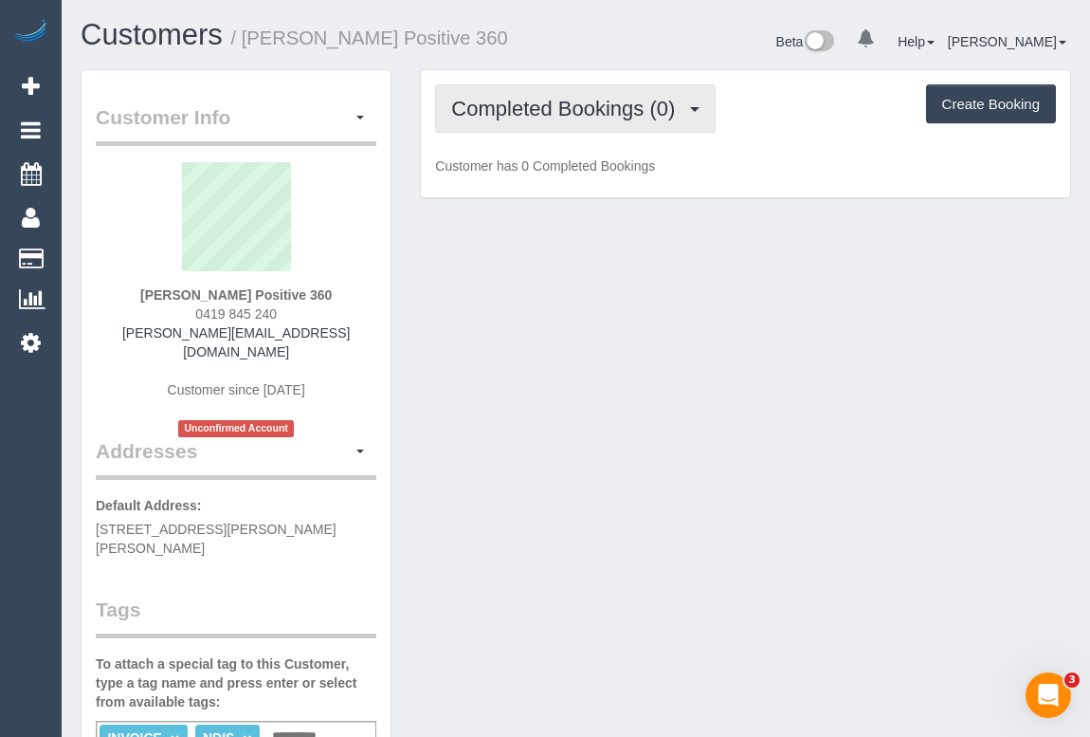
click at [516, 106] on span "Completed Bookings (0)" at bounding box center [567, 109] width 233 height 24
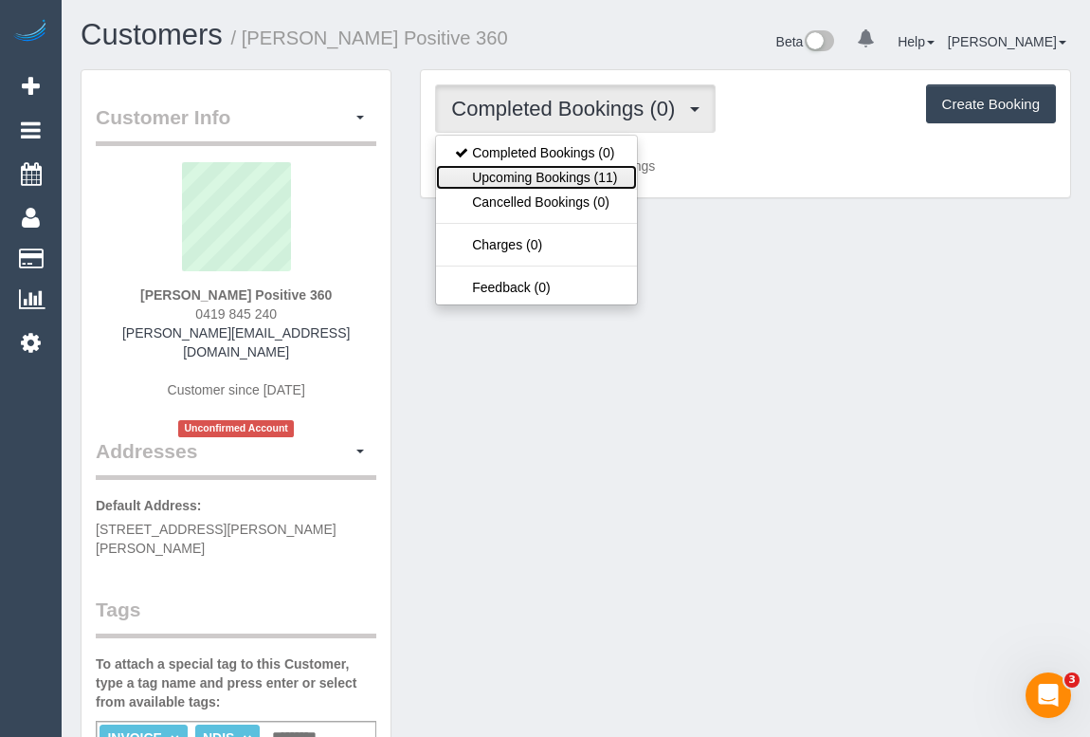
click at [517, 177] on link "Upcoming Bookings (11)" at bounding box center [536, 177] width 200 height 25
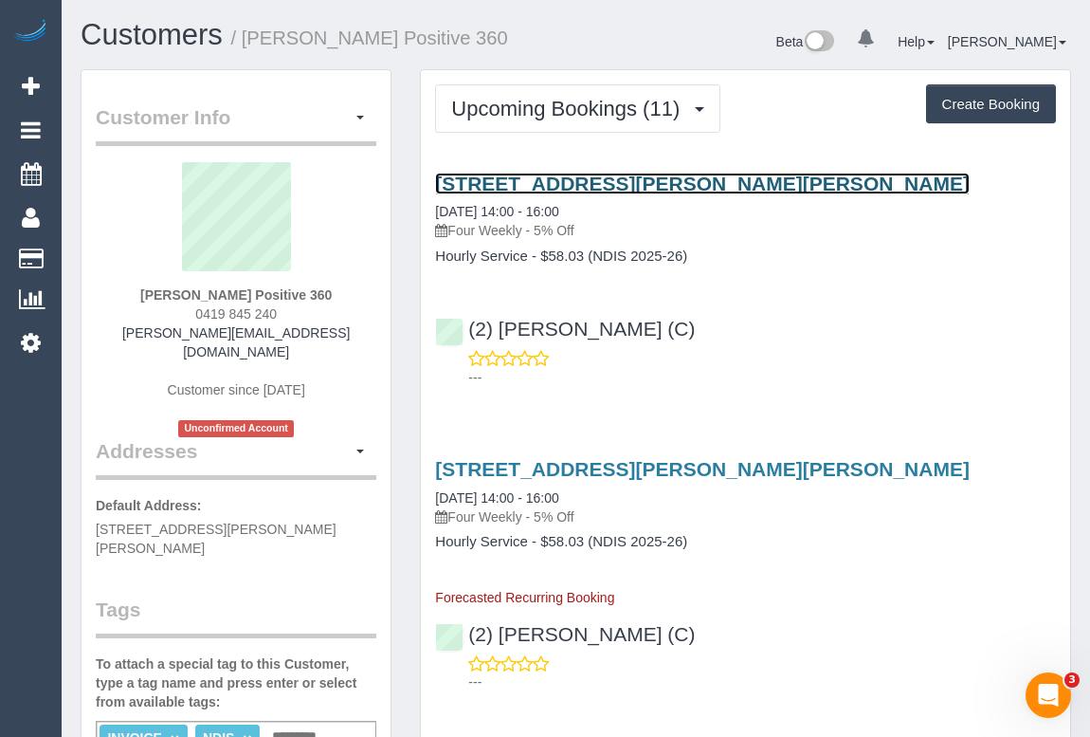
click at [635, 188] on link "Unit 1 5 Batten Street, Glen Waverley, VIC 3150" at bounding box center [702, 184] width 535 height 22
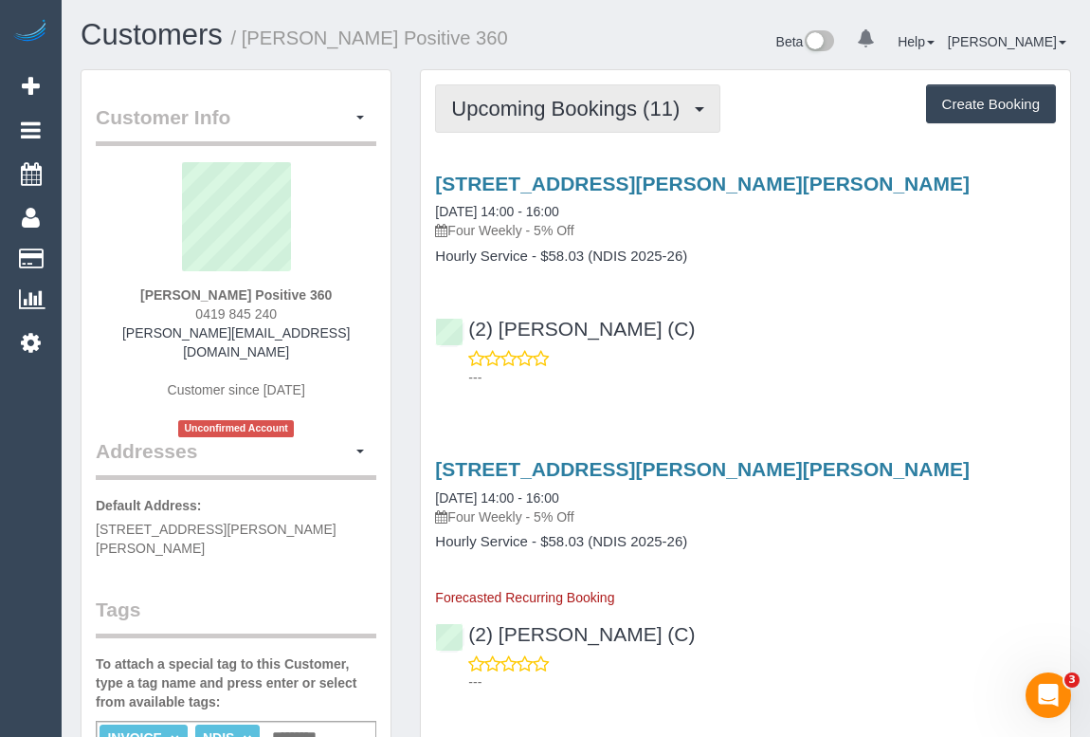
click at [565, 104] on span "Upcoming Bookings (11)" at bounding box center [570, 109] width 238 height 24
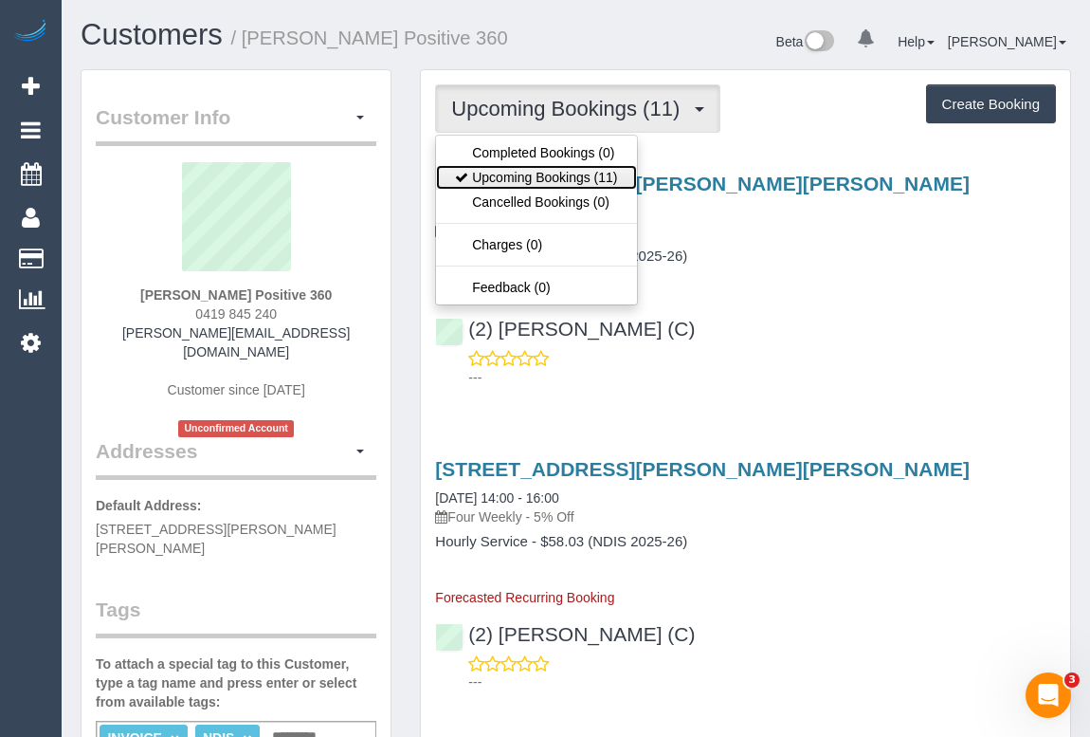
click at [549, 179] on link "Upcoming Bookings (11)" at bounding box center [536, 177] width 200 height 25
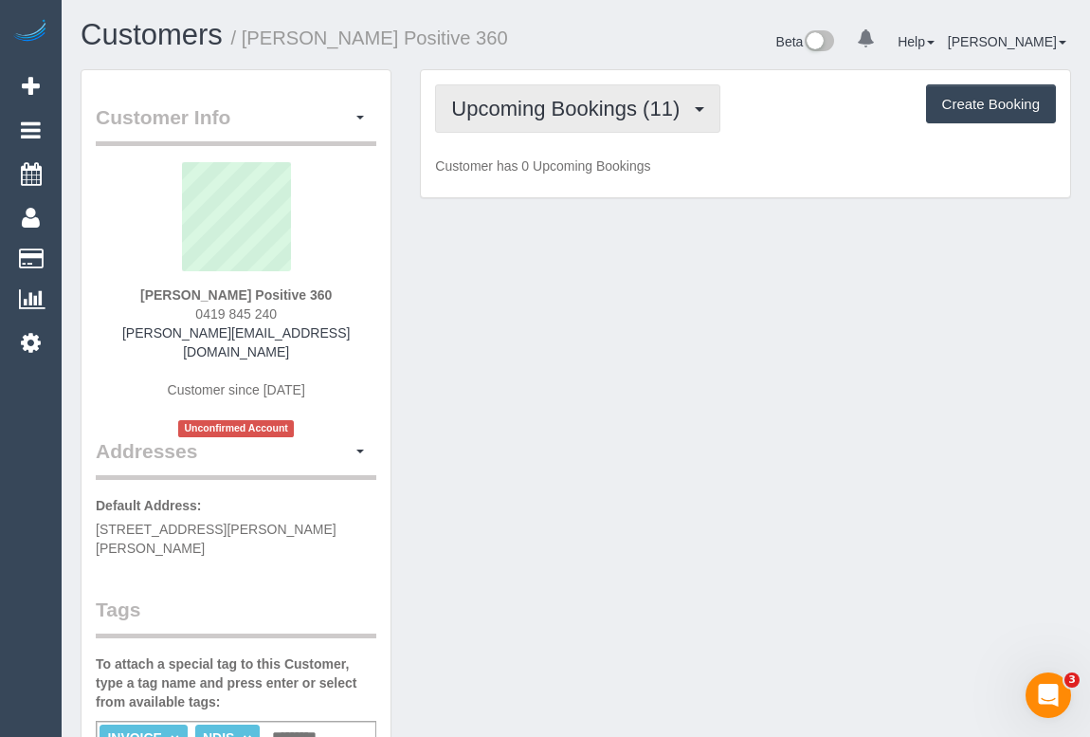
click at [576, 118] on button "Upcoming Bookings (11)" at bounding box center [577, 108] width 285 height 48
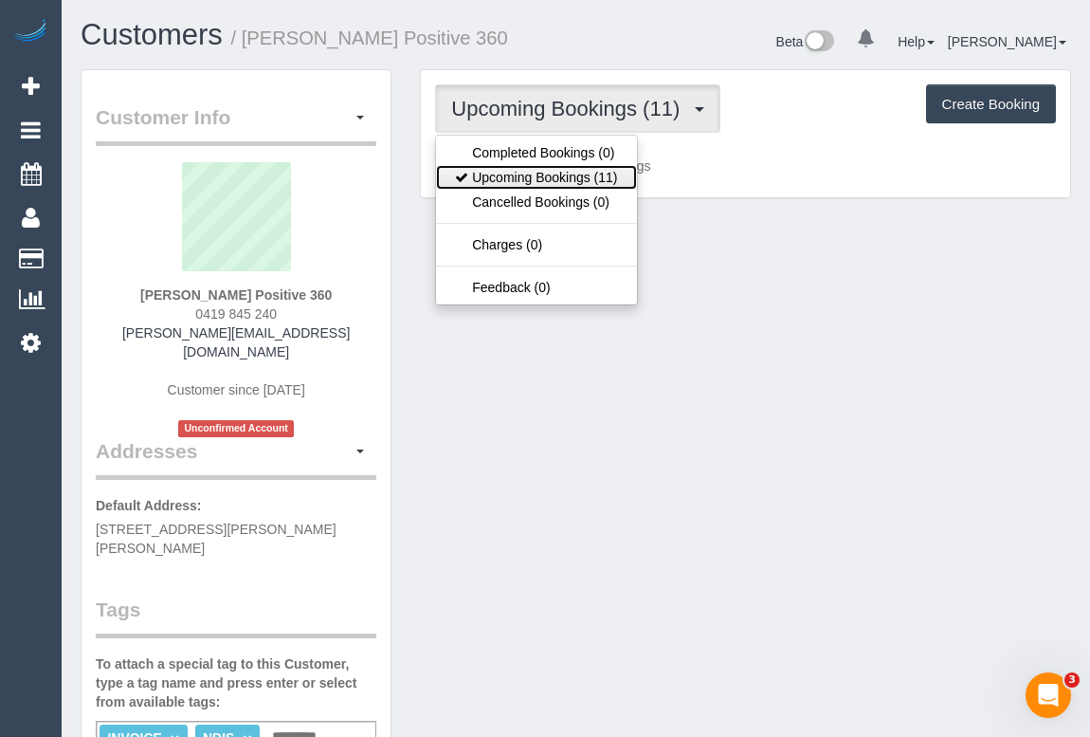
click at [572, 180] on link "Upcoming Bookings (11)" at bounding box center [536, 177] width 200 height 25
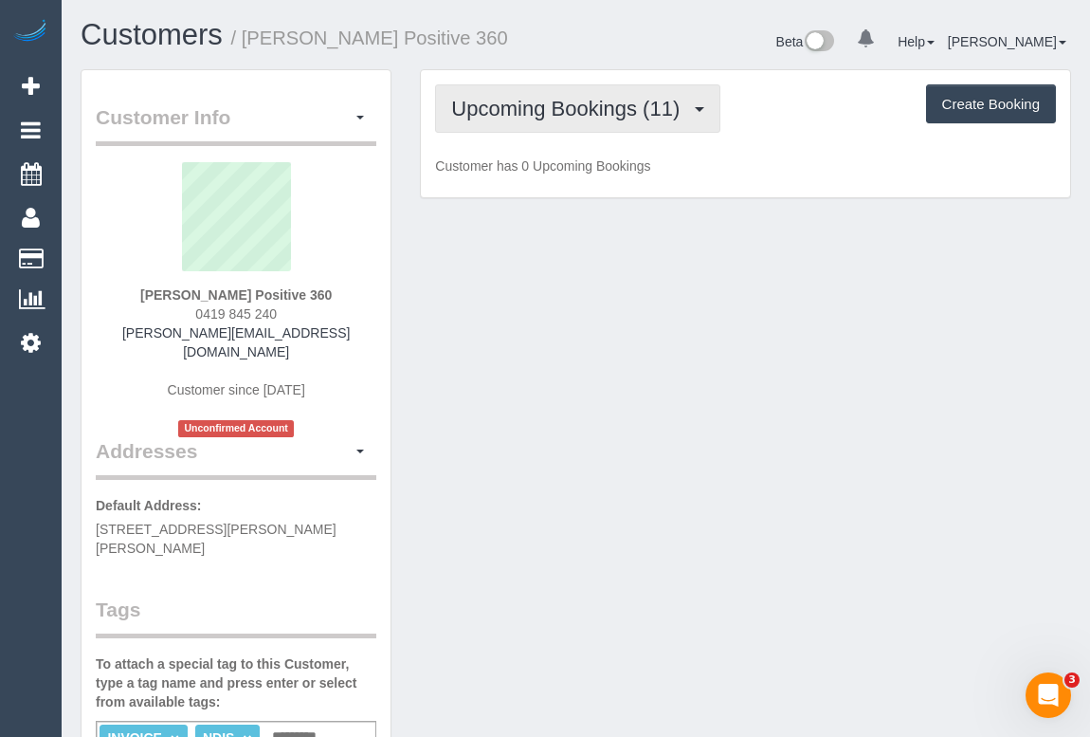
click at [575, 112] on span "Upcoming Bookings (11)" at bounding box center [570, 109] width 238 height 24
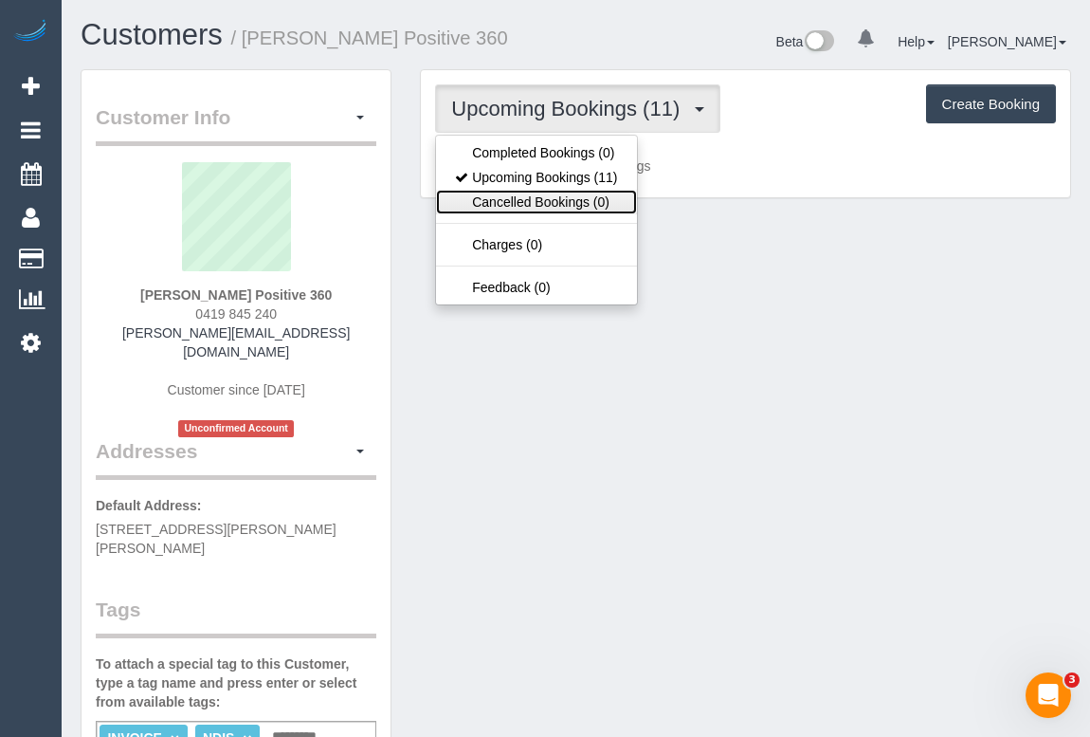
click at [554, 197] on link "Cancelled Bookings (0)" at bounding box center [536, 202] width 200 height 25
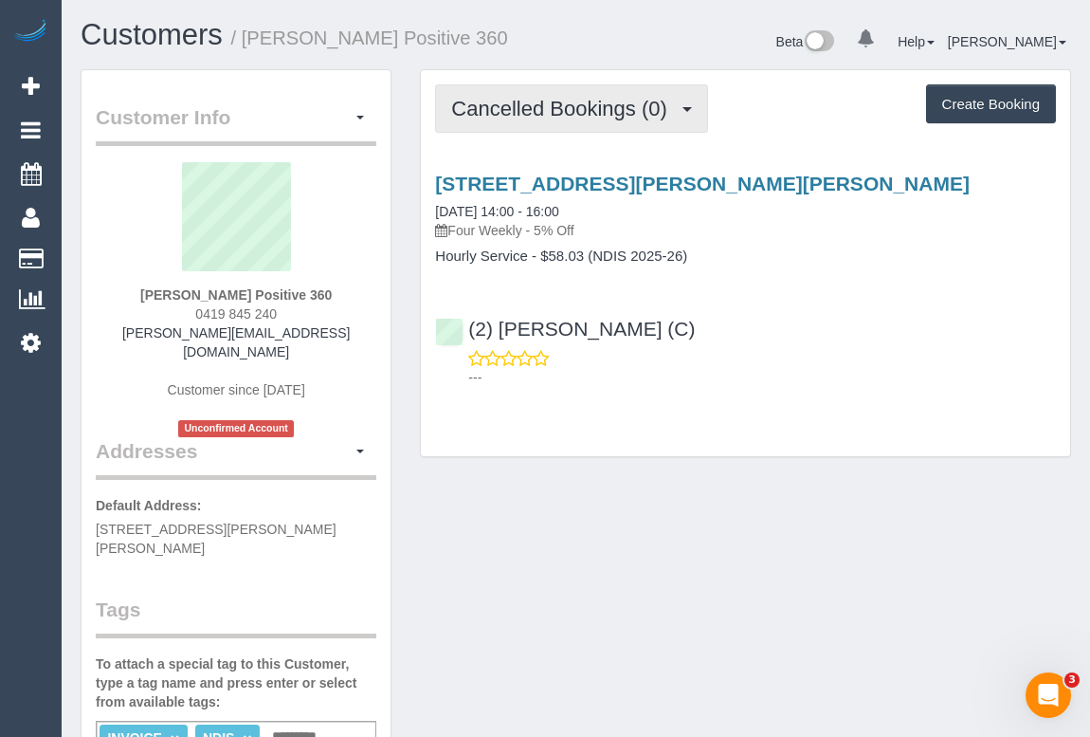
click at [557, 114] on span "Cancelled Bookings (0)" at bounding box center [563, 109] width 225 height 24
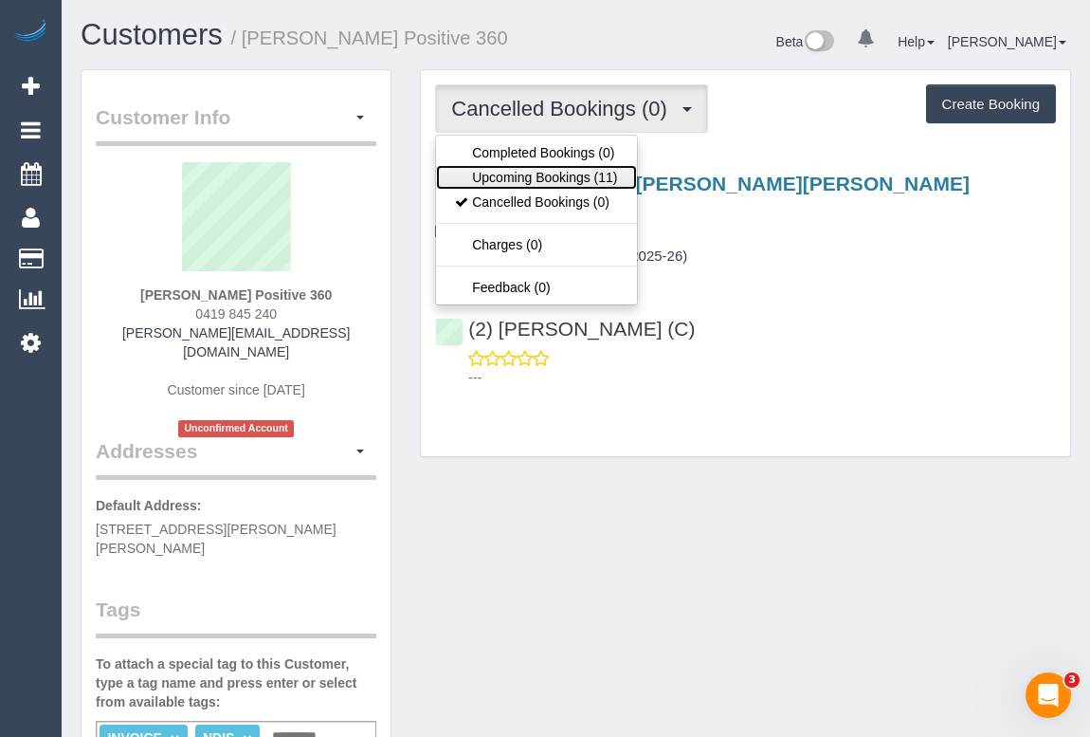
click at [562, 173] on link "Upcoming Bookings (11)" at bounding box center [536, 177] width 200 height 25
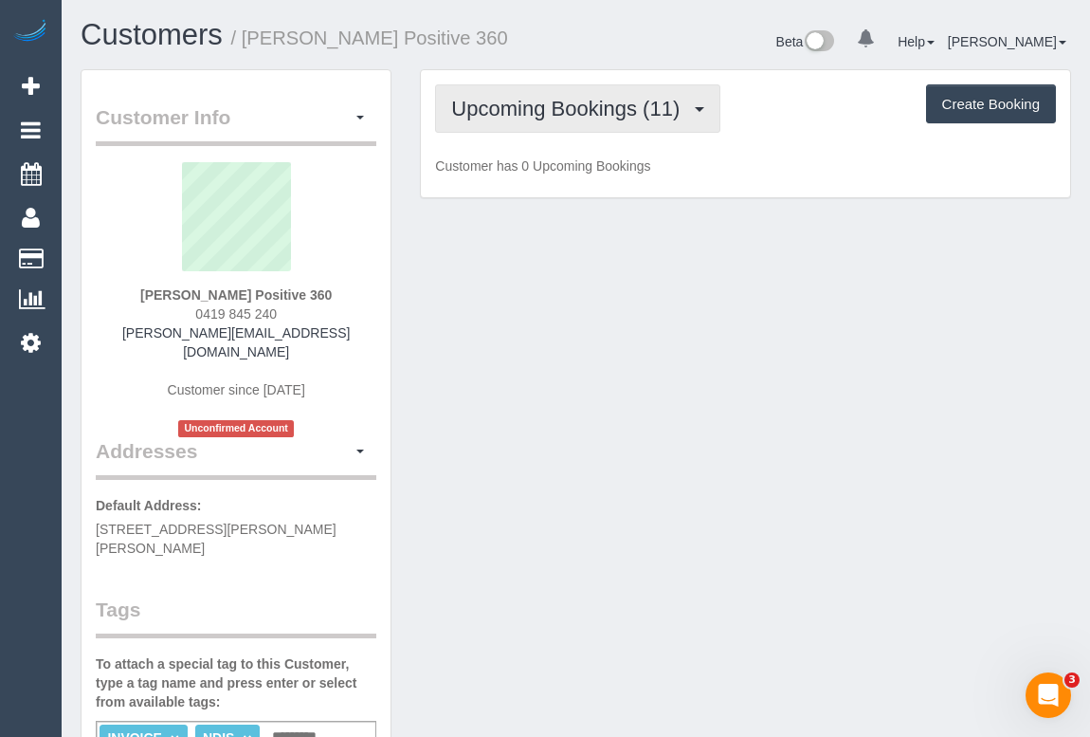
click at [556, 112] on span "Upcoming Bookings (11)" at bounding box center [570, 109] width 238 height 24
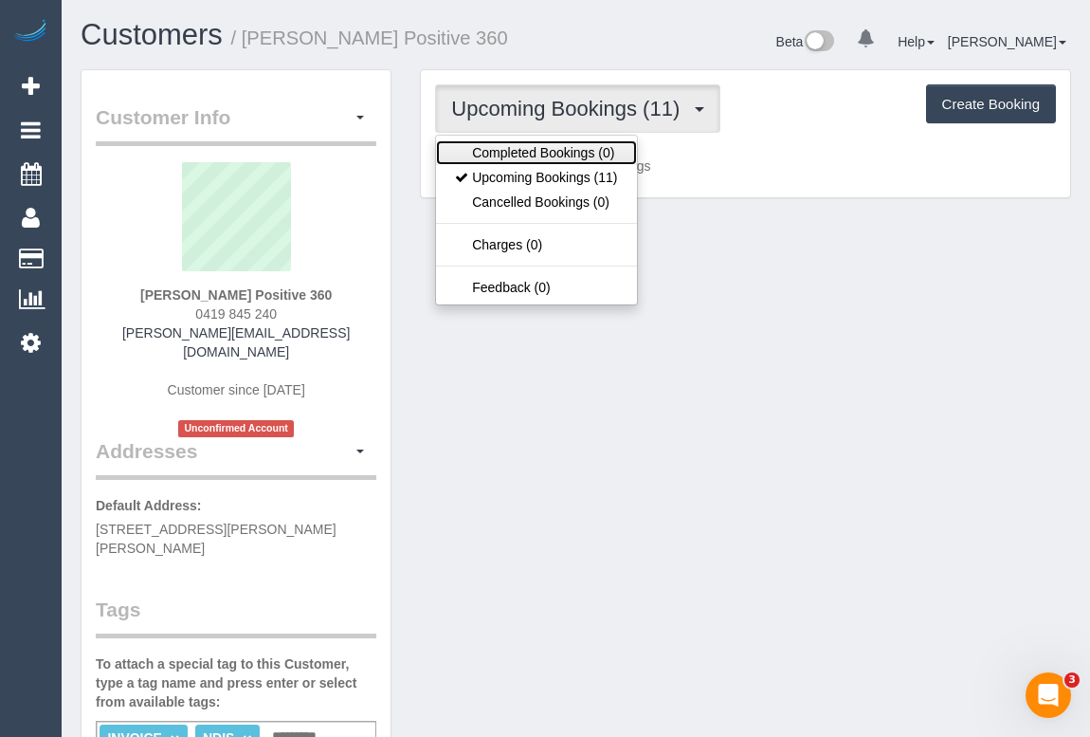
click at [556, 148] on link "Completed Bookings (0)" at bounding box center [536, 152] width 200 height 25
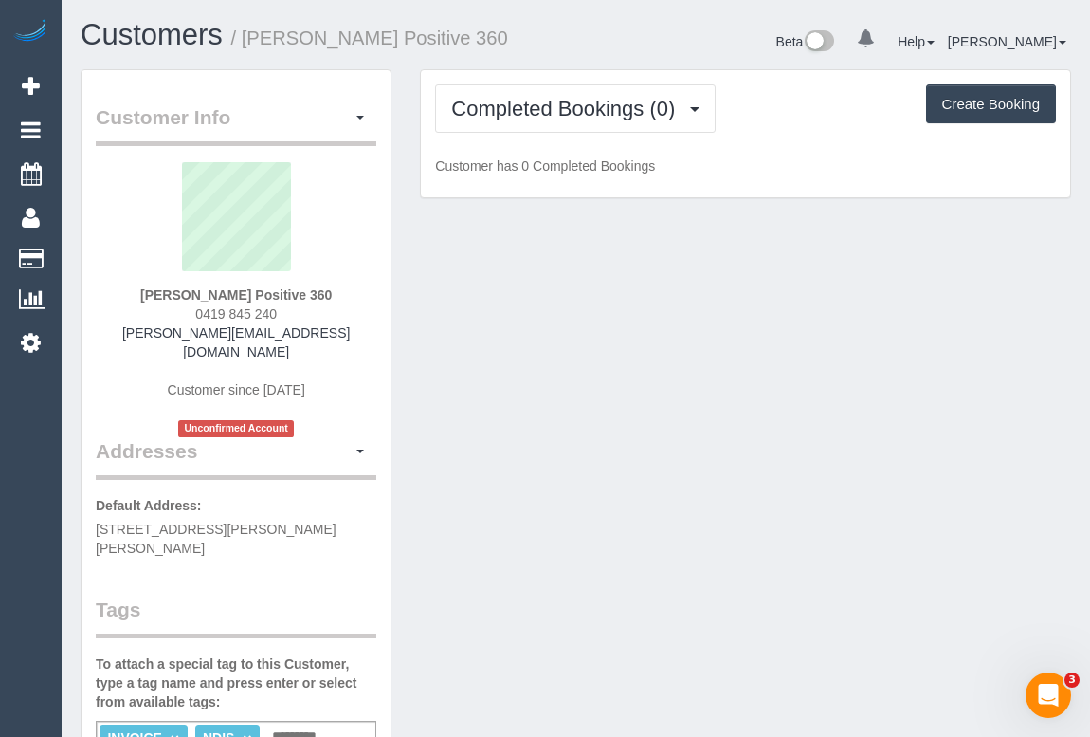
drag, startPoint x: 144, startPoint y: 295, endPoint x: 364, endPoint y: 290, distance: 220.0
click at [364, 290] on div "[PERSON_NAME] Positive 360 0419 845 240 [PERSON_NAME][EMAIL_ADDRESS][DOMAIN_NAM…" at bounding box center [236, 299] width 281 height 275
copy strong "[PERSON_NAME] Positive 360"
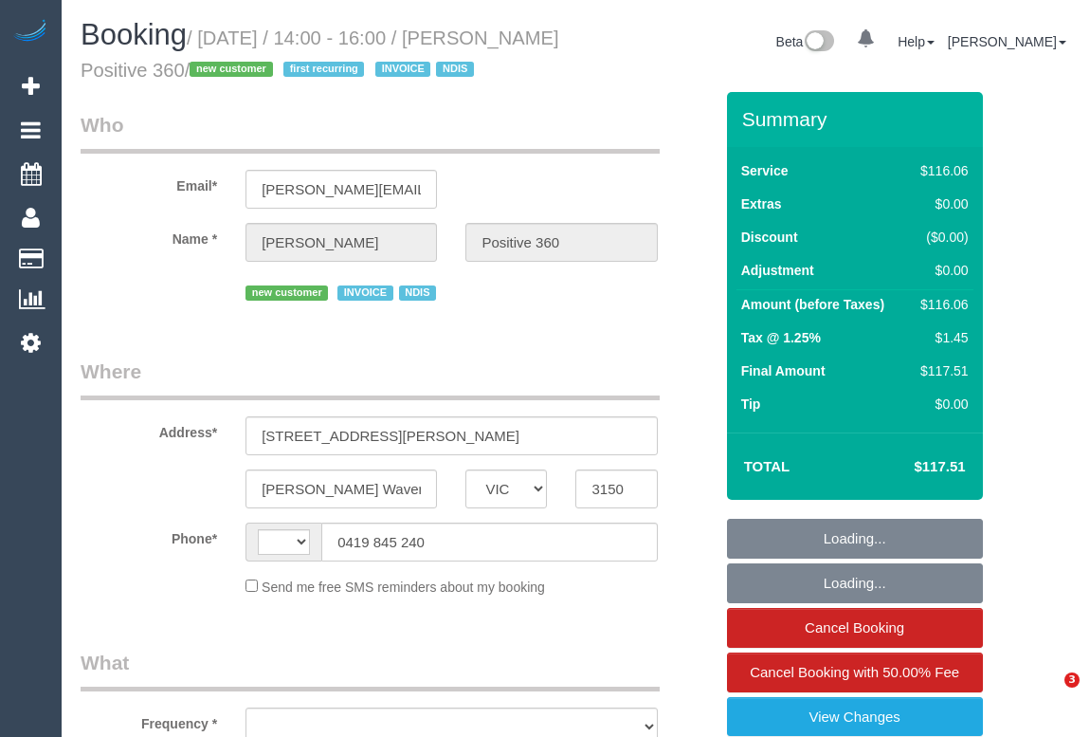
select select "VIC"
select select "string:AU"
select select "object:595"
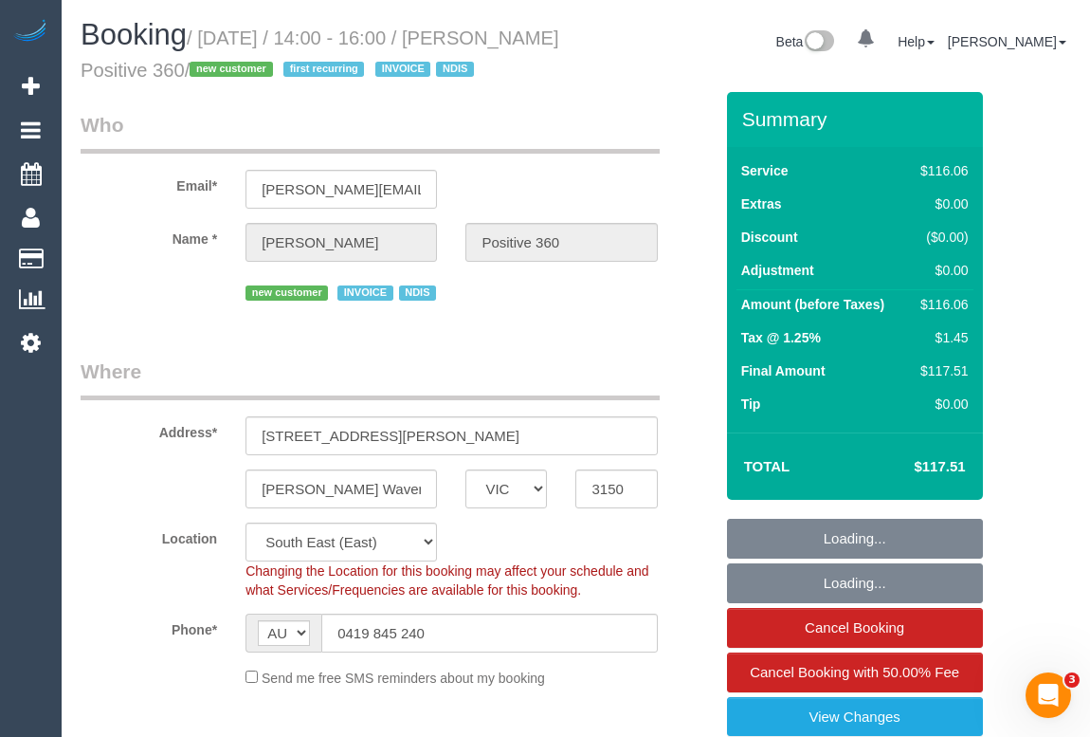
scroll to position [517, 0]
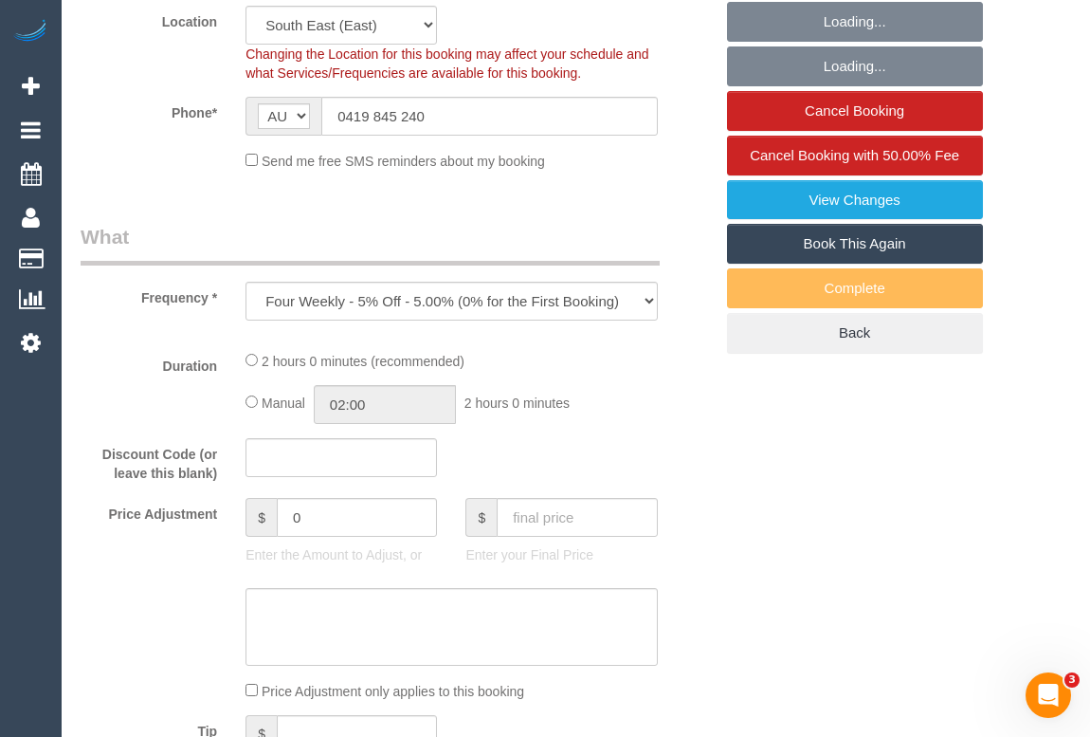
select select "number:28"
select select "number:14"
select select "number:19"
select select "number:36"
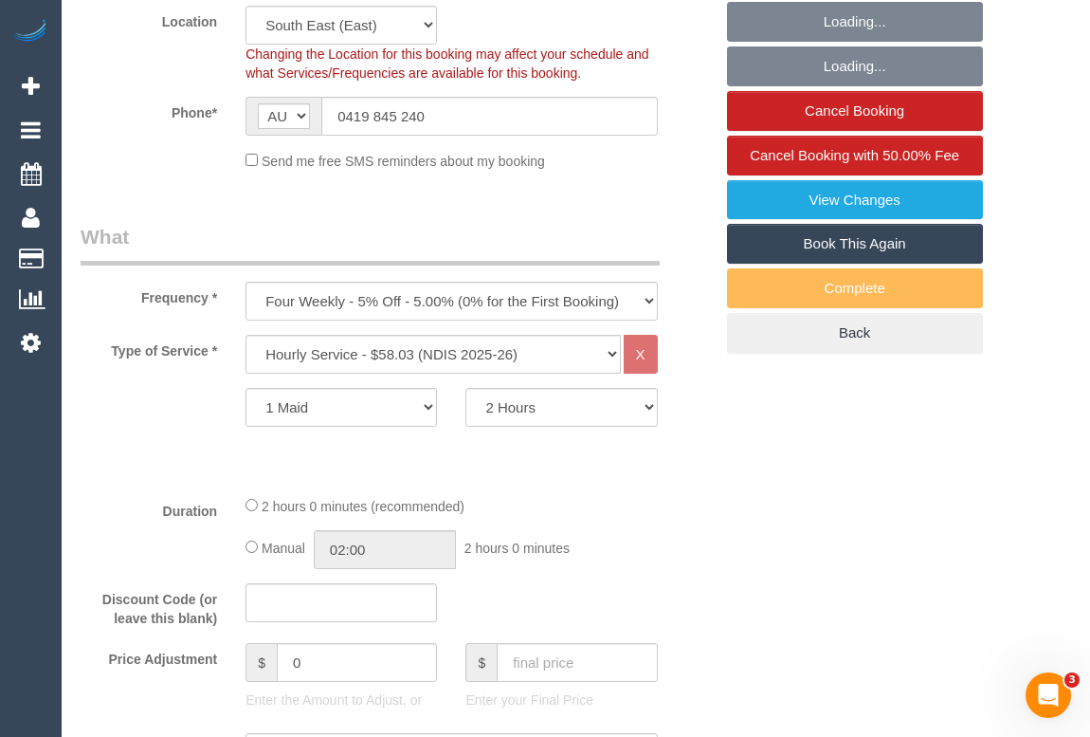
select select "object:807"
select select "spot1"
click at [884, 155] on span "Cancel Booking with 50.00% Fee" at bounding box center [855, 155] width 210 height 16
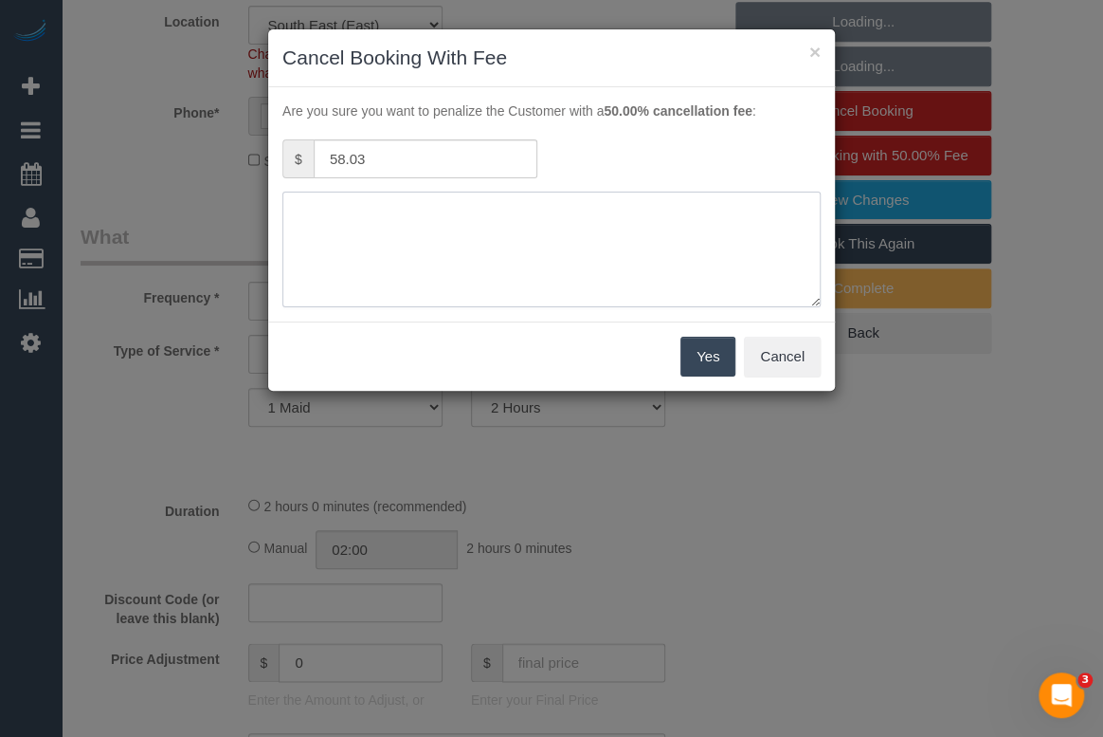
click at [415, 204] on textarea at bounding box center [551, 249] width 538 height 116
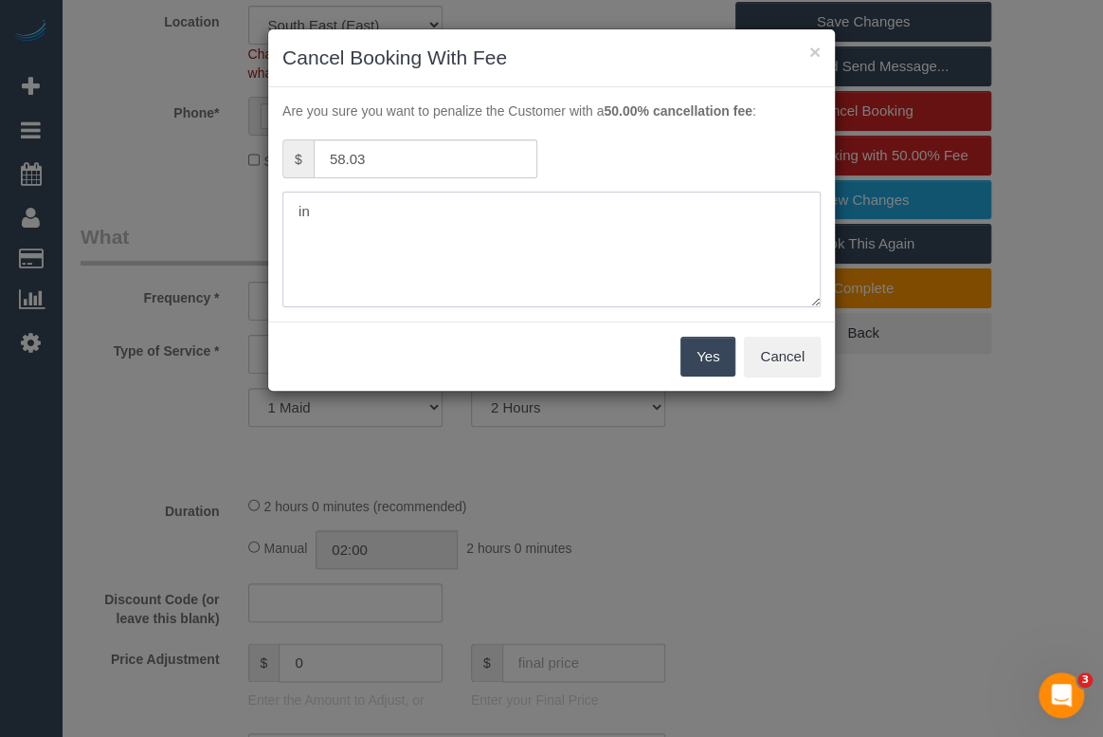
type textarea "i"
type textarea "n"
type textarea "In the hospital. - via sms - OM"
click at [711, 360] on button "Yes" at bounding box center [708, 357] width 55 height 40
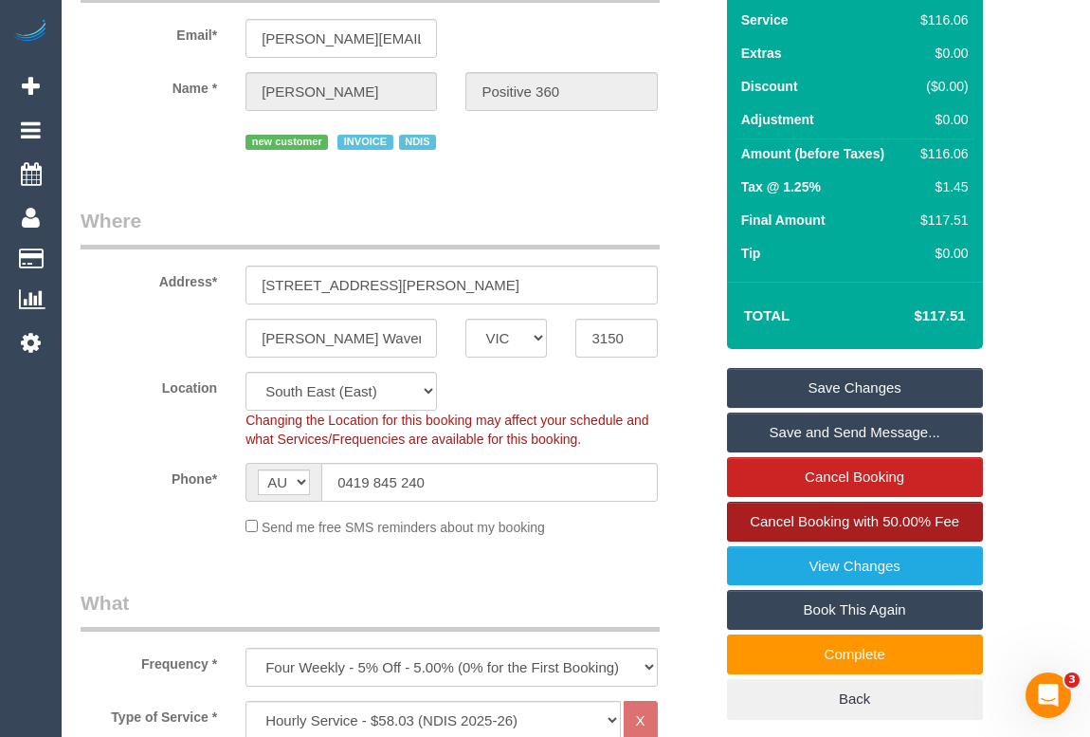
scroll to position [0, 0]
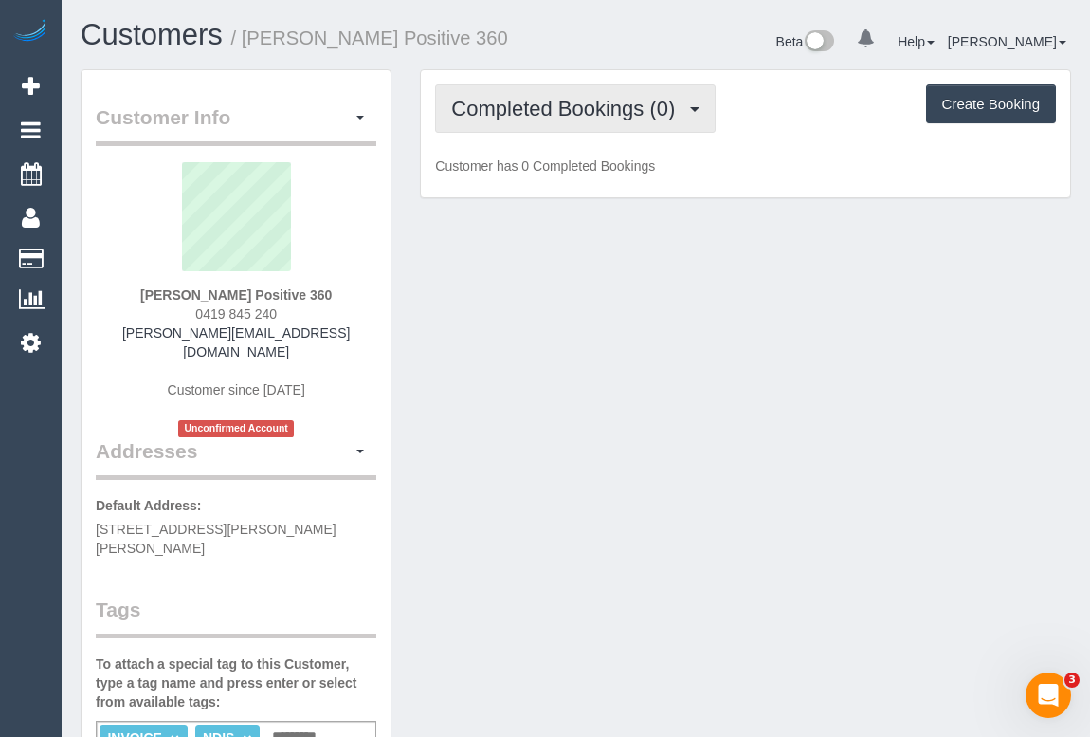
click at [569, 103] on span "Completed Bookings (0)" at bounding box center [567, 109] width 233 height 24
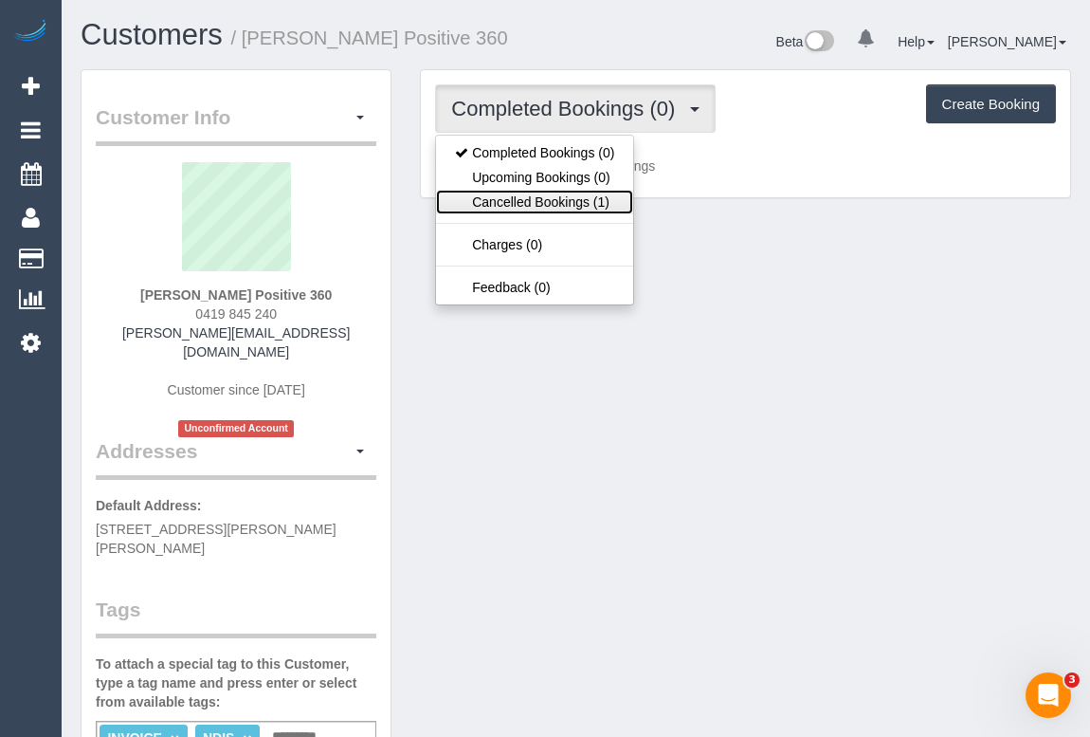
click at [556, 202] on link "Cancelled Bookings (1)" at bounding box center [534, 202] width 197 height 25
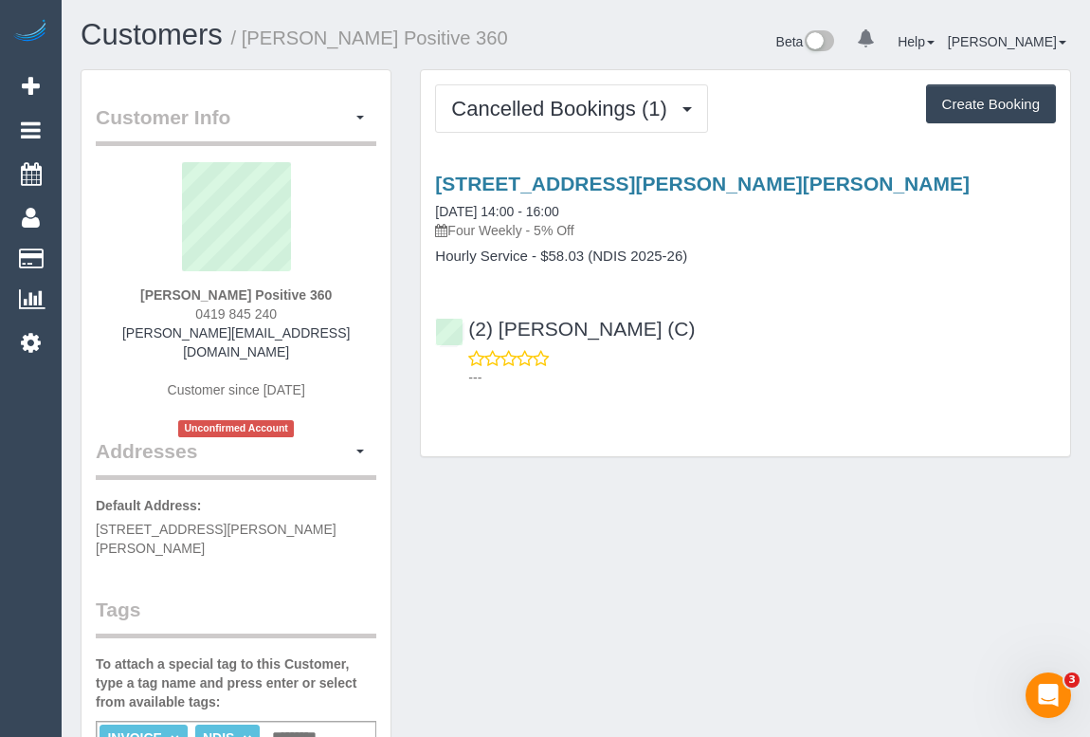
click at [812, 387] on div "[STREET_ADDRESS][PERSON_NAME][PERSON_NAME] [DATE] 14:00 - 16:00 Four Weekly - 5…" at bounding box center [745, 275] width 649 height 239
drag, startPoint x: 189, startPoint y: 311, endPoint x: 319, endPoint y: 306, distance: 130.0
click at [319, 306] on div "[PERSON_NAME] Positive 360 0419 845 240 [PERSON_NAME][EMAIL_ADDRESS][DOMAIN_NAM…" at bounding box center [236, 299] width 281 height 275
copy span "0419 845 240"
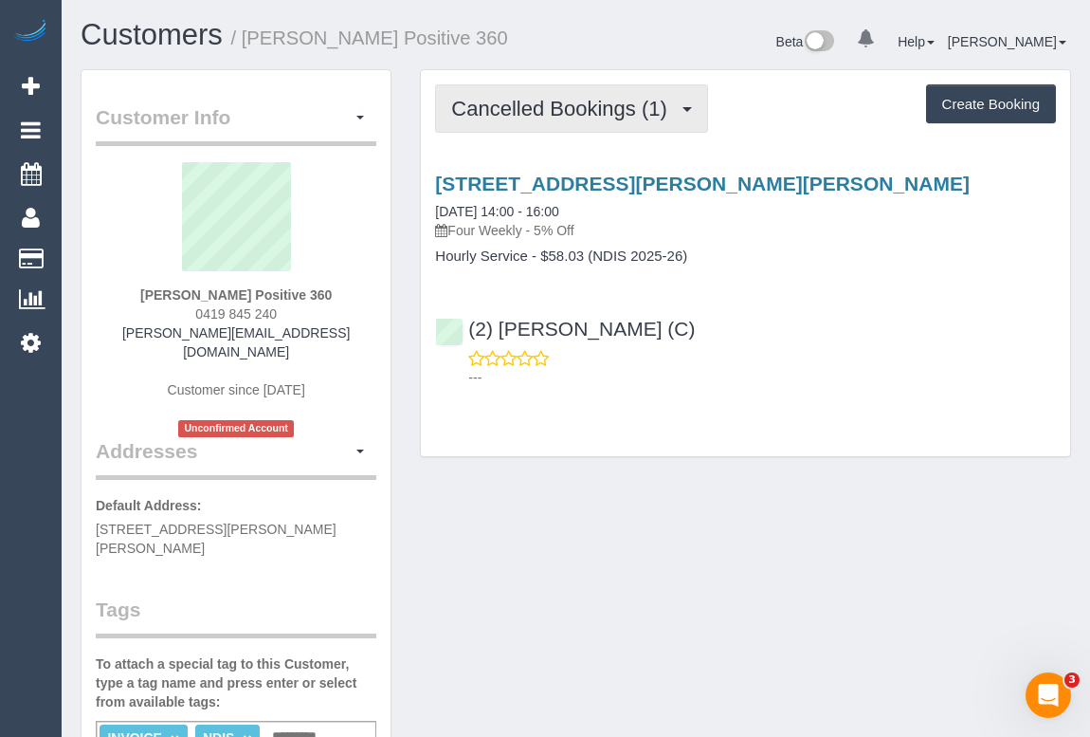
click at [558, 112] on span "Cancelled Bookings (1)" at bounding box center [563, 109] width 225 height 24
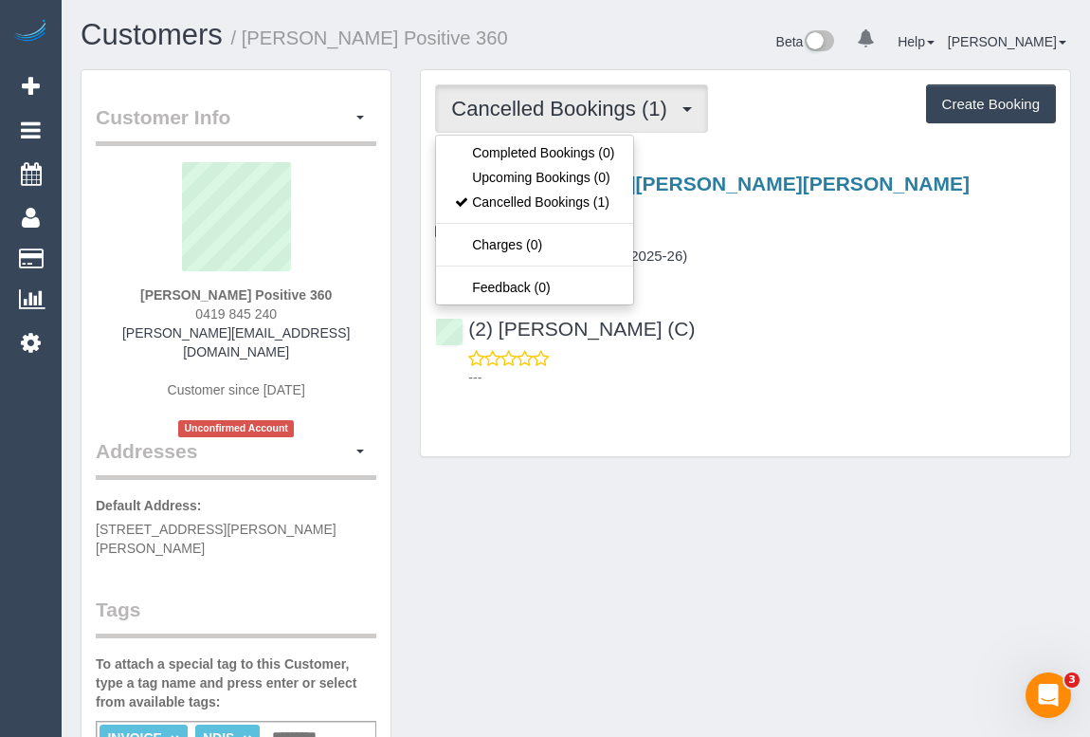
drag, startPoint x: 756, startPoint y: 282, endPoint x: 734, endPoint y: 236, distance: 50.9
click at [756, 279] on div "[STREET_ADDRESS][PERSON_NAME][PERSON_NAME] [DATE] 14:00 - 16:00 Four Weekly - 5…" at bounding box center [745, 275] width 649 height 239
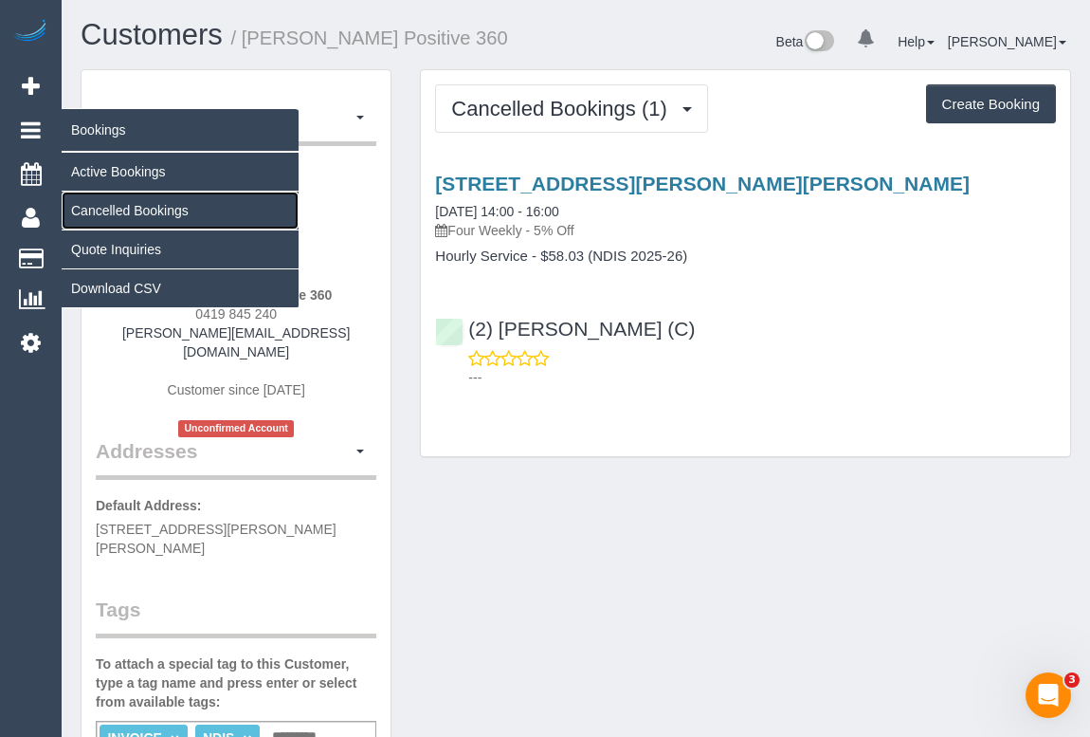
click at [122, 204] on link "Cancelled Bookings" at bounding box center [180, 210] width 237 height 38
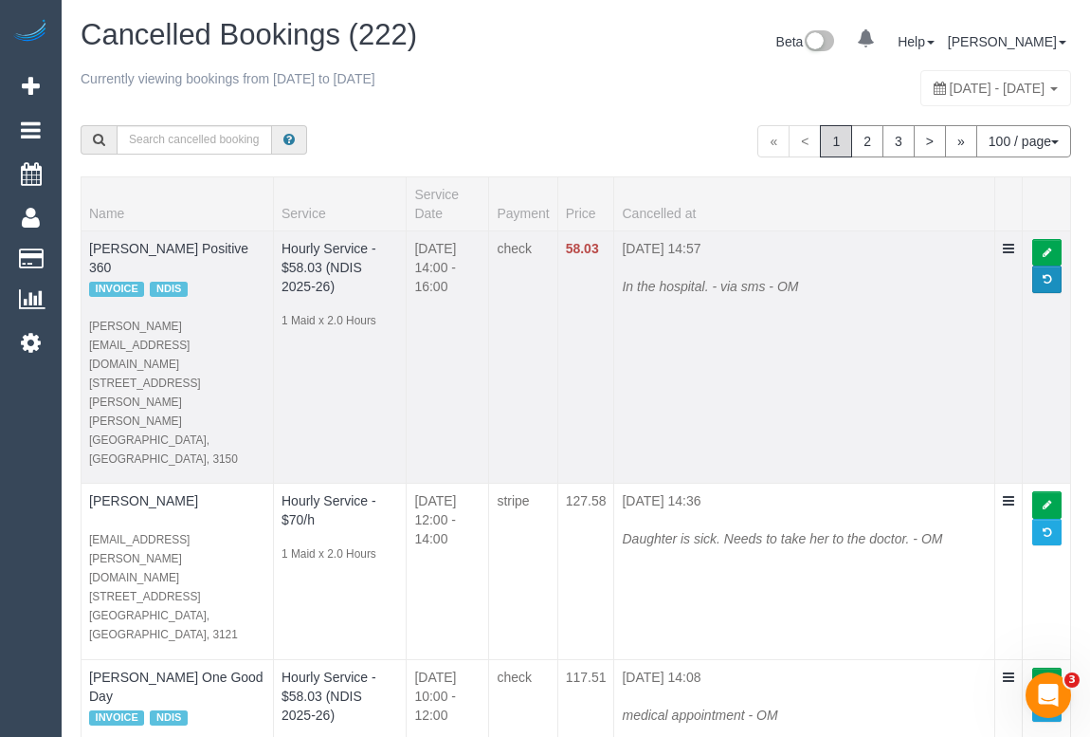
click at [1053, 277] on link at bounding box center [1046, 278] width 29 height 27
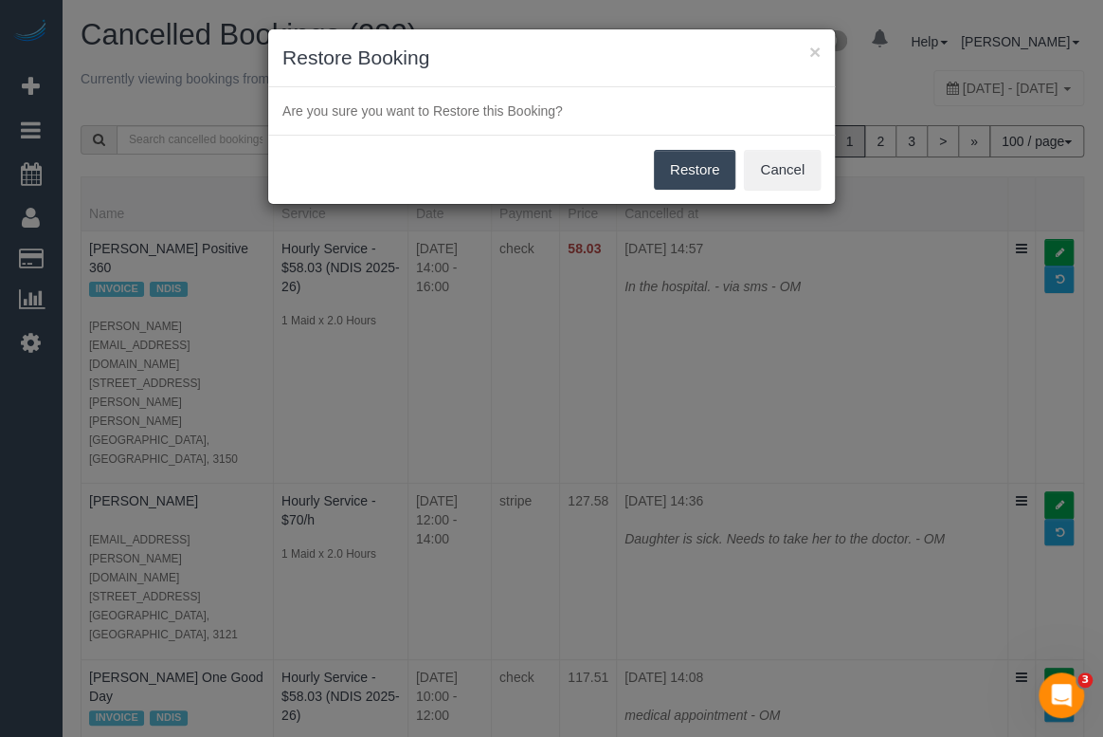
click at [680, 174] on button "Restore" at bounding box center [695, 170] width 82 height 40
